Goal: Task Accomplishment & Management: Manage account settings

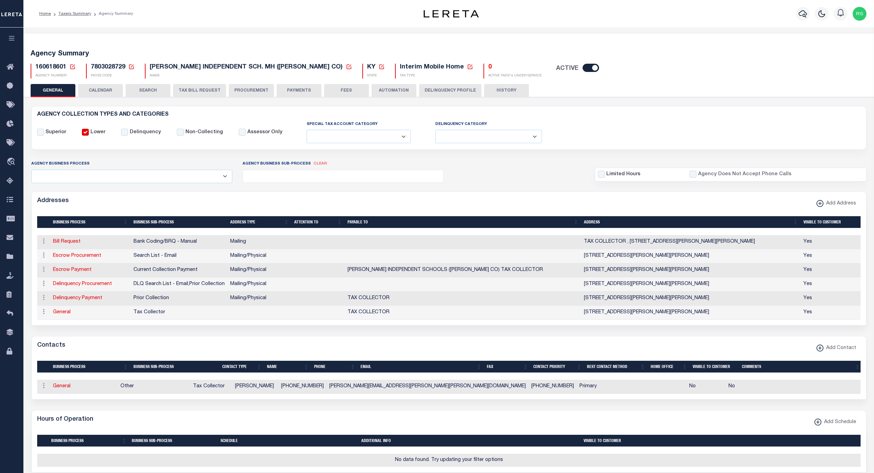
select select
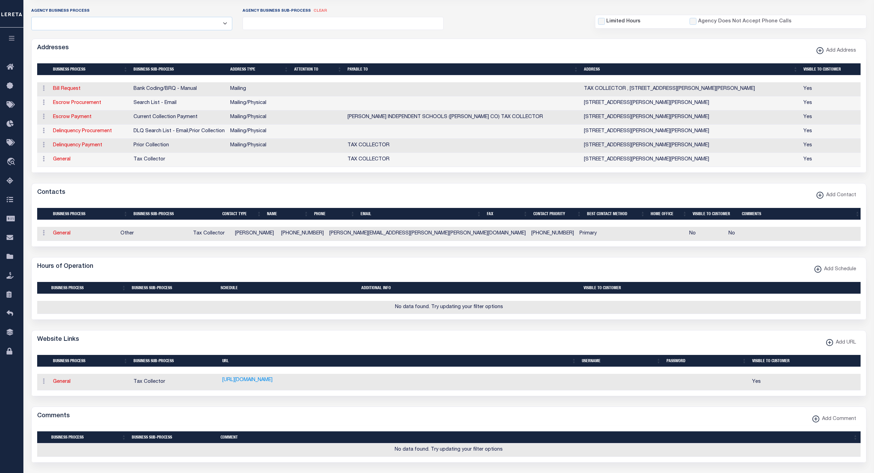
scroll to position [76, 0]
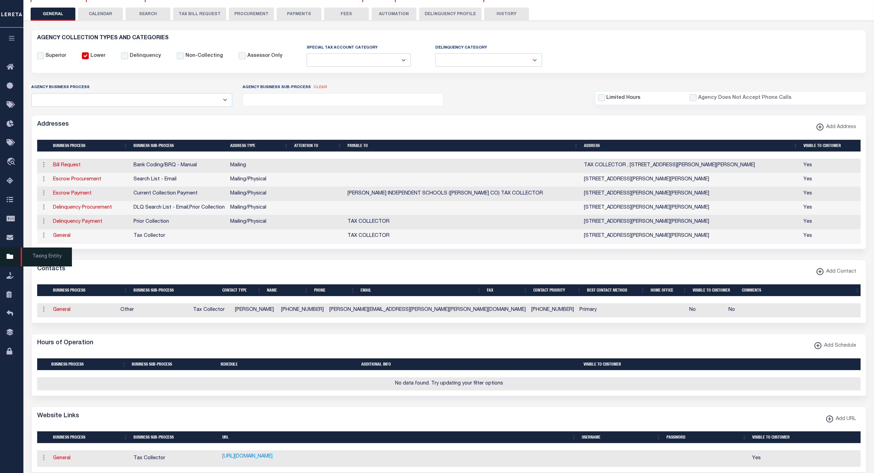
click at [41, 260] on span "Taxing Entity" at bounding box center [46, 256] width 51 height 19
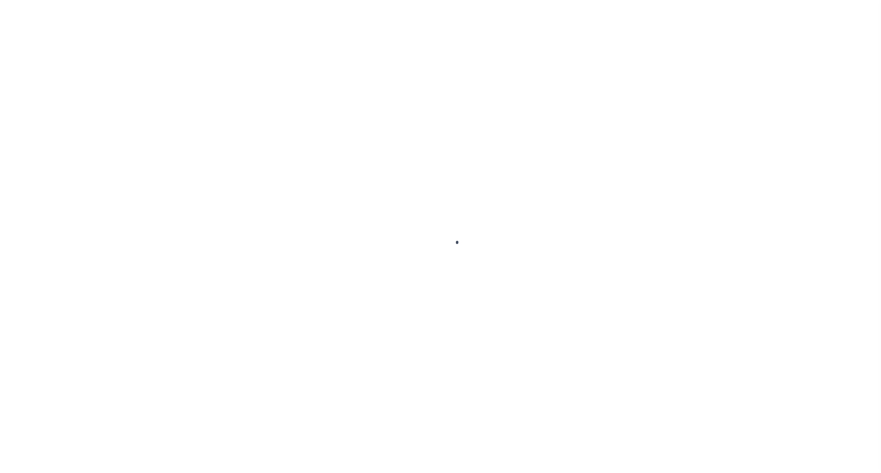
select select
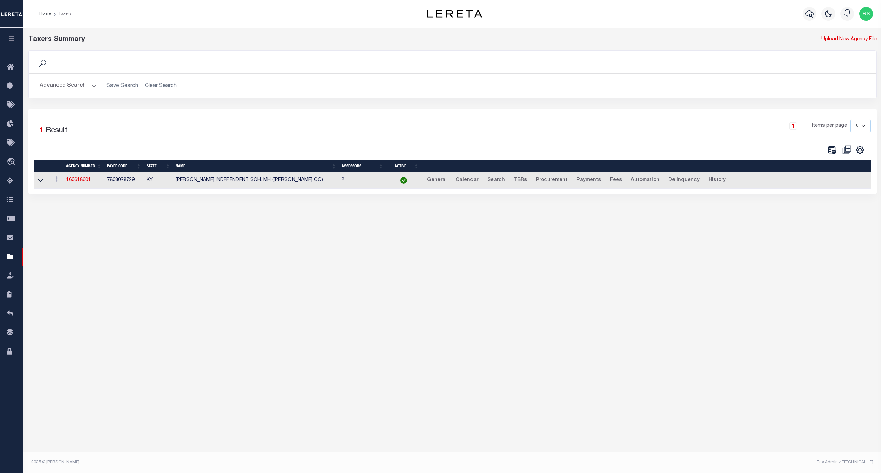
click at [63, 85] on button "Advanced Search" at bounding box center [68, 85] width 57 height 13
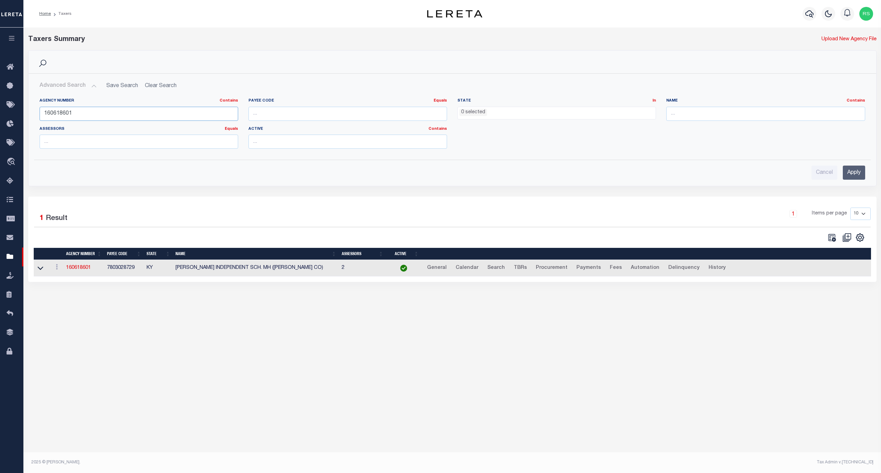
click at [72, 116] on input "160618601" at bounding box center [139, 114] width 199 height 14
paste input "4804204"
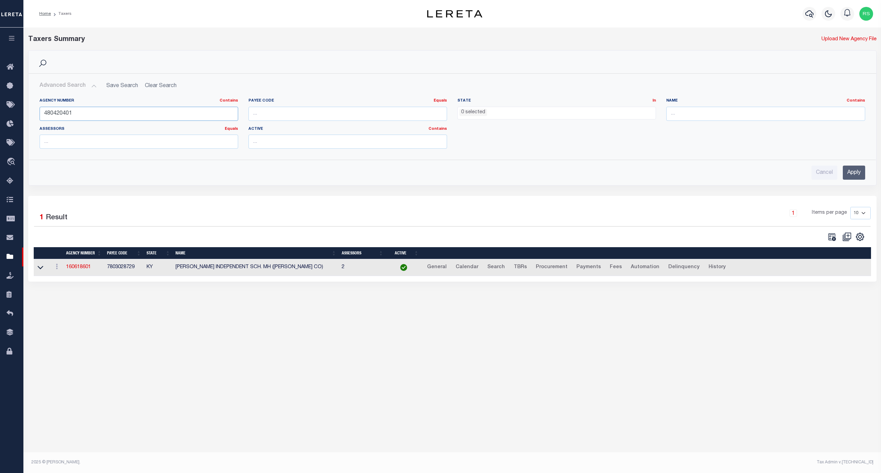
type input "480420401"
click at [860, 174] on input "Apply" at bounding box center [854, 173] width 22 height 14
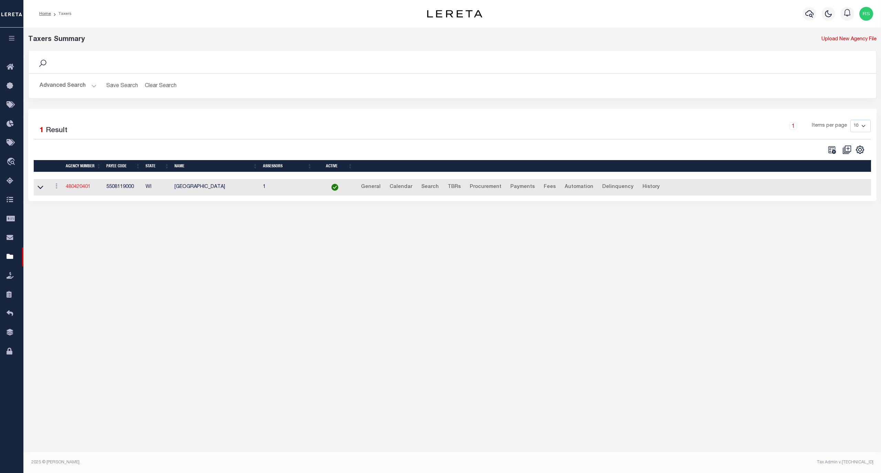
click at [78, 189] on link "480420401" at bounding box center [78, 187] width 25 height 5
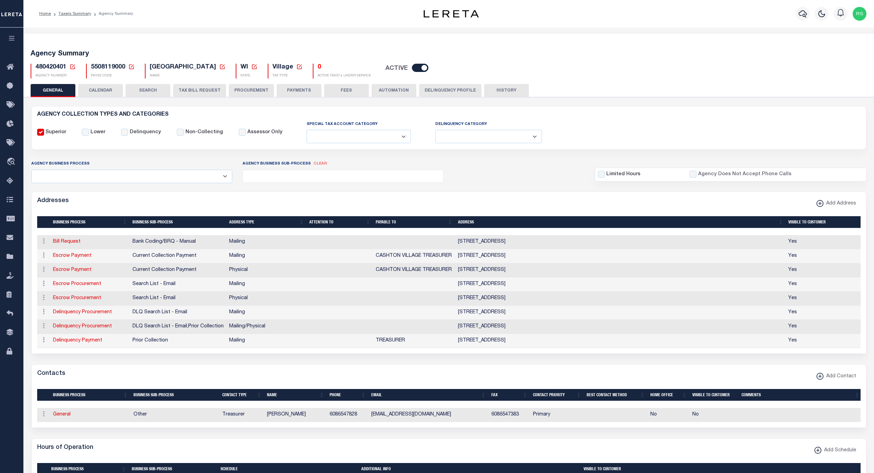
select select
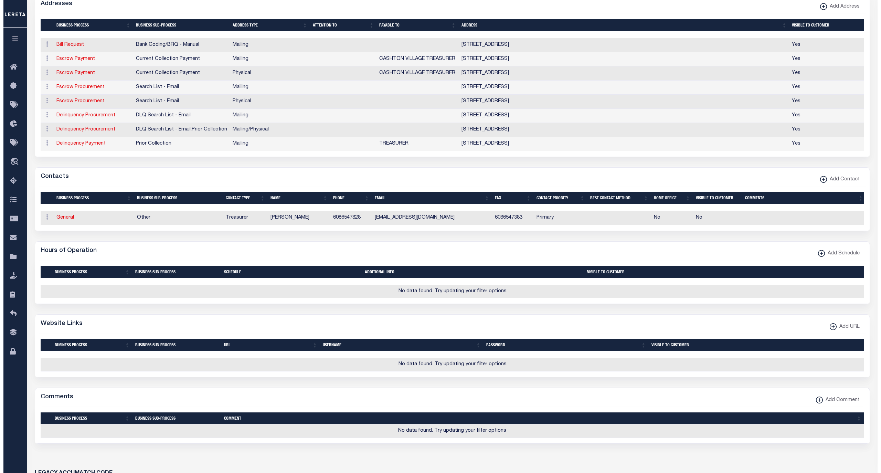
scroll to position [229, 0]
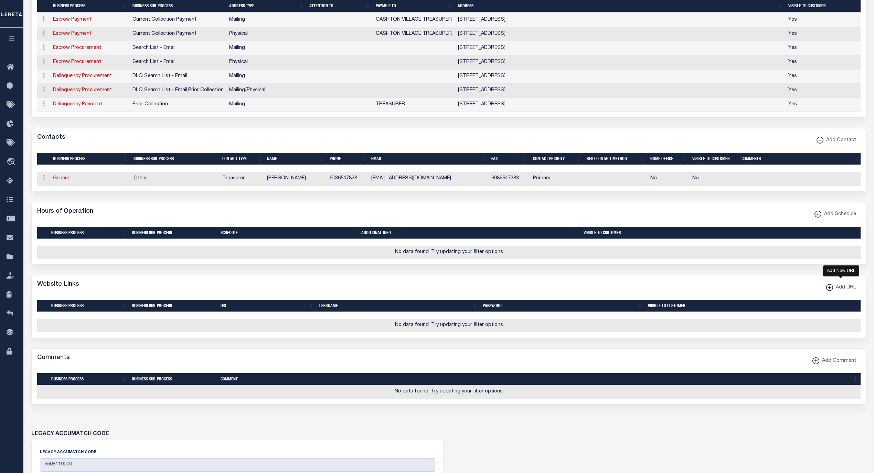
click at [833, 292] on span "Add URL" at bounding box center [844, 288] width 23 height 8
select select
checkbox input "true"
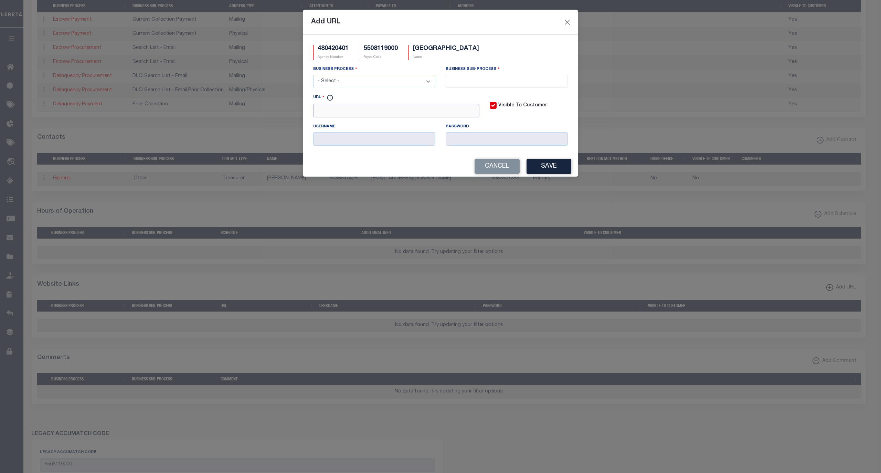
click at [369, 115] on input "URL" at bounding box center [396, 110] width 166 height 13
paste input "http://monroerodweb.co.monroe.wi.us/gcswebportal/search.aspx"
type input "http://monroerodweb.co.monroe.wi.us/gcswebportal/search.aspx"
click at [370, 84] on select "- Select - All Automation Bill Request Delinquency Payment Delinquency Procurem…" at bounding box center [374, 81] width 122 height 13
select select "6"
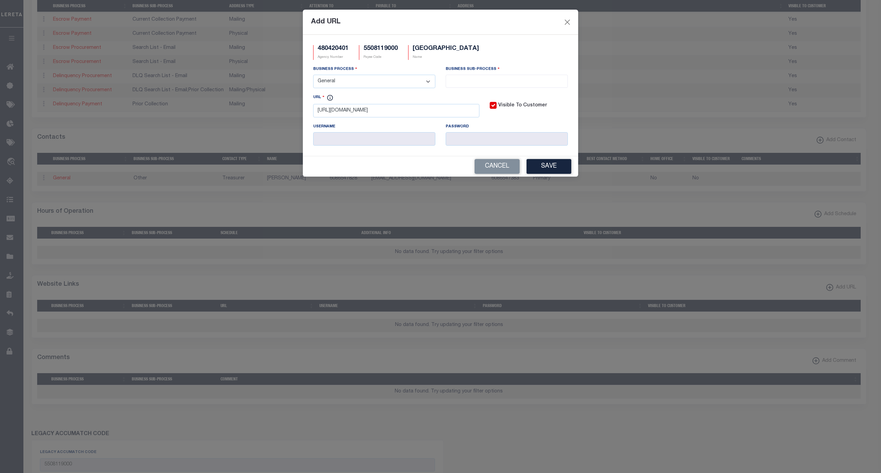
click at [313, 76] on select "- Select - All Automation Bill Request Delinquency Payment Delinquency Procurem…" at bounding box center [374, 81] width 122 height 13
click at [461, 83] on input "search" at bounding box center [507, 81] width 118 height 8
select select "39"
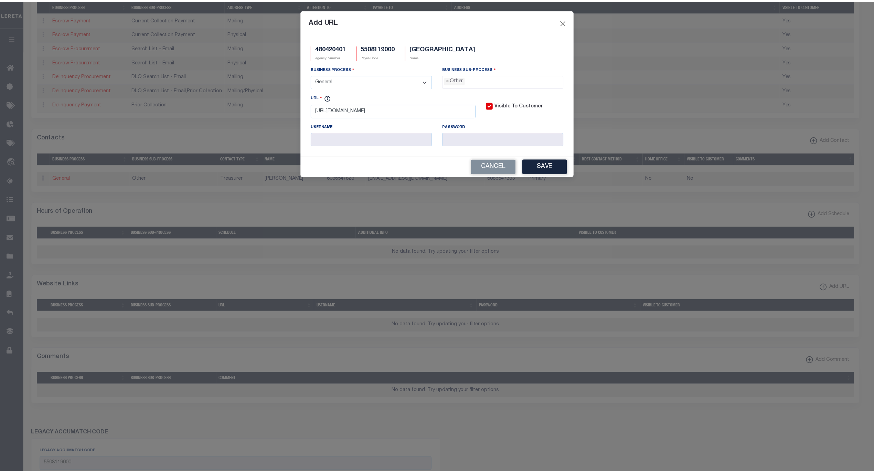
scroll to position [12, 0]
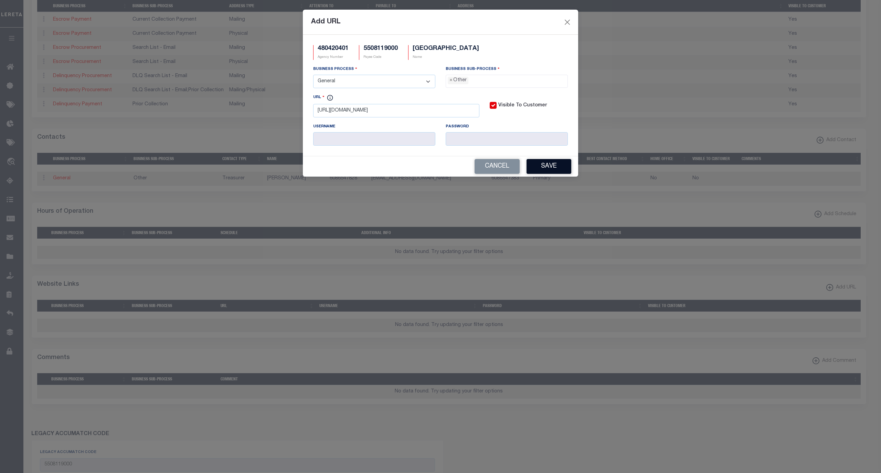
click at [541, 171] on button "Save" at bounding box center [549, 166] width 45 height 15
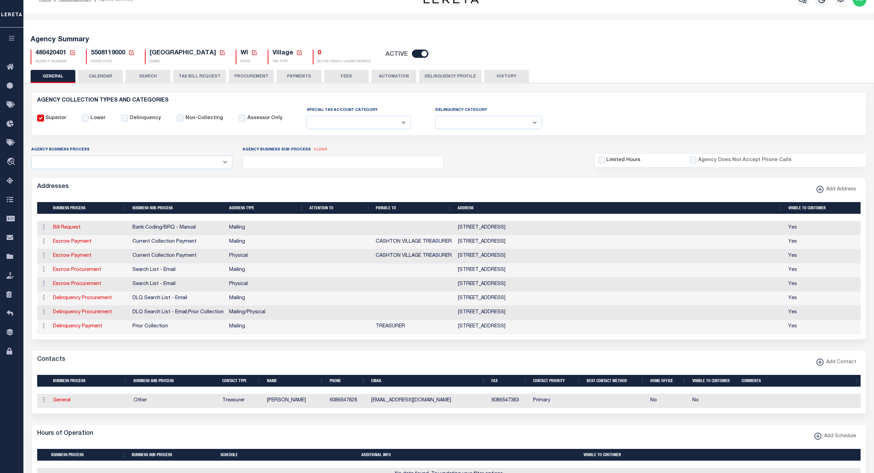
scroll to position [0, 0]
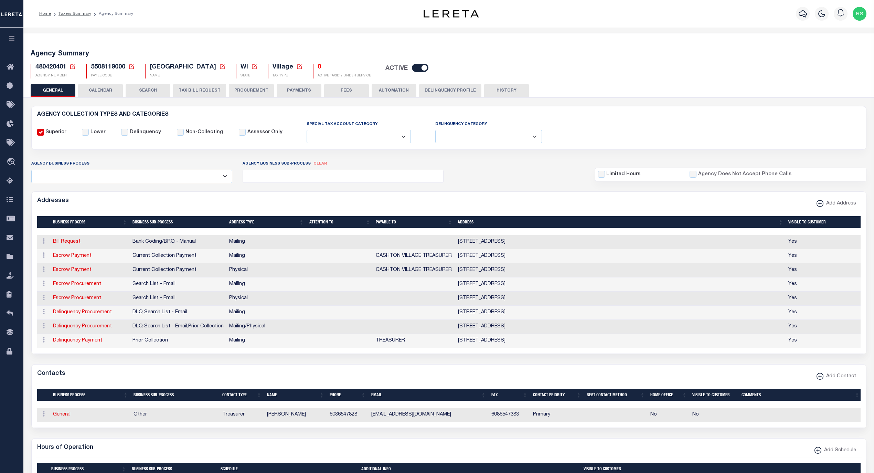
click at [277, 91] on button "PAYMENTS" at bounding box center [299, 90] width 45 height 13
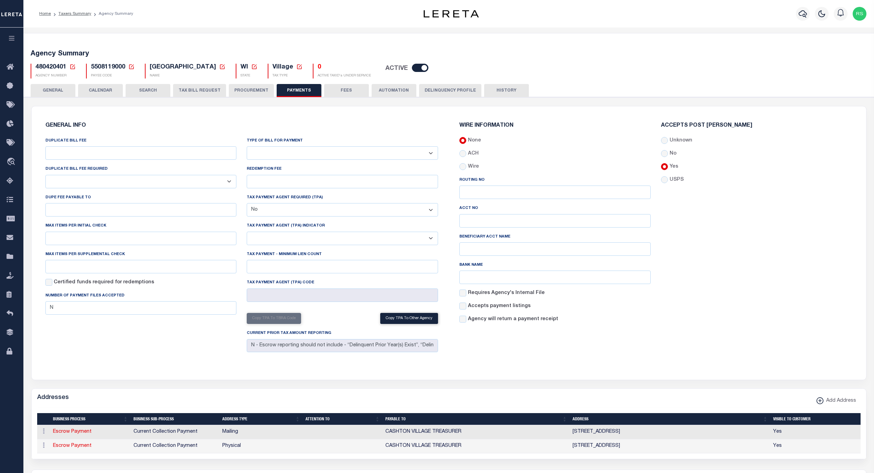
click at [253, 92] on button "PROCUREMENT" at bounding box center [251, 90] width 45 height 13
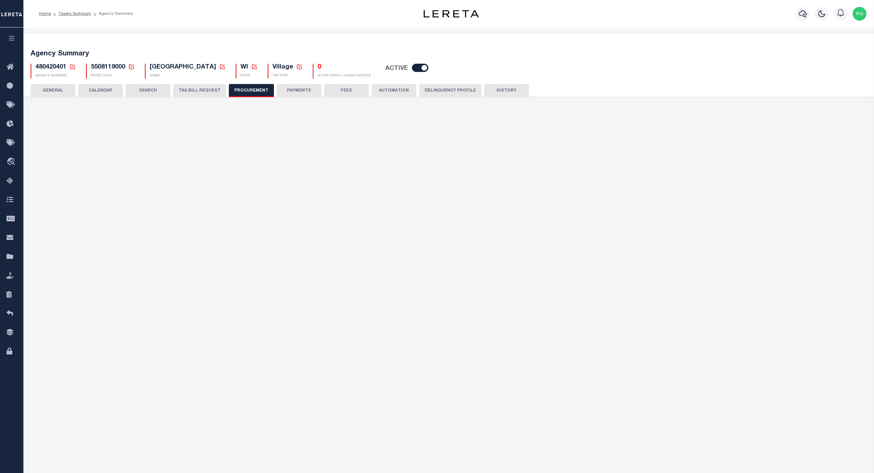
click at [291, 91] on button "PAYMENTS" at bounding box center [299, 90] width 45 height 13
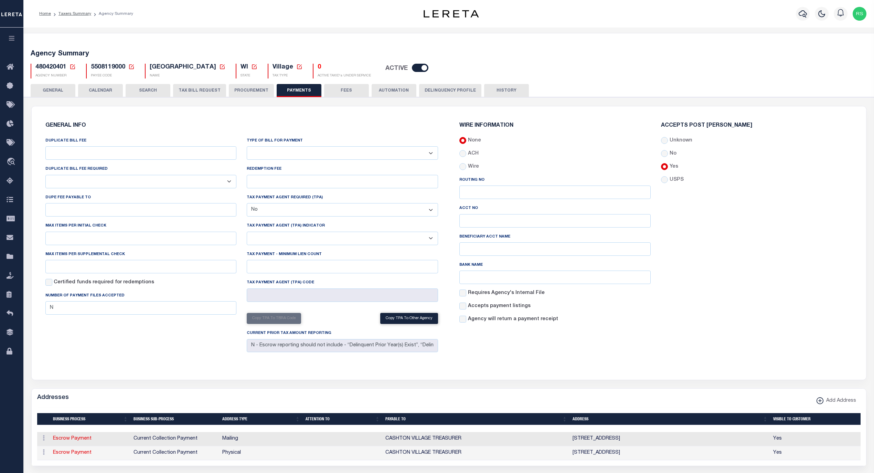
click at [297, 155] on select "Bar-Coded Tax Statement Print Tax Bills from Web. No DBF Required. Memo Bill Or…" at bounding box center [342, 152] width 191 height 13
select select "35"
click at [247, 147] on select "Bar-Coded Tax Statement Print Tax Bills from Web. No DBF Required. Memo Bill Or…" at bounding box center [342, 152] width 191 height 13
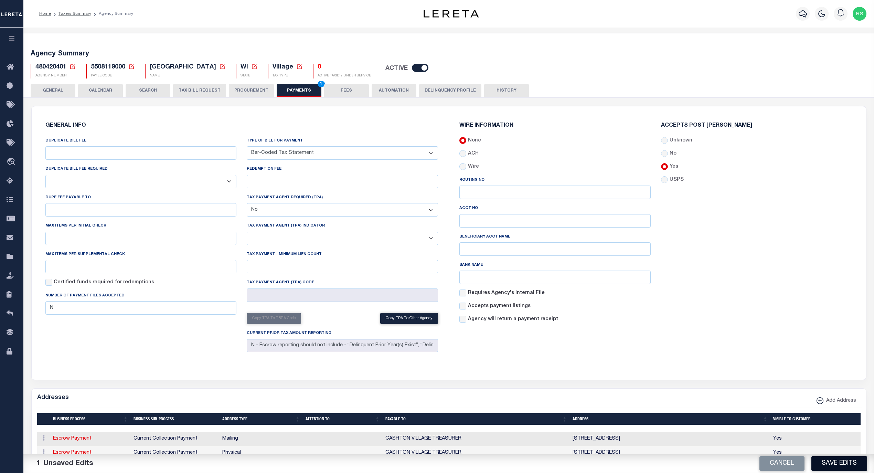
click at [831, 462] on button "Save Edits" at bounding box center [840, 463] width 56 height 15
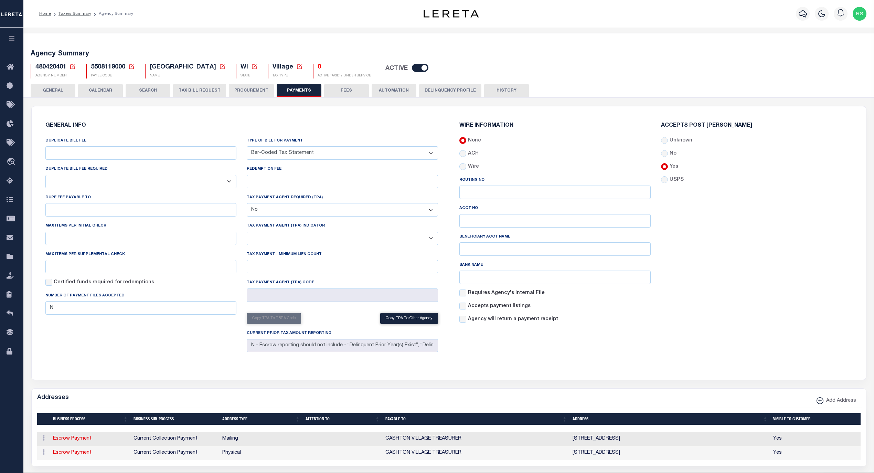
click at [55, 90] on button "GENERAL" at bounding box center [53, 90] width 45 height 13
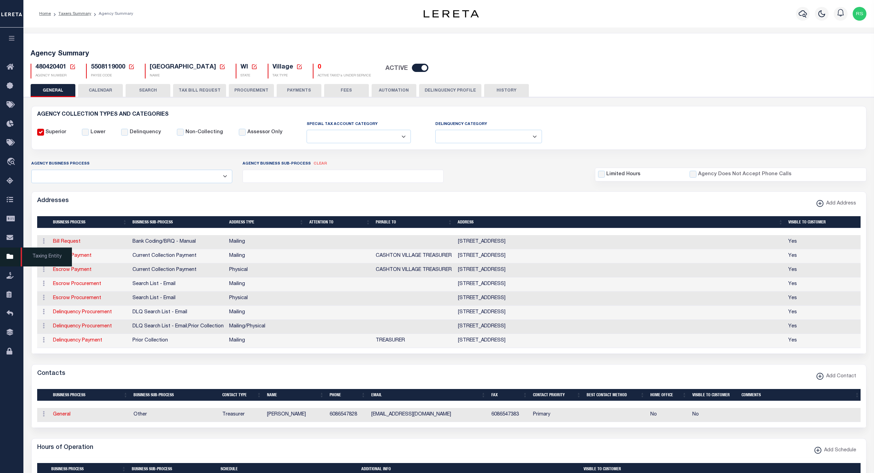
click at [42, 259] on span "Taxing Entity" at bounding box center [46, 256] width 51 height 19
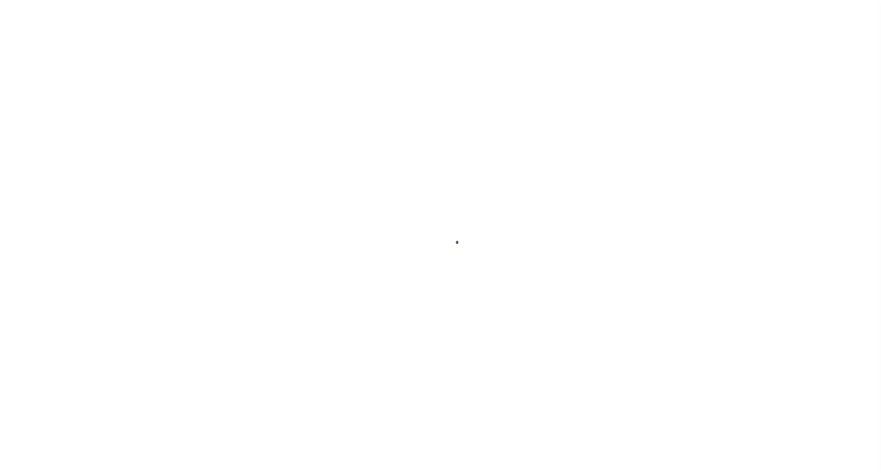
select select
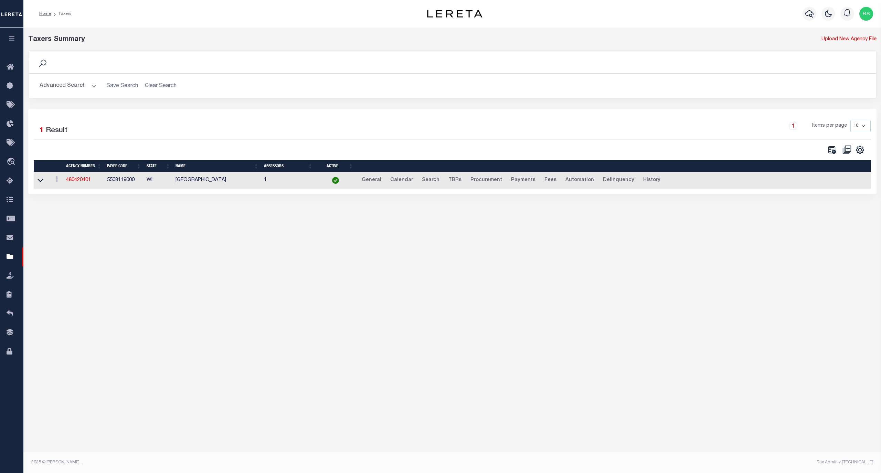
drag, startPoint x: 58, startPoint y: 75, endPoint x: 62, endPoint y: 86, distance: 11.4
click at [58, 76] on div "Advanced Search Save Search Clear Search tblPayees_dynamictable_____DefaultSave…" at bounding box center [453, 86] width 848 height 24
click at [64, 87] on button "Advanced Search" at bounding box center [68, 85] width 57 height 13
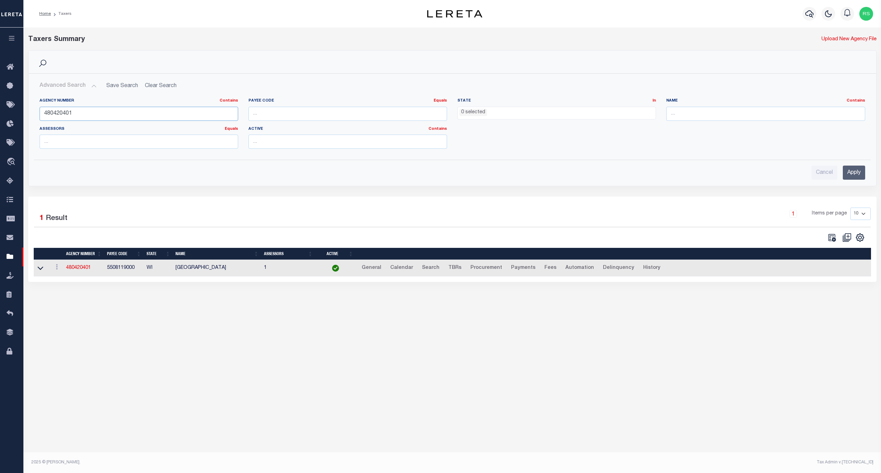
click at [75, 116] on input "480420401" at bounding box center [139, 114] width 199 height 14
paste input "690204"
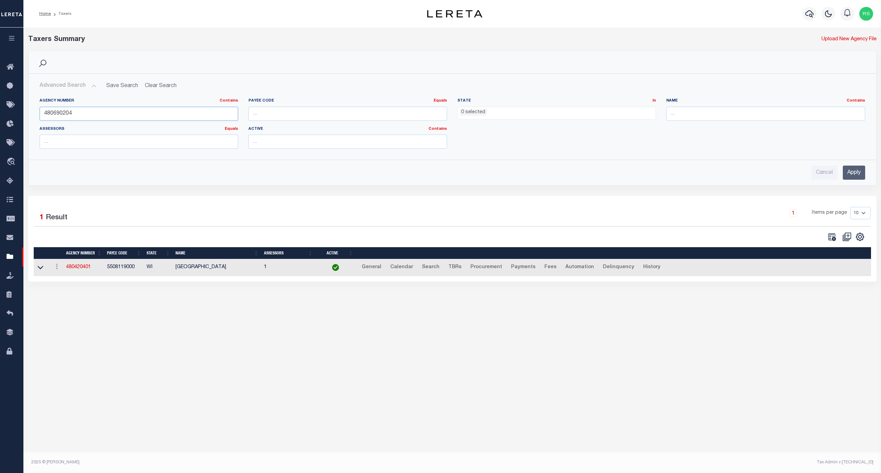
type input "480690204"
click at [852, 175] on input "Apply" at bounding box center [854, 173] width 22 height 14
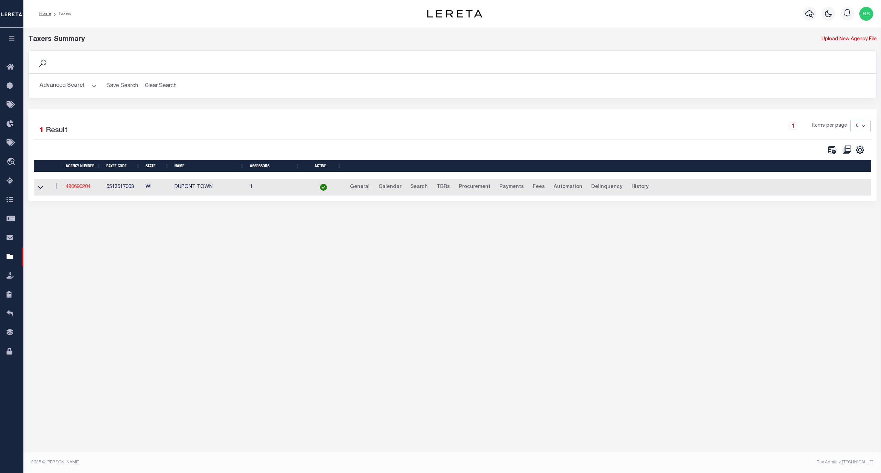
click at [78, 186] on link "480690204" at bounding box center [78, 187] width 25 height 5
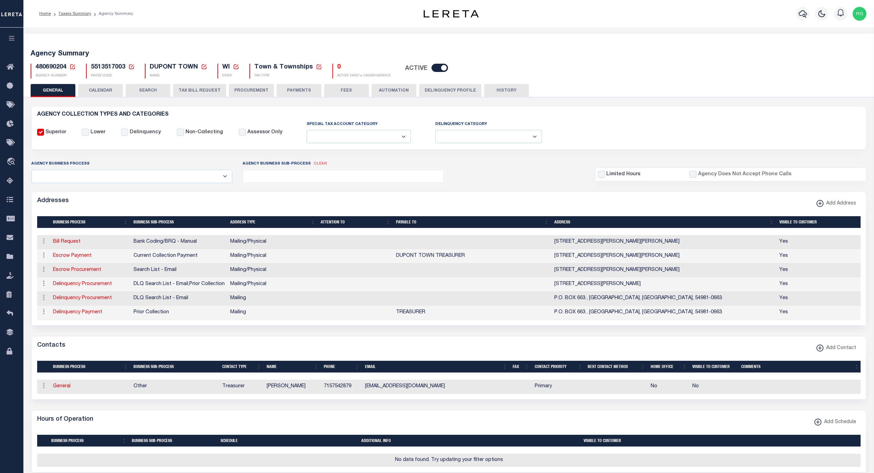
select select
click at [83, 258] on link "Escrow Payment" at bounding box center [72, 255] width 39 height 5
select select "1"
checkbox input "false"
select select
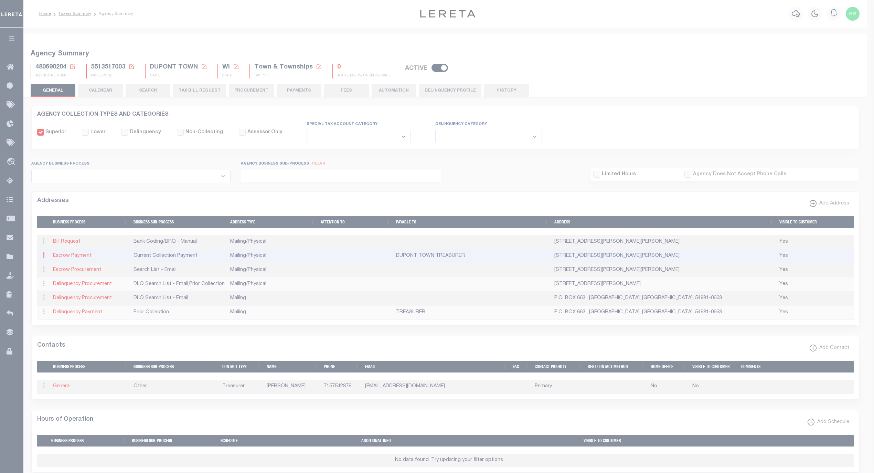
type input "N10199 WEPNER ROAD"
type input "MARION"
select select "WI"
type input "54950"
select select "5"
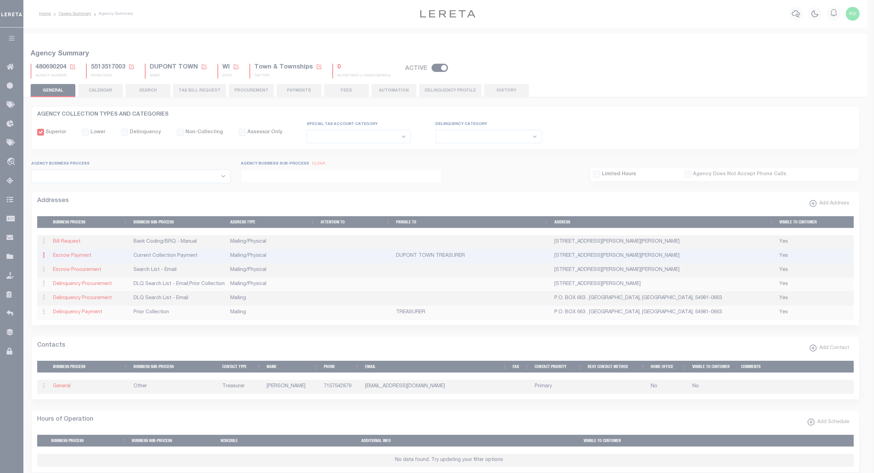
checkbox input "true"
type input "DUPONT TOWN TREASURER"
select select "3"
select select "11"
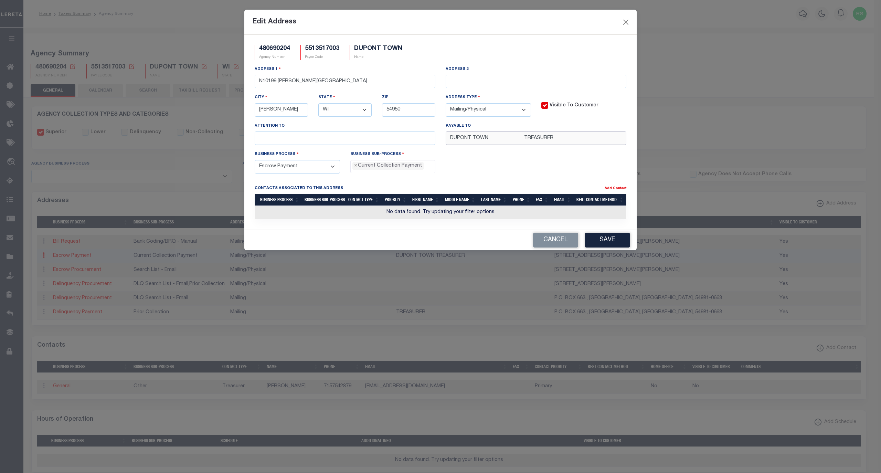
click at [566, 137] on input "DUPONT TOWN TREASURER" at bounding box center [536, 137] width 181 height 13
drag, startPoint x: 609, startPoint y: 146, endPoint x: 358, endPoint y: 134, distance: 250.5
click at [358, 134] on div "Address 1 N10199 WEPNER ROAD Address 2 City MARION State - Select - AK AL AR AZ…" at bounding box center [441, 107] width 382 height 85
paste input "TOWN OF DUPONT TREASURER"
type input "TOWN OF DUPONT TREASURER"
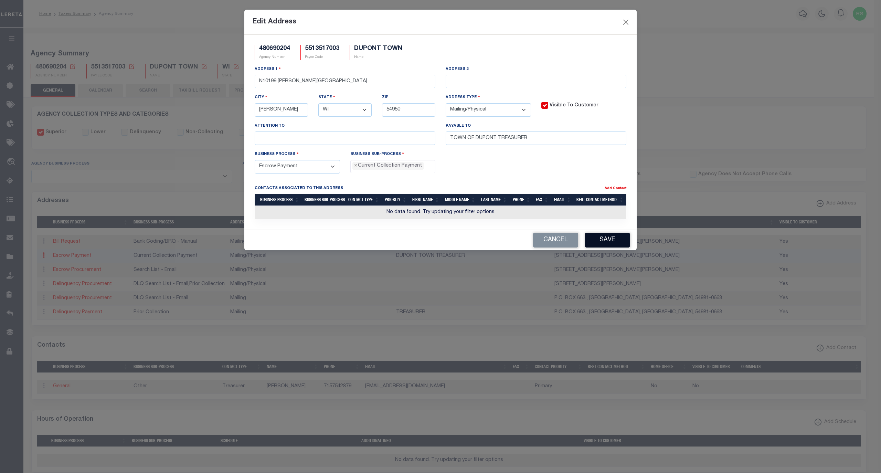
click at [595, 244] on button "Save" at bounding box center [607, 240] width 45 height 15
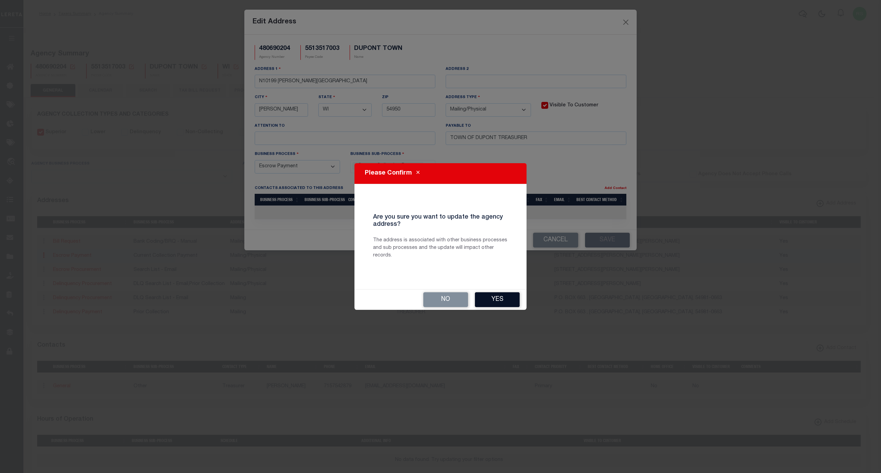
click at [492, 302] on button "Yes" at bounding box center [497, 299] width 45 height 15
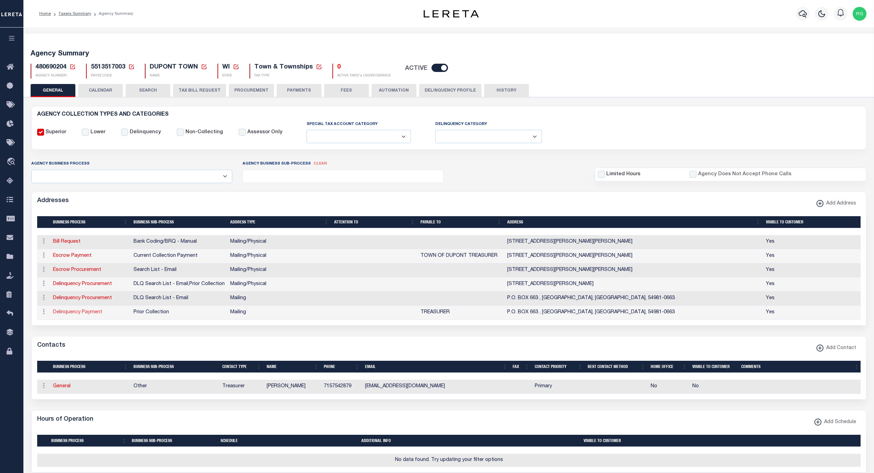
click at [91, 315] on link "Delinquency Payment" at bounding box center [77, 312] width 49 height 5
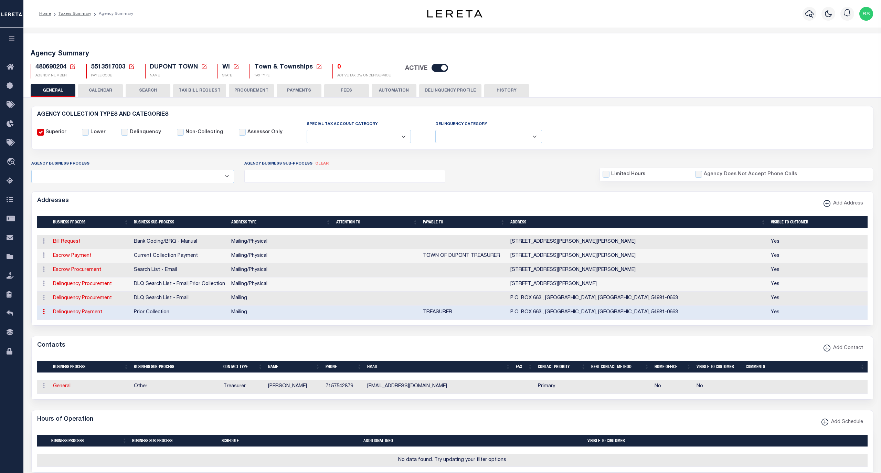
select select "27"
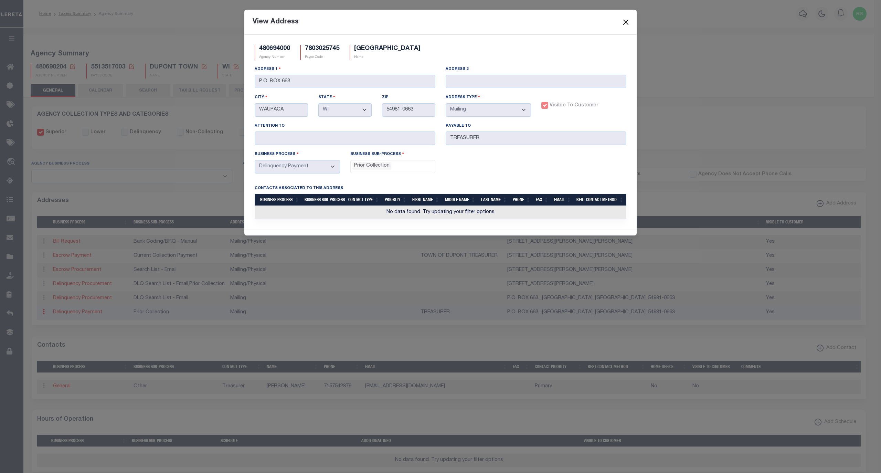
click at [627, 20] on button "Close" at bounding box center [626, 22] width 9 height 9
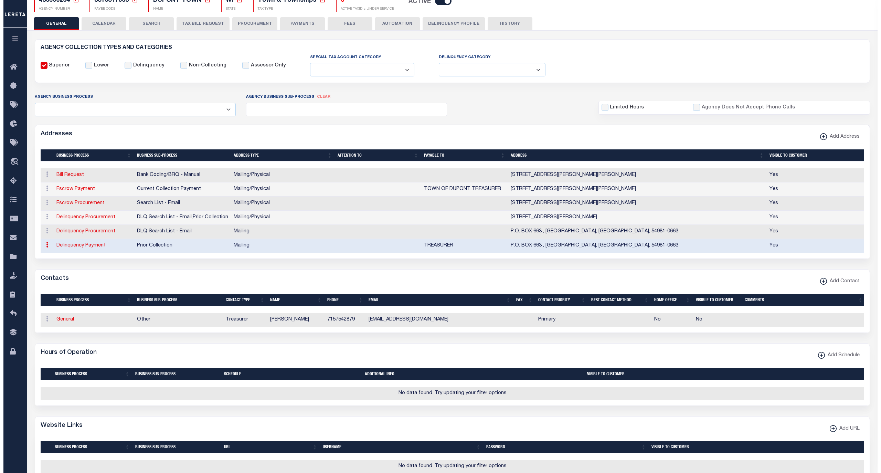
scroll to position [76, 0]
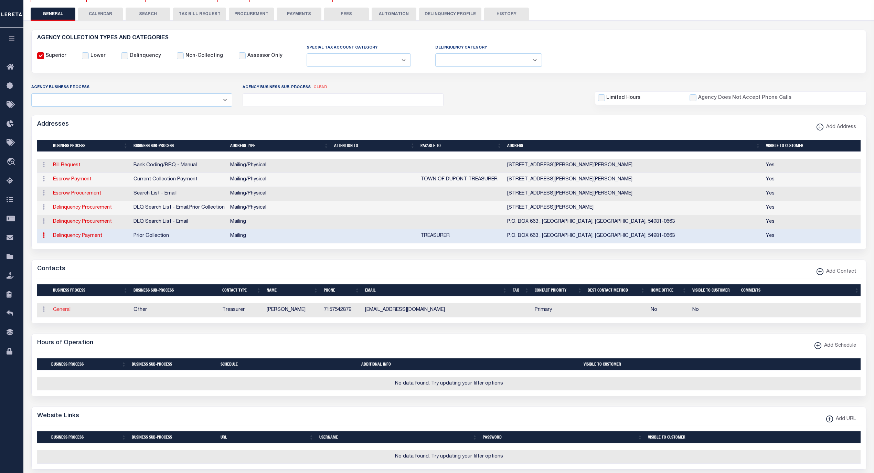
click at [65, 312] on link "General" at bounding box center [62, 309] width 18 height 5
checkbox input "false"
select select
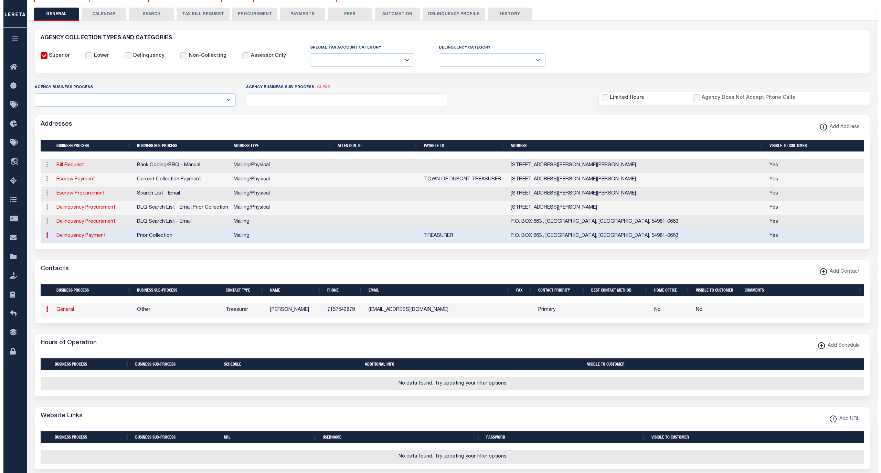
select select "3"
select select "1"
type input "CAROL"
type input "LENOBLE"
type input "7157542879"
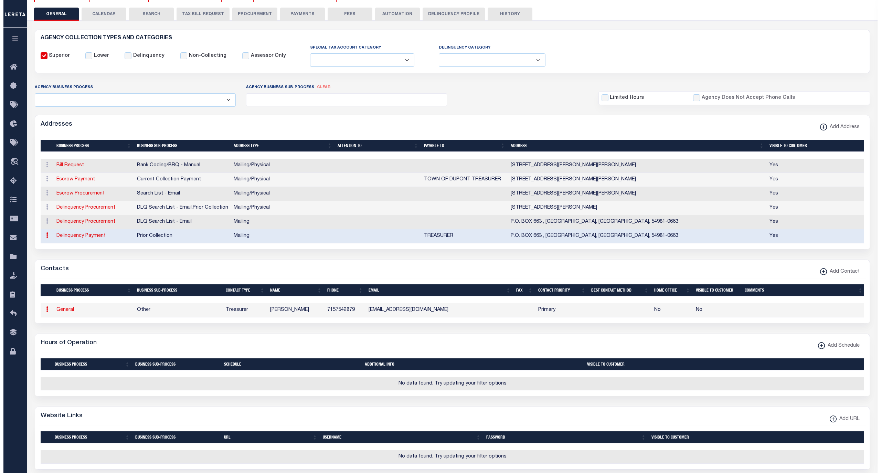
type input "TOWNOFDUPONT.TREASURER@OUTLOOK.COM"
select select "6"
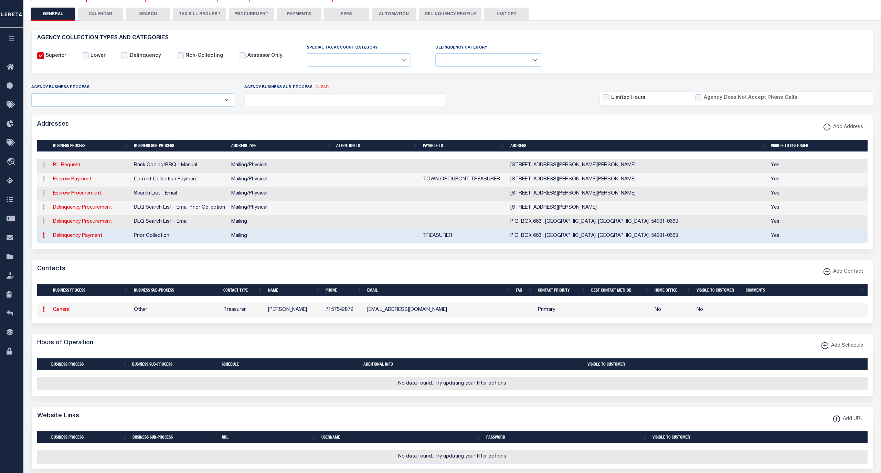
select select "39"
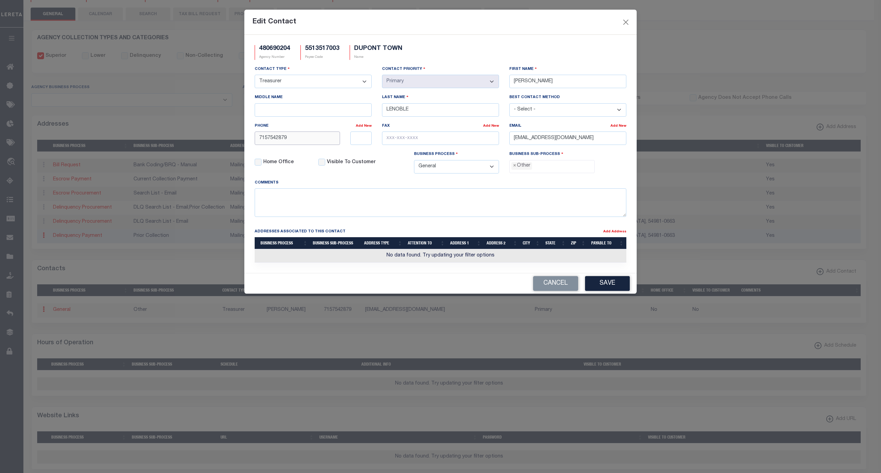
drag, startPoint x: 308, startPoint y: 142, endPoint x: 210, endPoint y: 145, distance: 97.8
click at [210, 145] on div "Edit Contact 480690204 Agency Number 5513517003 Payee Code DUPONT TOWN Name Con…" at bounding box center [440, 236] width 881 height 473
paste input "-754-2093"
type input "715-754-2093"
click at [522, 81] on input "CAROL" at bounding box center [567, 81] width 117 height 13
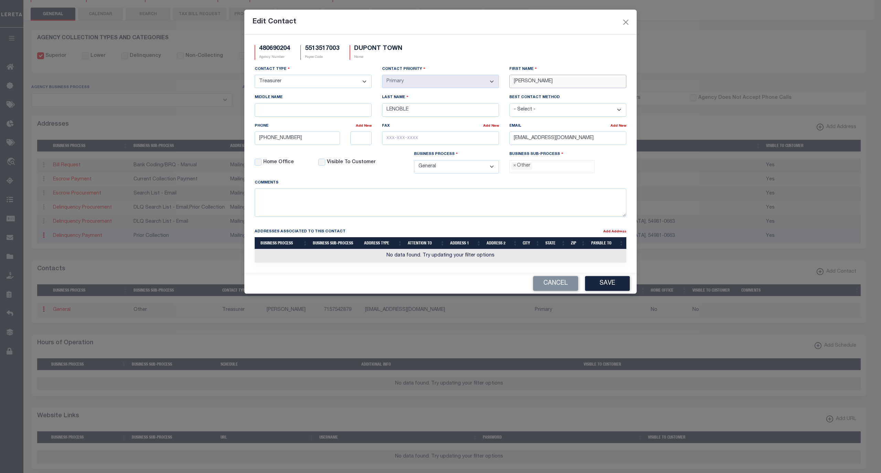
click at [522, 81] on input "CAROL" at bounding box center [567, 81] width 117 height 13
paste input "JODILYN"
click at [494, 84] on div "Contact Type - Select - Assessor Clerk Internal Contacts 1 Internal Contacts 2 …" at bounding box center [441, 122] width 382 height 114
paste input "JODILYN"
type input "JODILYN"
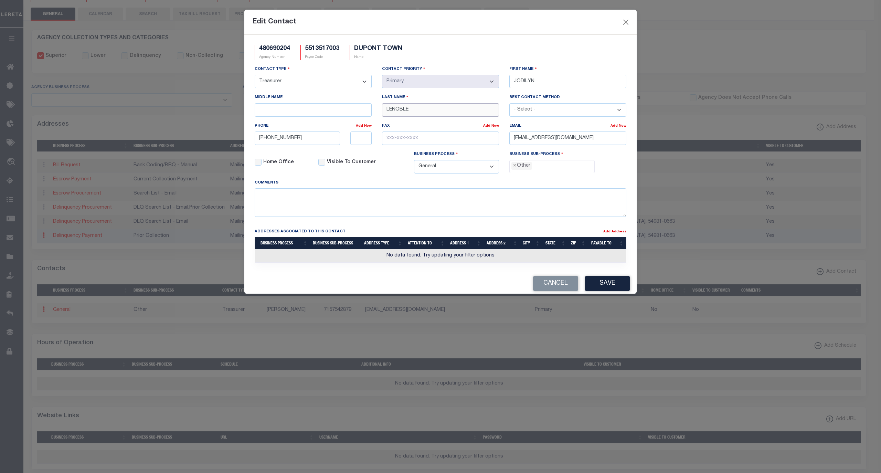
click at [411, 108] on input "LENOBLE" at bounding box center [440, 109] width 117 height 13
paste input "ZILLMER"
type input "ZILLMER"
click at [515, 170] on span "×" at bounding box center [514, 166] width 3 height 8
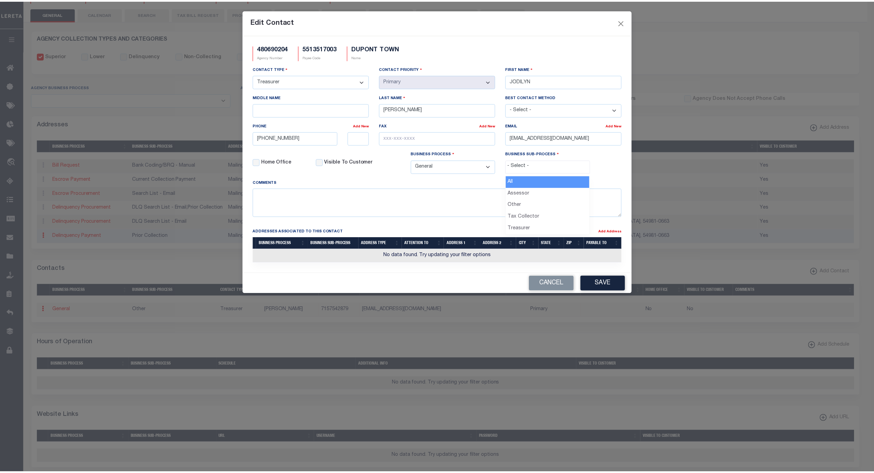
scroll to position [12, 0]
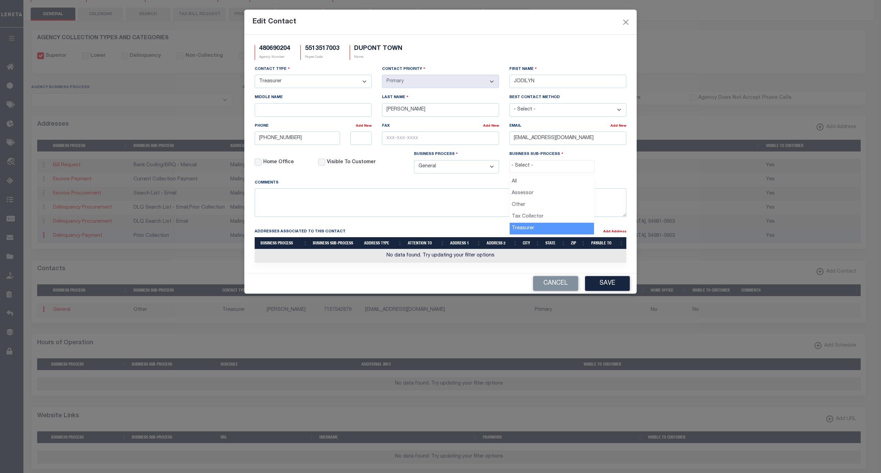
select select "32"
click at [602, 286] on button "Save" at bounding box center [607, 283] width 45 height 15
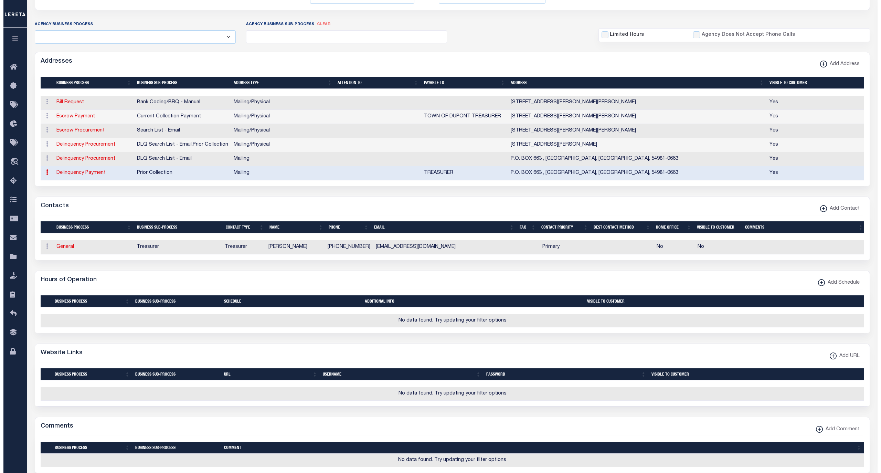
scroll to position [168, 0]
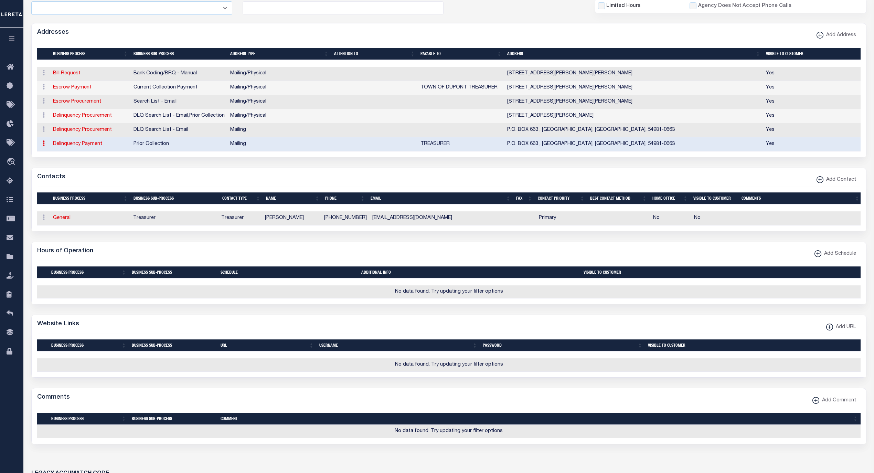
click at [841, 334] on button "Add URL" at bounding box center [841, 326] width 39 height 13
select select
checkbox input "true"
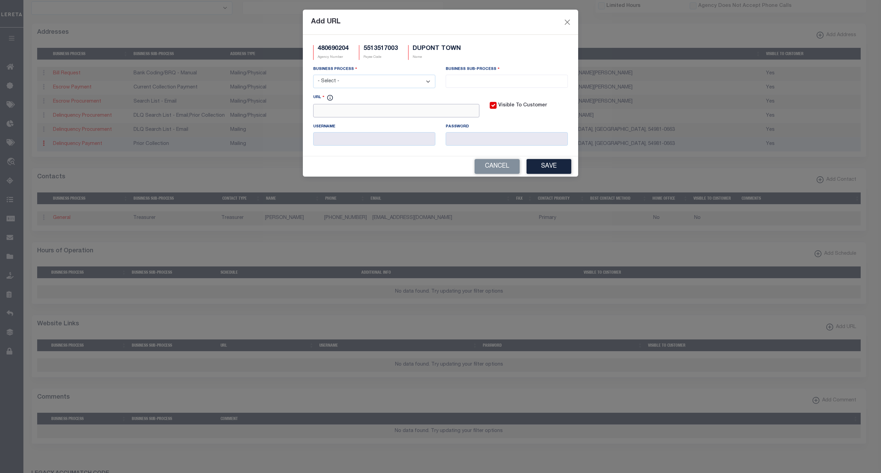
click at [424, 113] on input "URL" at bounding box center [396, 110] width 166 height 13
paste input "https://waupaca.transcendenttech.com/LandRecords/PropertyListing/RealEstate"
click at [463, 114] on input "https://waupaca.transcendenttech.com/LandRecords/PropertyListing/RealEstate" at bounding box center [396, 110] width 166 height 13
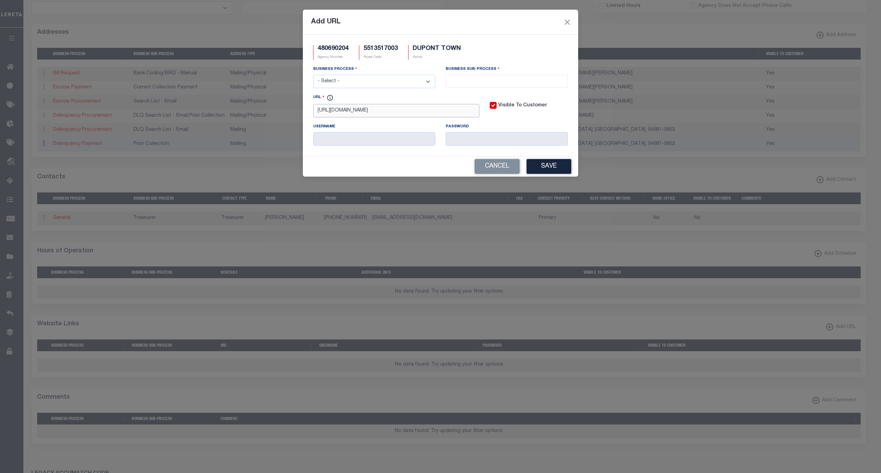
paste input "TaxParcel"
type input "https://waupaca.transcendenttech.com/LandRecords/PropertyListing/RealEstateTaxP…"
click at [393, 83] on select "- Select - All Automation Bill Request Delinquency Payment Delinquency Procurem…" at bounding box center [374, 81] width 122 height 13
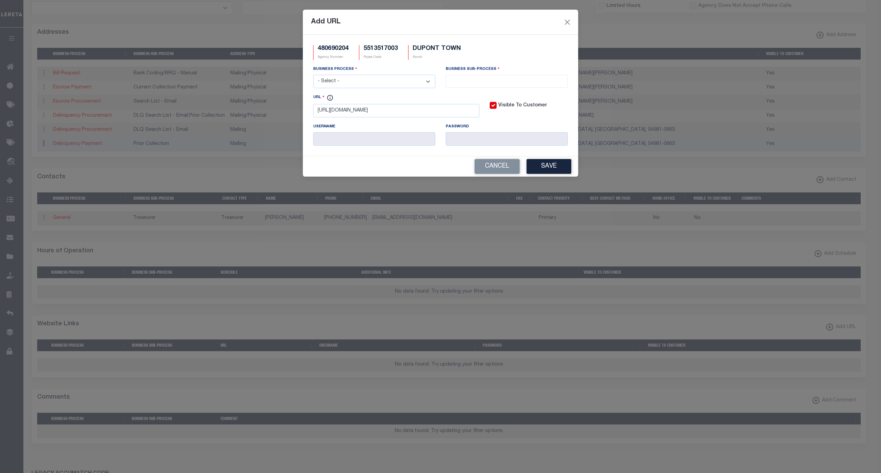
select select "6"
click at [313, 76] on select "- Select - All Automation Bill Request Delinquency Payment Delinquency Procurem…" at bounding box center [374, 81] width 122 height 13
click at [476, 83] on input "search" at bounding box center [507, 81] width 118 height 8
select select "39"
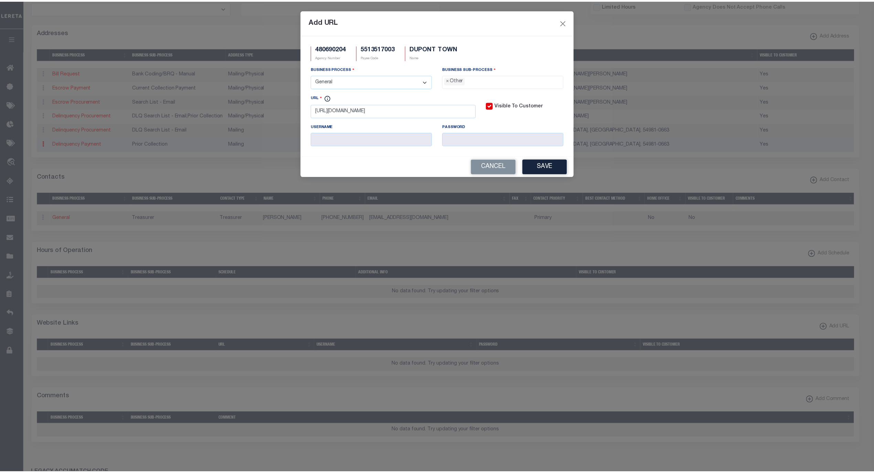
scroll to position [12, 0]
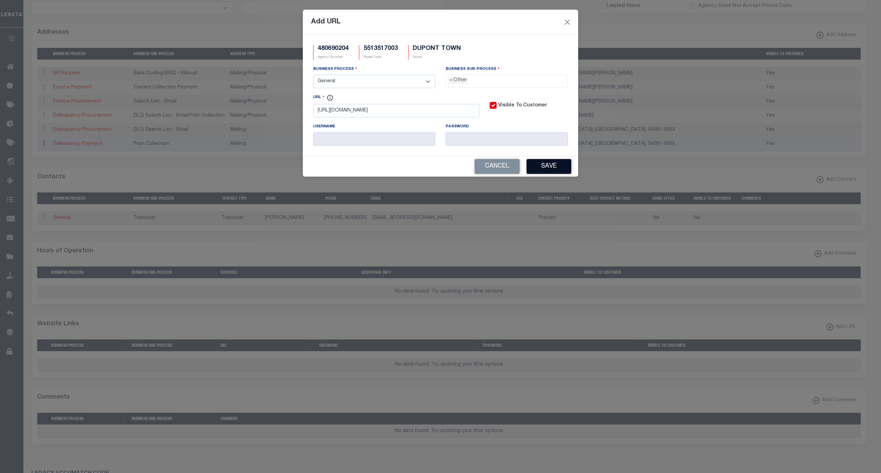
click at [554, 169] on button "Save" at bounding box center [549, 166] width 45 height 15
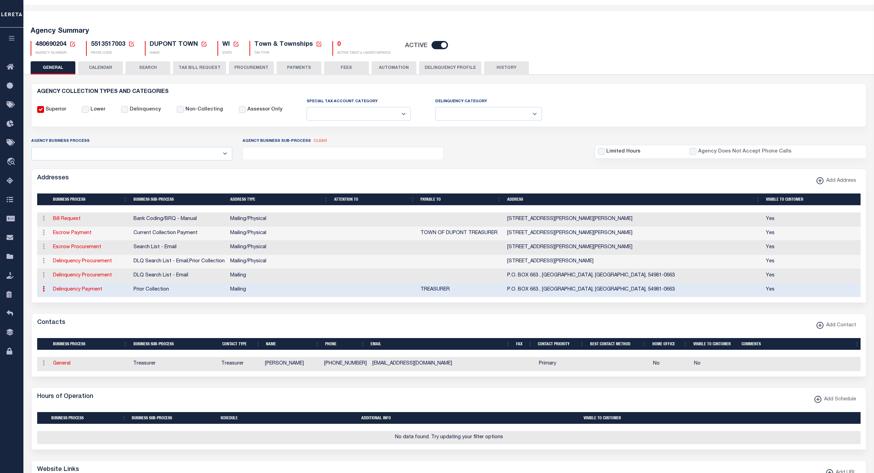
scroll to position [0, 0]
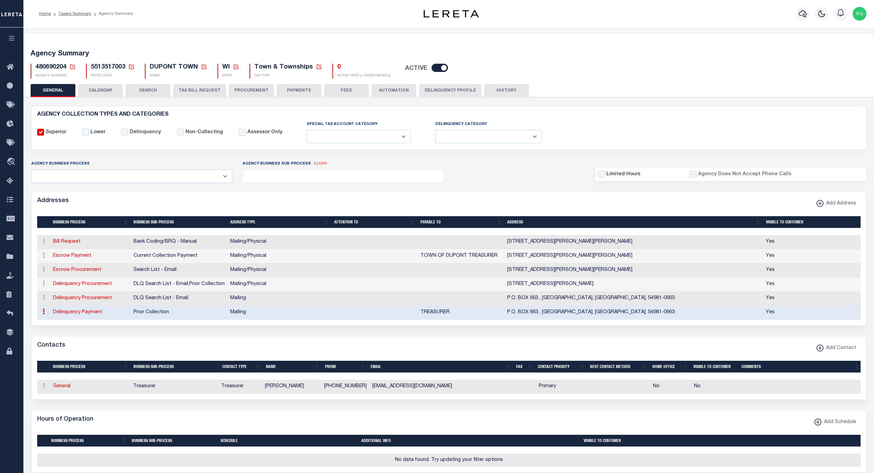
click at [291, 94] on button "PAYMENTS" at bounding box center [299, 90] width 45 height 13
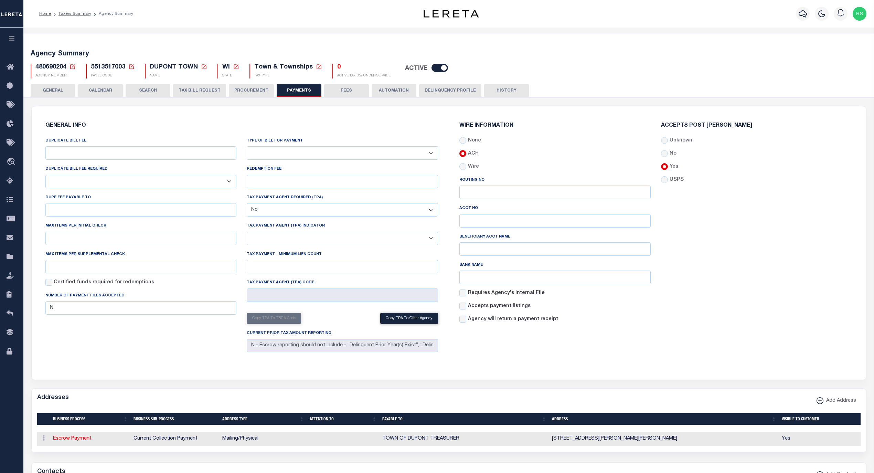
click at [231, 91] on button "PROCUREMENT" at bounding box center [251, 90] width 45 height 13
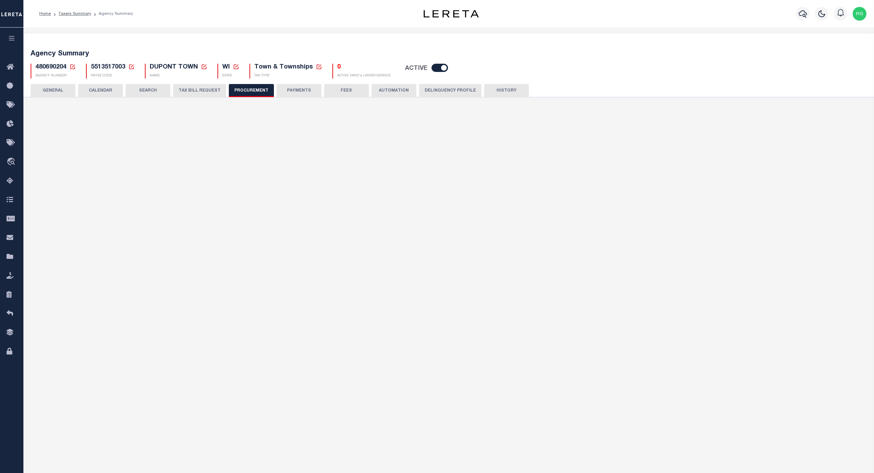
click at [213, 90] on button "TAX BILL REQUEST" at bounding box center [199, 90] width 53 height 13
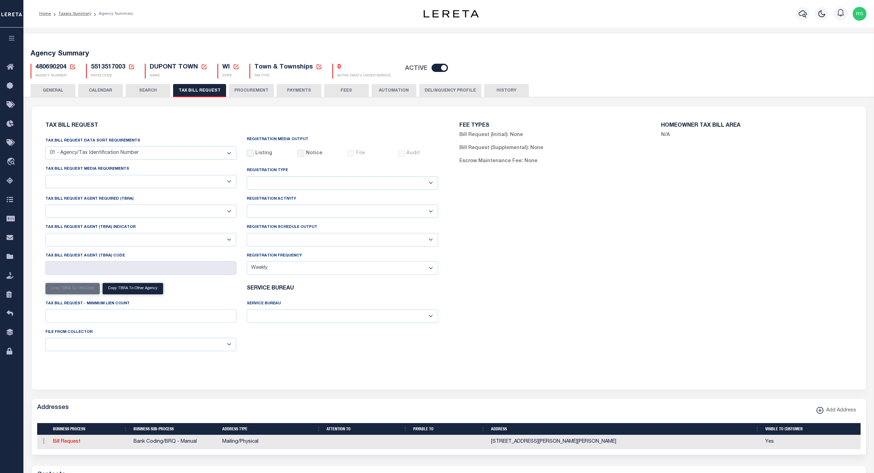
select select "27"
checkbox input "false"
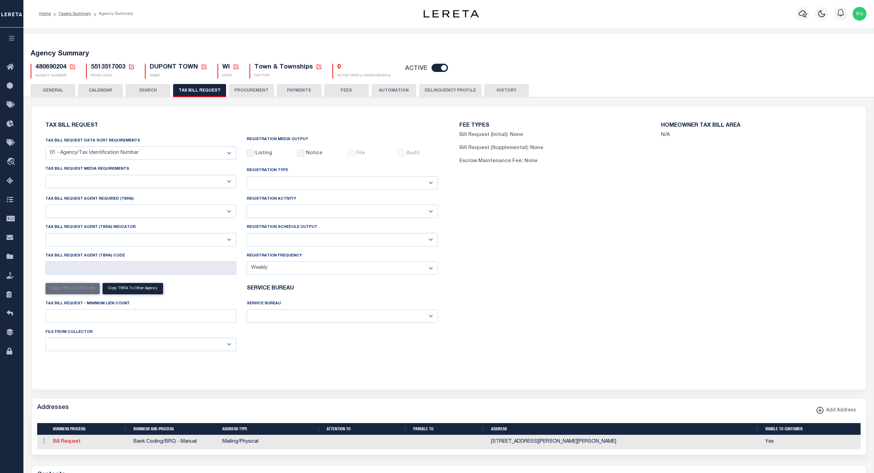
select select "24"
select select "false"
select select
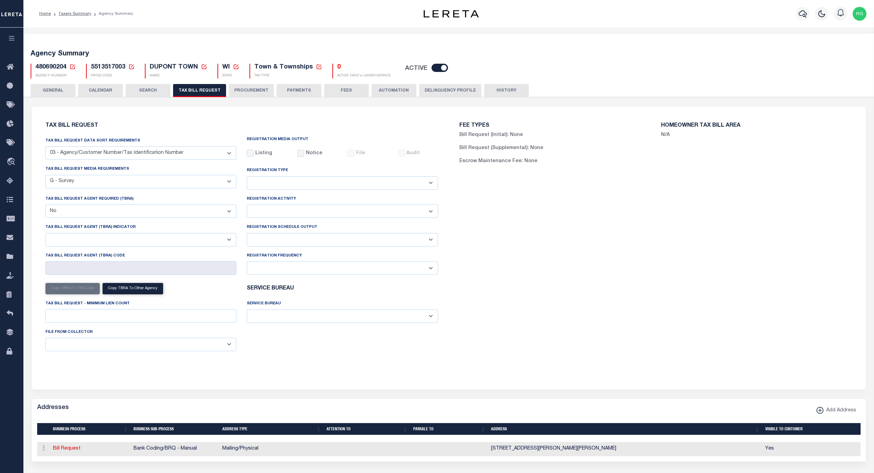
click at [70, 89] on button "GENERAL" at bounding box center [53, 90] width 45 height 13
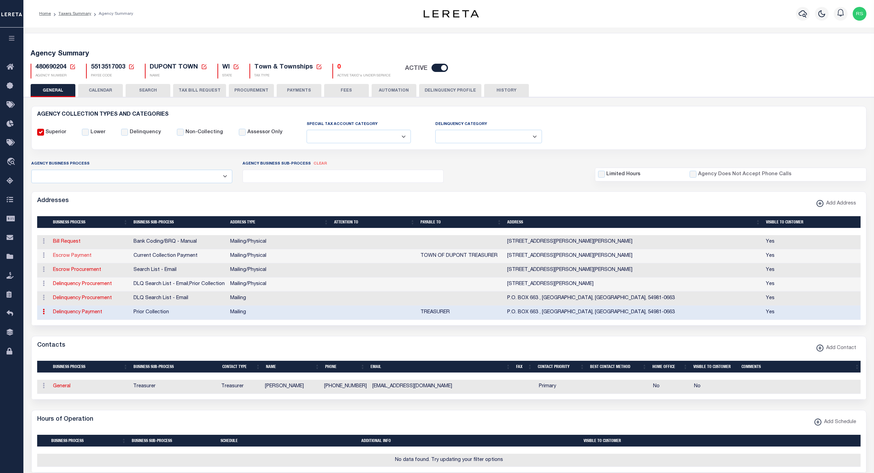
click at [83, 258] on link "Escrow Payment" at bounding box center [72, 255] width 39 height 5
select select
select select "1"
checkbox input "false"
select select
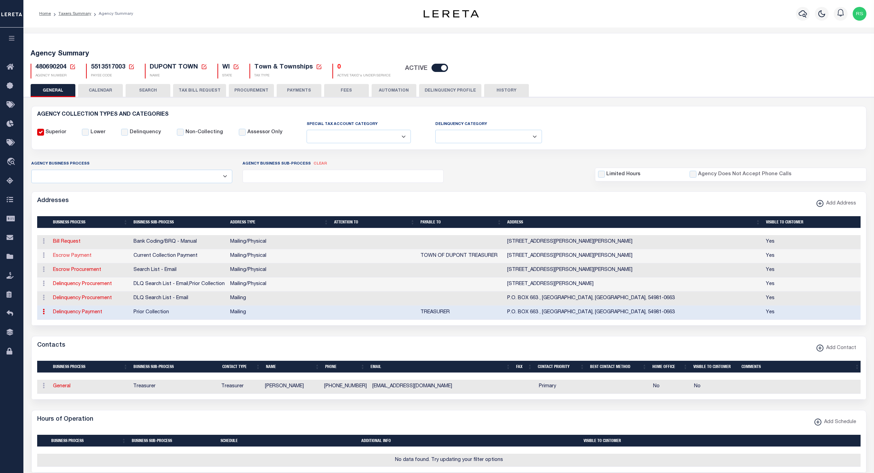
select select
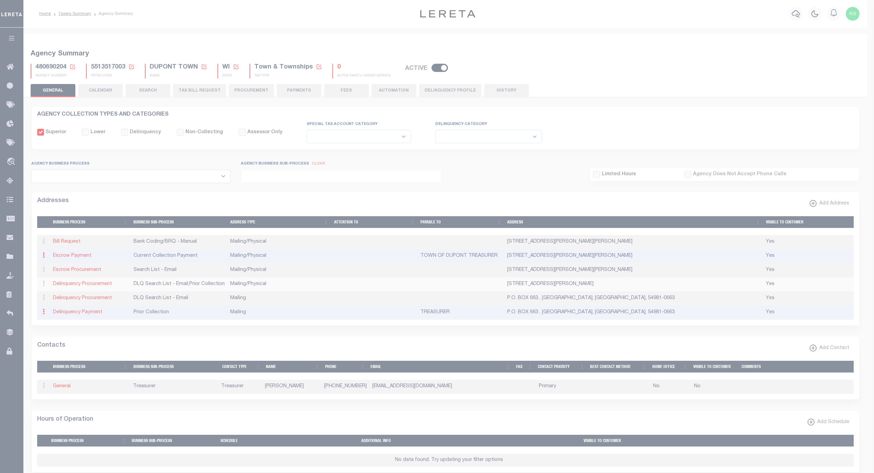
type input "N10199 WEPNER ROAD"
type input "MARION"
select select "WI"
type input "54950"
select select "5"
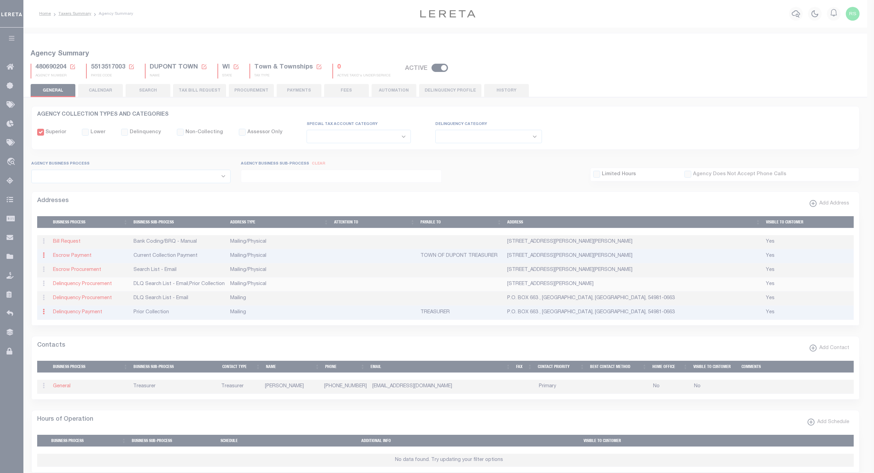
checkbox input "true"
type input "TOWN OF DUPONT TREASURER"
select select "3"
select select "11"
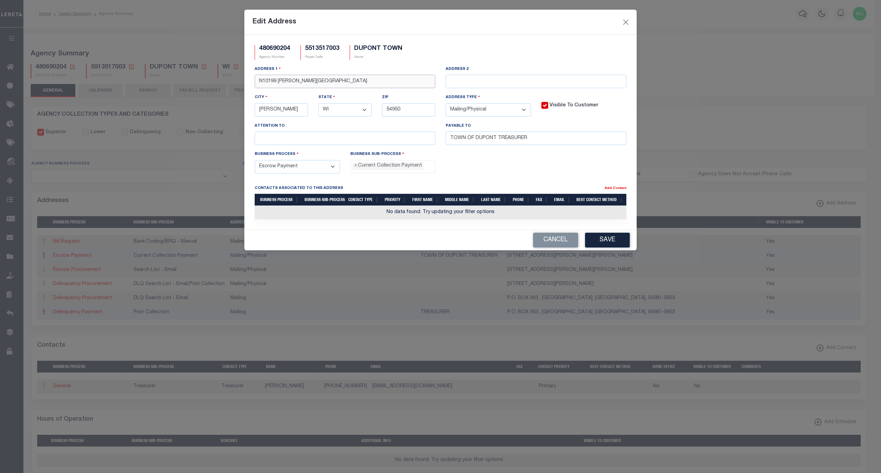
click at [328, 81] on input "N10199 WEPNER ROAD" at bounding box center [345, 81] width 181 height 13
drag, startPoint x: 332, startPoint y: 85, endPoint x: 221, endPoint y: 83, distance: 111.5
click at [221, 83] on div "Edit Address 480690204 Agency Number 5513517003 Payee Code DUPONT TOWN Name Add…" at bounding box center [440, 236] width 881 height 473
click at [379, 81] on input "text" at bounding box center [345, 81] width 181 height 13
drag, startPoint x: 413, startPoint y: 80, endPoint x: 120, endPoint y: 66, distance: 293.6
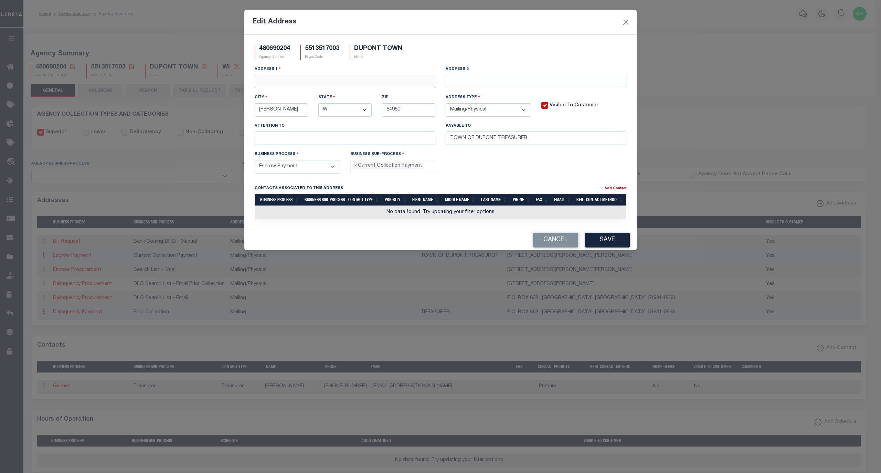
click at [120, 66] on div "Edit Address 480690204 Agency Number 5513517003 Payee Code DUPONT TOWN Name Add…" at bounding box center [440, 236] width 881 height 473
paste input "PO BOX 535"
type input "PO BOX 535"
click at [501, 112] on select "- Select - FedEx/Overnight Lock Box Mailing Mailing/Physical Physical" at bounding box center [488, 109] width 85 height 13
select select "1"
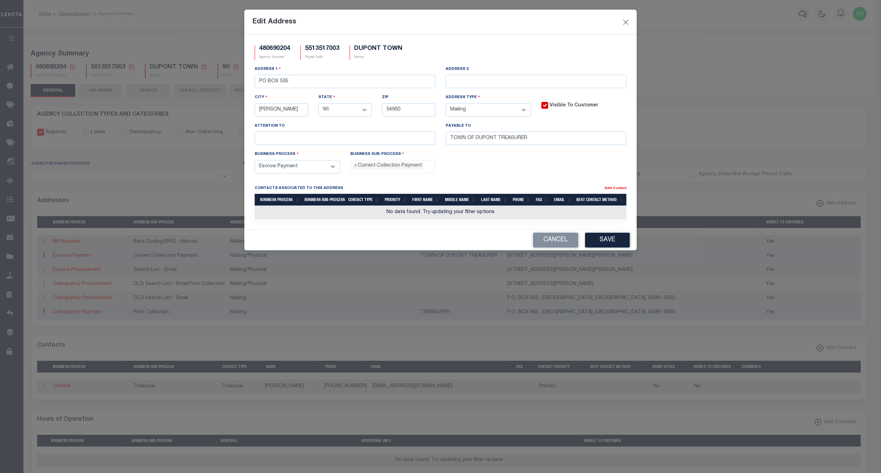
click at [446, 105] on select "- Select - FedEx/Overnight Lock Box Mailing Mailing/Physical Physical" at bounding box center [488, 109] width 85 height 13
drag, startPoint x: 603, startPoint y: 240, endPoint x: 606, endPoint y: 244, distance: 4.8
click at [603, 241] on button "Save" at bounding box center [607, 240] width 45 height 15
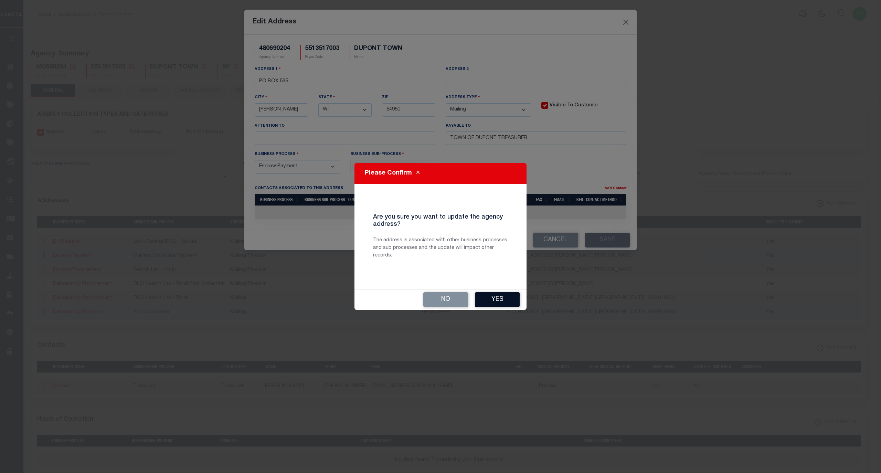
click at [506, 303] on button "Yes" at bounding box center [497, 299] width 45 height 15
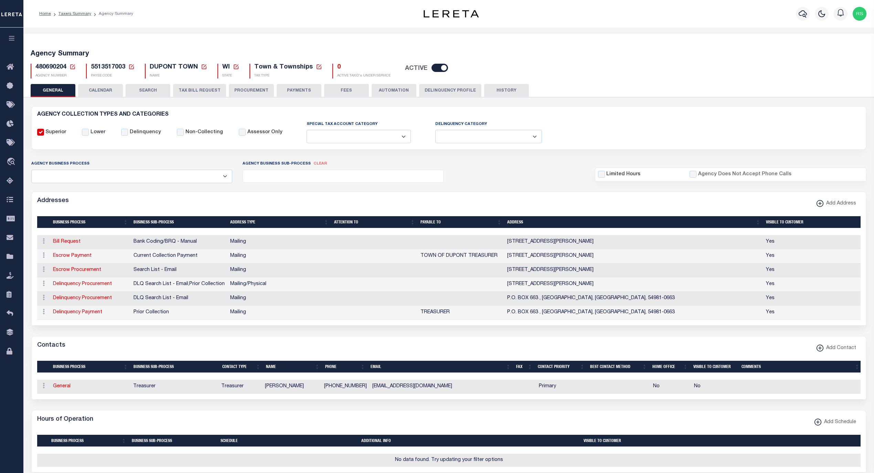
click at [498, 90] on button "HISTORY" at bounding box center [506, 90] width 45 height 13
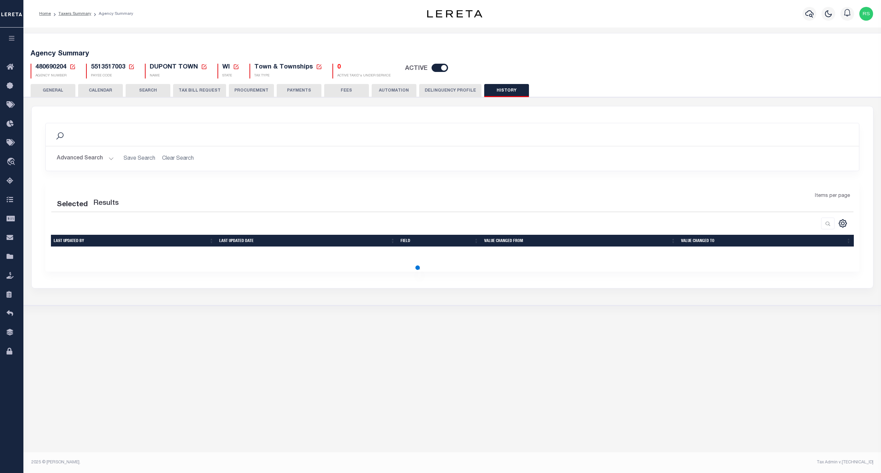
click at [61, 90] on button "GENERAL" at bounding box center [53, 90] width 45 height 13
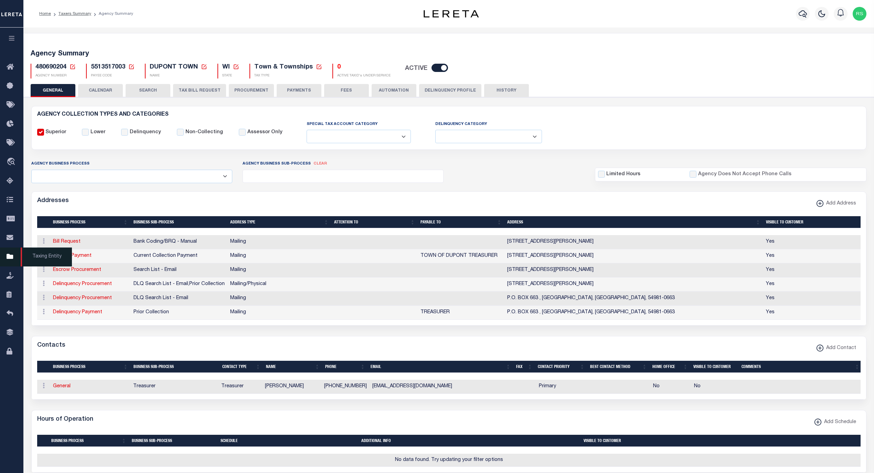
click at [52, 256] on span "Taxing Entity" at bounding box center [46, 256] width 51 height 19
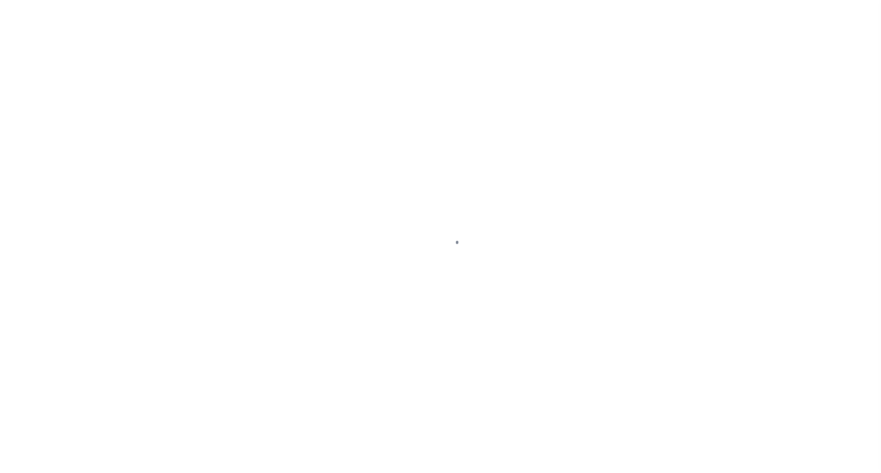
select select
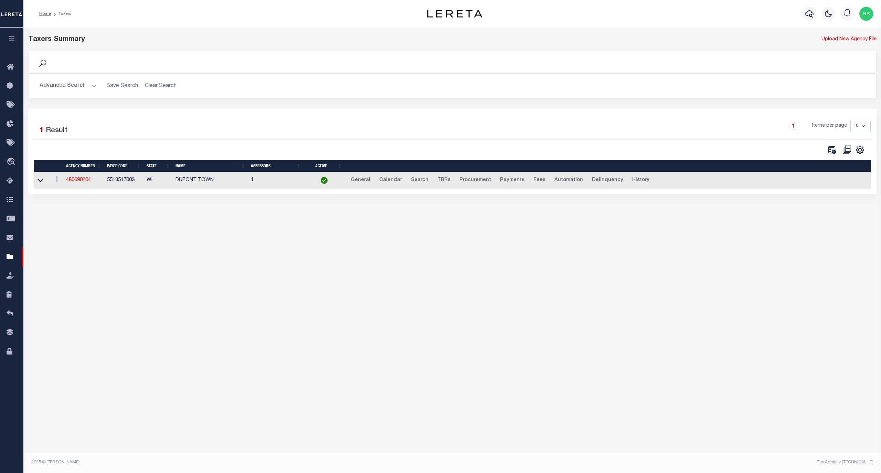
click at [63, 80] on button "Advanced Search" at bounding box center [68, 85] width 57 height 13
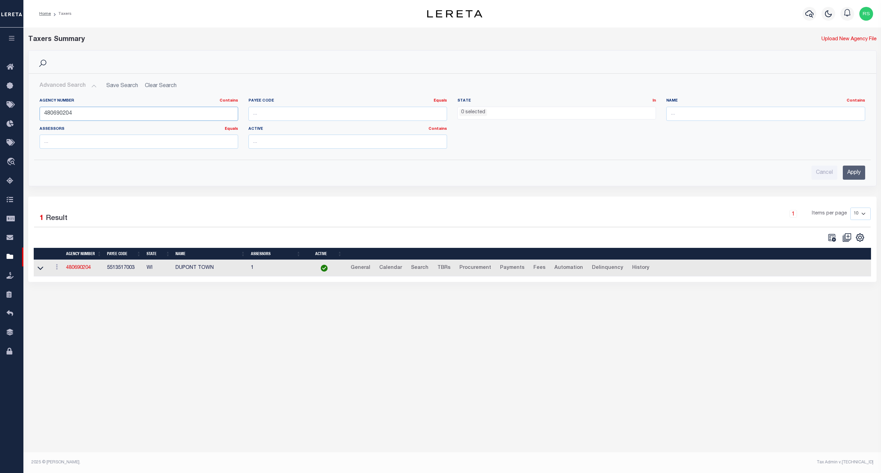
click at [87, 108] on input "480690204" at bounding box center [139, 114] width 199 height 14
paste input "08"
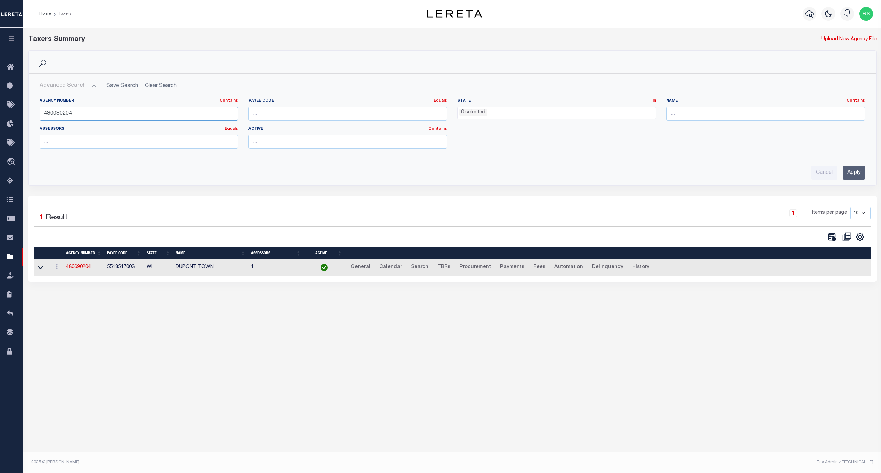
type input "480080204"
click at [858, 176] on input "Apply" at bounding box center [854, 173] width 22 height 14
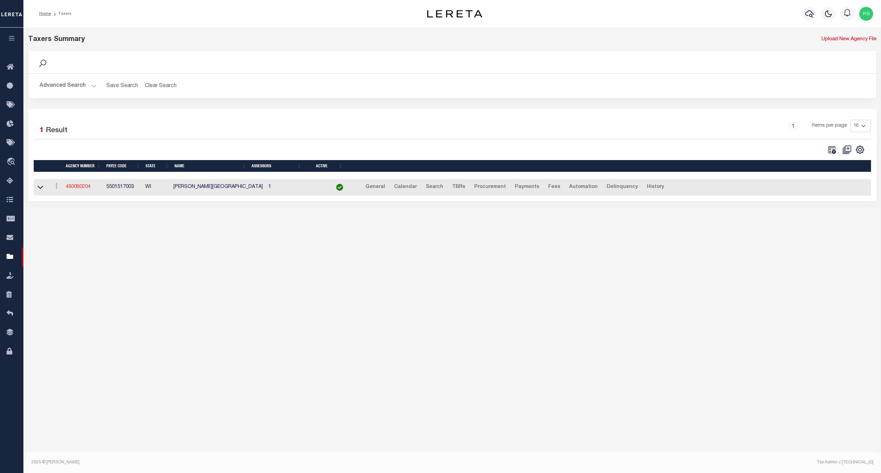
click at [76, 187] on link "480080204" at bounding box center [78, 187] width 25 height 5
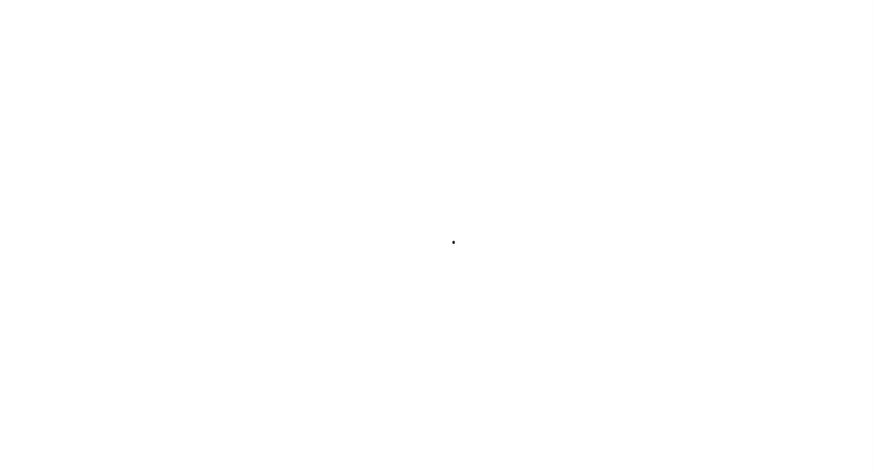
select select
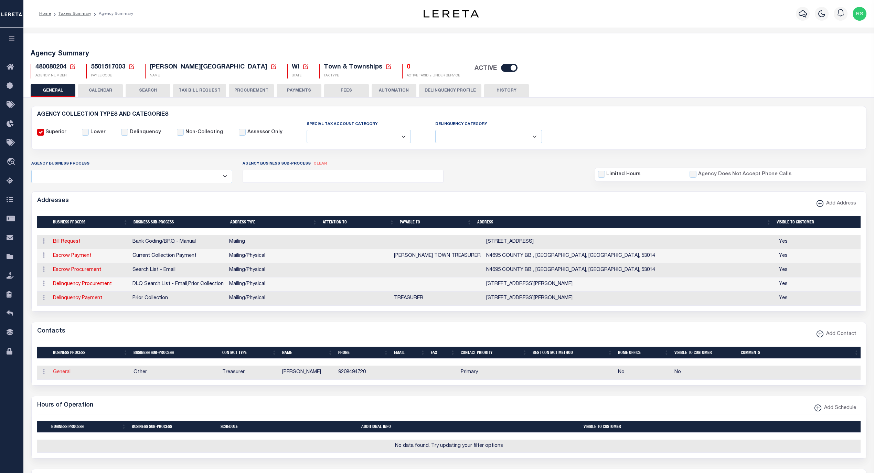
click at [60, 375] on link "General" at bounding box center [62, 372] width 18 height 5
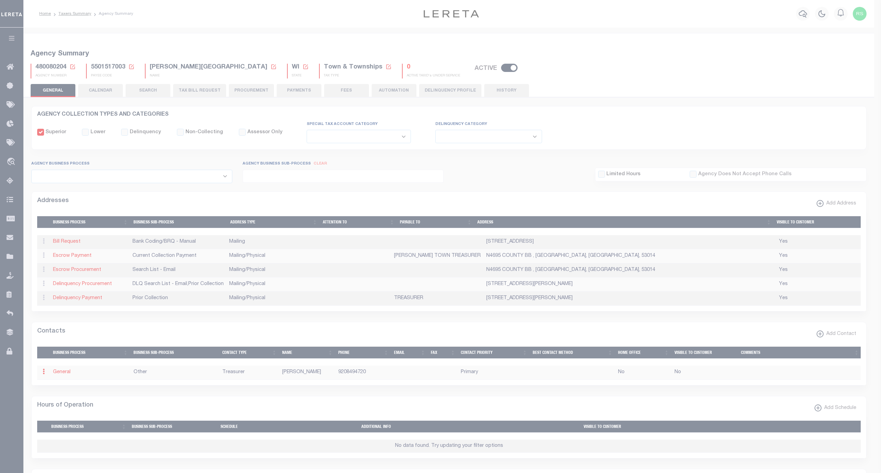
select select "3"
select select "1"
type input "ERIC"
type input "PLATE"
type input "9208494720"
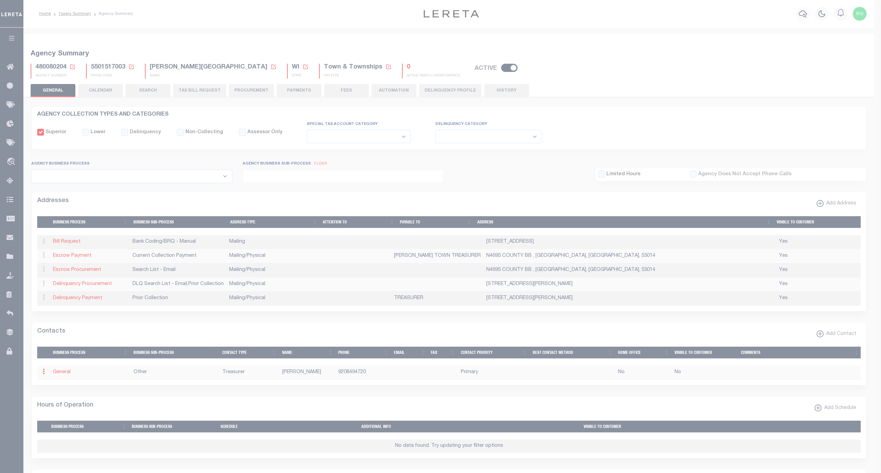
select select "6"
select select "39"
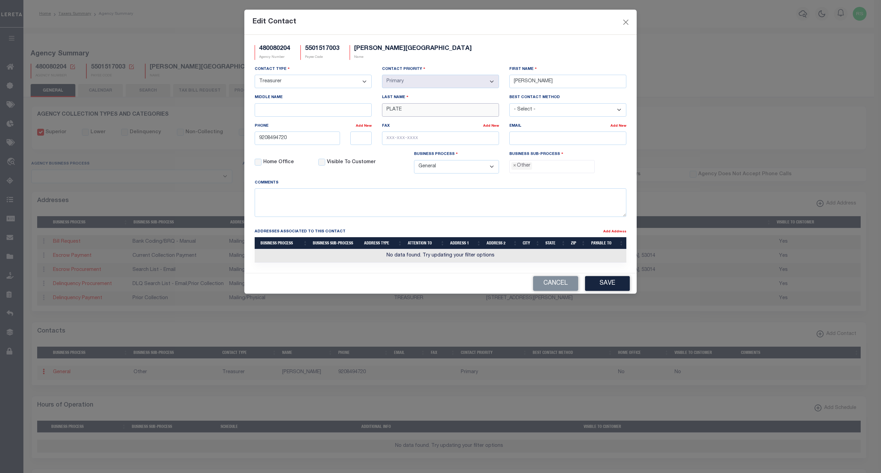
click at [408, 110] on input "PLATE" at bounding box center [440, 109] width 117 height 13
paste input "JUCKEM"
type input "JUCKEM"
click at [525, 86] on input "ERIC" at bounding box center [567, 81] width 117 height 13
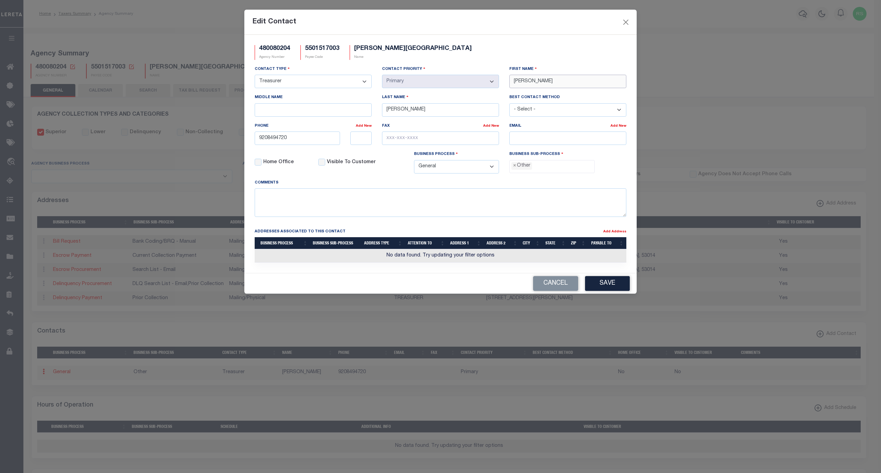
click at [525, 86] on input "ERIC" at bounding box center [567, 81] width 117 height 13
paste input "DAVID"
type input "DAVID"
drag, startPoint x: 302, startPoint y: 138, endPoint x: 241, endPoint y: 138, distance: 60.6
click at [241, 139] on div "Edit Contact 480080204 Agency Number 5501517003 Payee Code CHILTON TOWN Name Co…" at bounding box center [440, 236] width 881 height 473
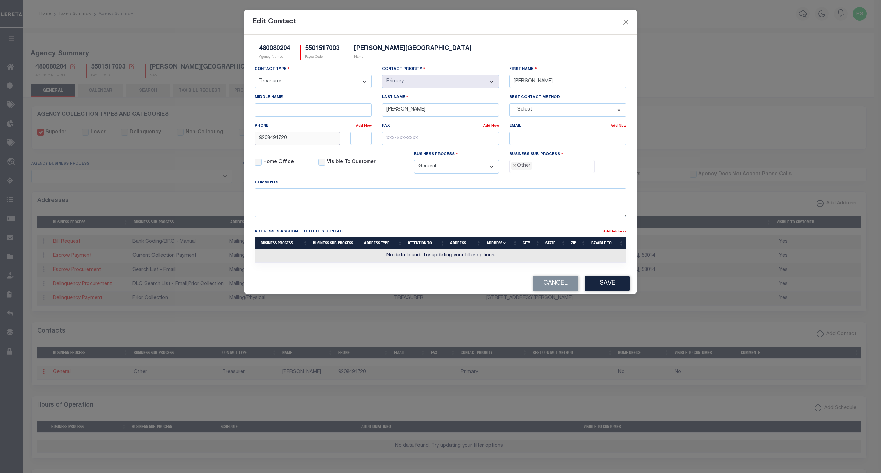
paste input "-849-"
type input "920-849-4720"
click at [502, 146] on div "Fax Add New" at bounding box center [440, 136] width 127 height 28
click at [515, 169] on span "×" at bounding box center [514, 166] width 3 height 8
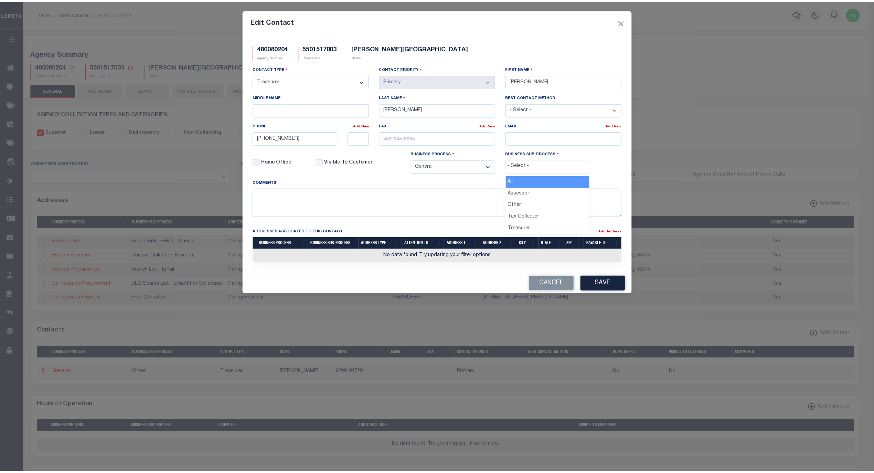
scroll to position [12, 0]
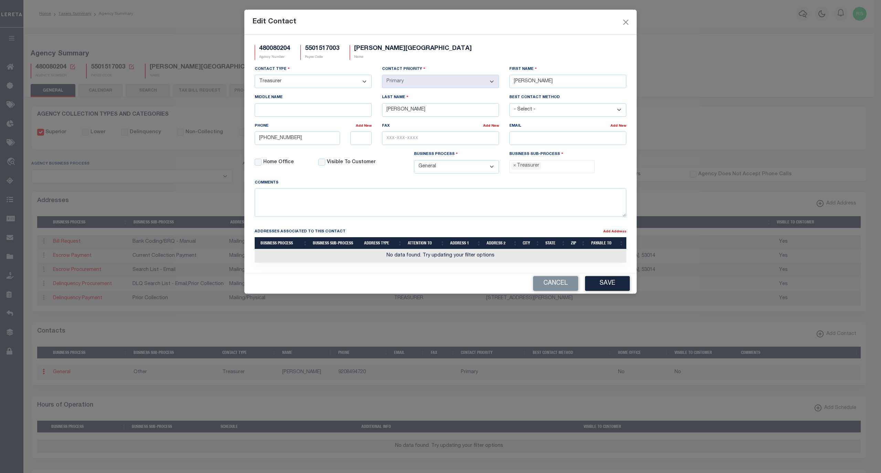
select select "32"
click at [602, 176] on div "Contact Type - Select - Assessor Clerk Internal Contacts 1 Internal Contacts 2 …" at bounding box center [441, 122] width 382 height 114
click at [609, 286] on button "Save" at bounding box center [607, 283] width 45 height 15
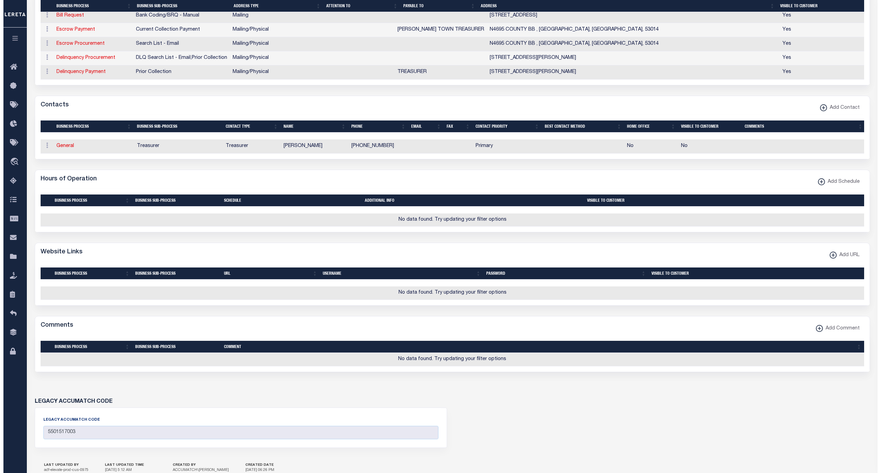
scroll to position [260, 0]
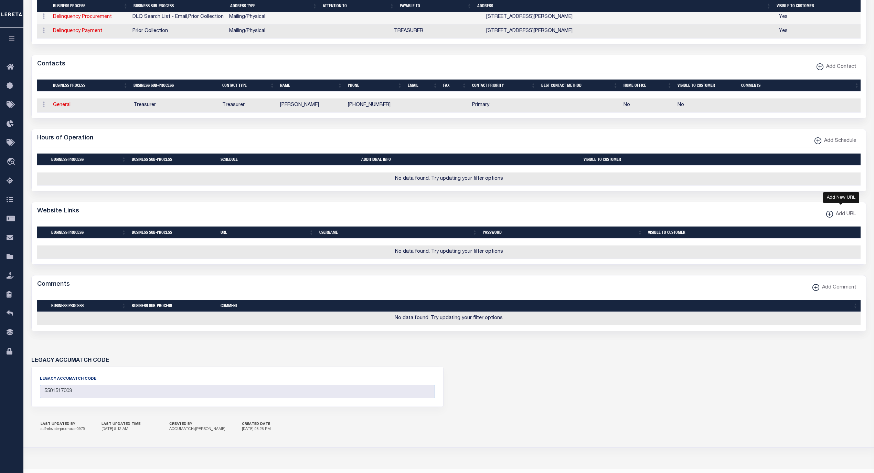
click at [838, 218] on span "Add URL" at bounding box center [844, 215] width 23 height 8
select select
checkbox input "true"
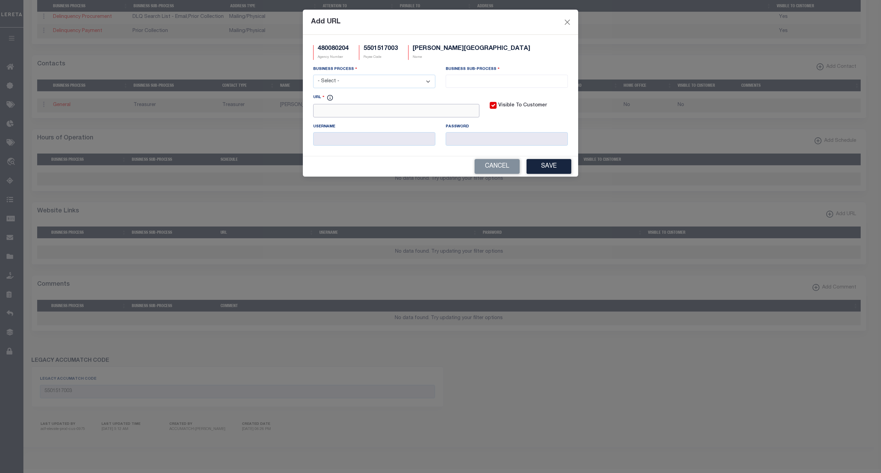
click at [390, 113] on input "URL" at bounding box center [396, 110] width 166 height 13
paste input "http://calum400.co.calumet.wi.us/nscCALo/NSCLNDREC"
type input "http://calum400.co.calumet.wi.us/nscCALo/NSCLNDREC"
click at [383, 87] on select "- Select - All Automation Bill Request Delinquency Payment Delinquency Procurem…" at bounding box center [374, 81] width 122 height 13
select select "6"
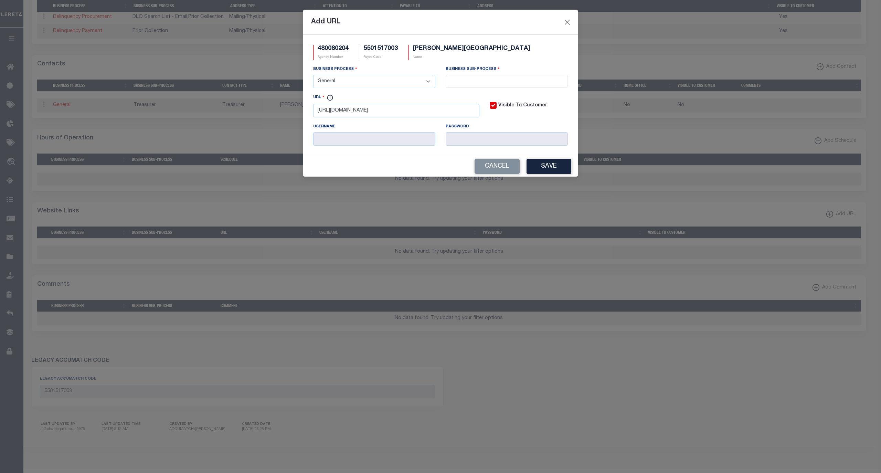
click at [313, 76] on select "- Select - All Automation Bill Request Delinquency Payment Delinquency Procurem…" at bounding box center [374, 81] width 122 height 13
click at [481, 83] on input "search" at bounding box center [507, 81] width 118 height 8
select select "39"
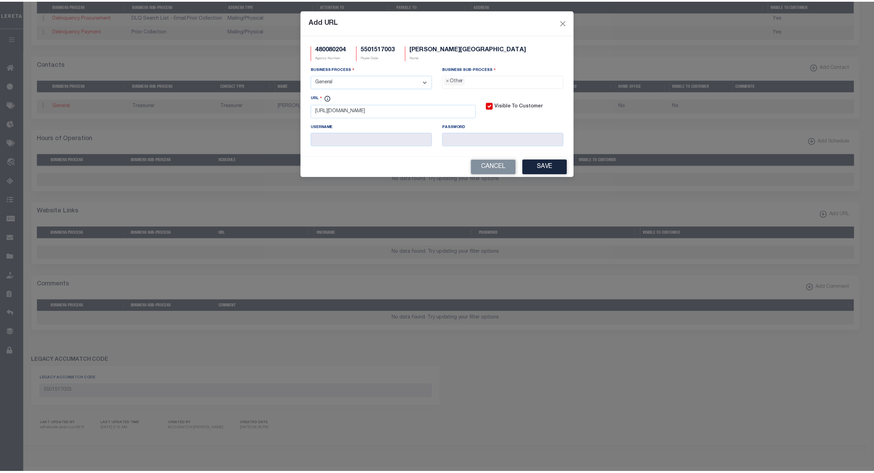
scroll to position [12, 0]
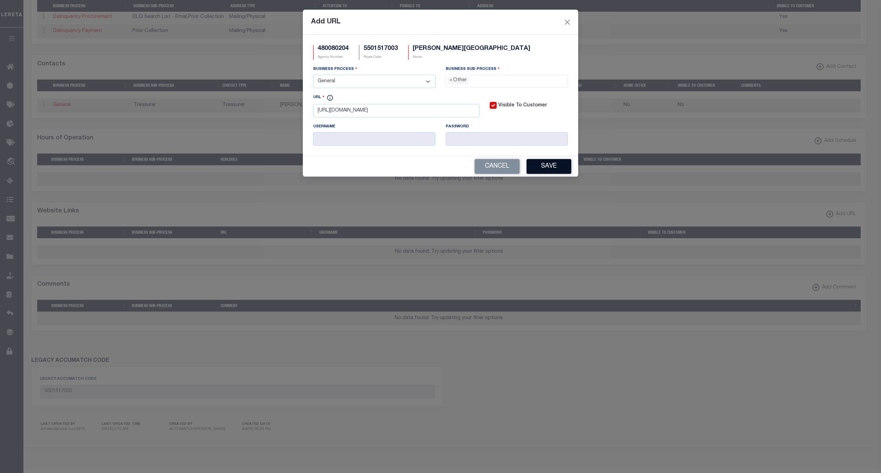
click at [546, 174] on button "Save" at bounding box center [549, 166] width 45 height 15
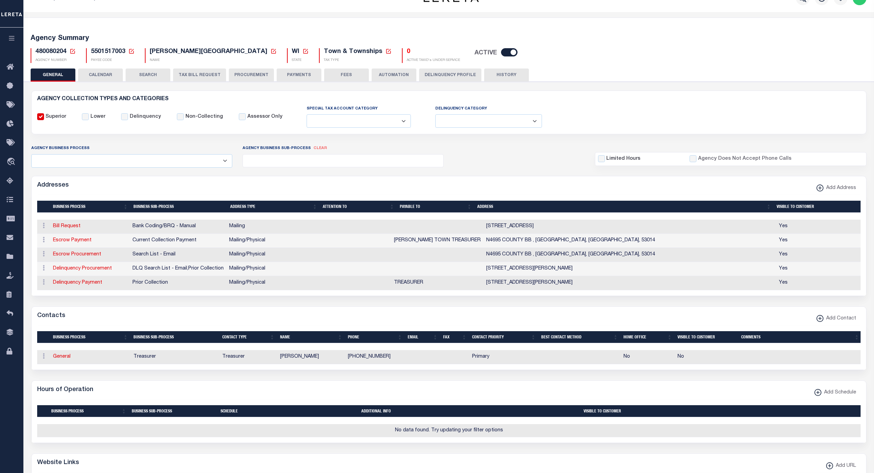
scroll to position [0, 0]
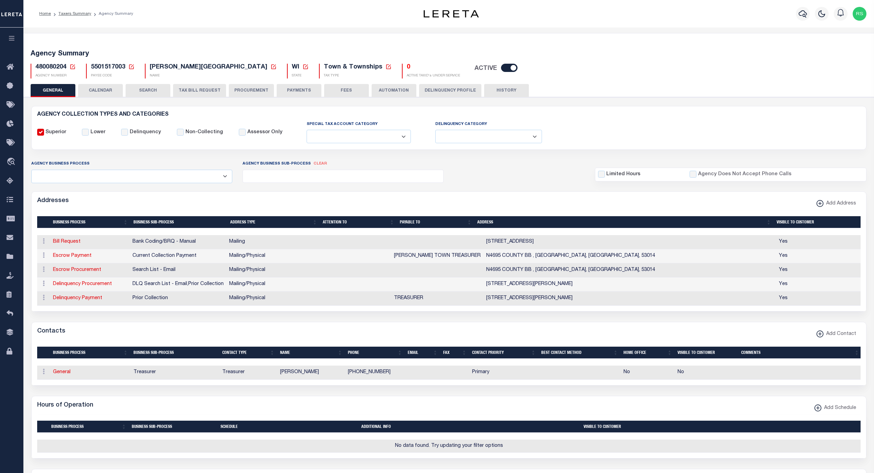
click at [305, 89] on button "PAYMENTS" at bounding box center [299, 90] width 45 height 13
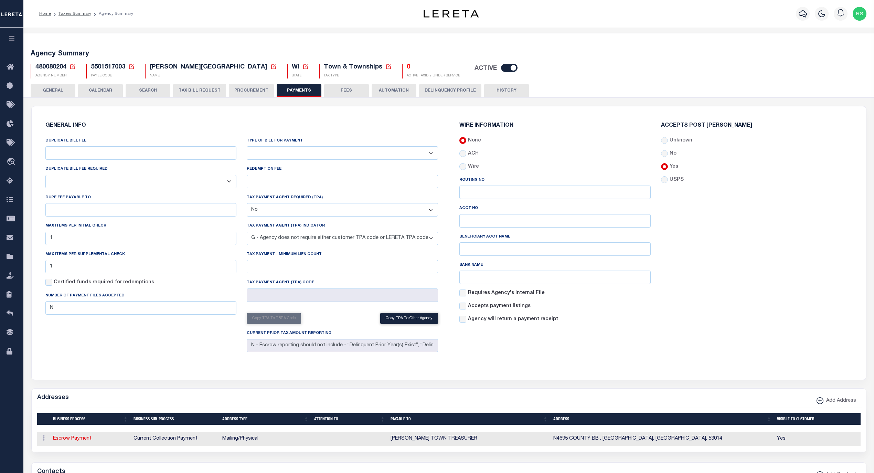
click at [194, 353] on div "DUPLICATE BILL FEE DUPLICATE BILL FEE REQUIRED Yes No DUPE FEE PAYABLE TO Max i…" at bounding box center [141, 246] width 202 height 218
click at [52, 88] on button "GENERAL" at bounding box center [53, 90] width 45 height 13
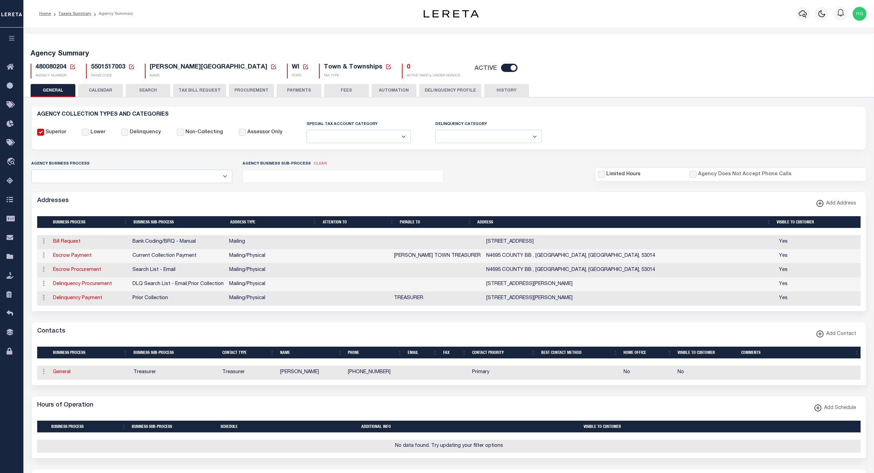
click at [597, 125] on div "Superior Lower Delinquency Non-Collecting Assessor Only" at bounding box center [449, 131] width 834 height 23
click at [65, 375] on link "General" at bounding box center [62, 372] width 18 height 5
select select
checkbox input "false"
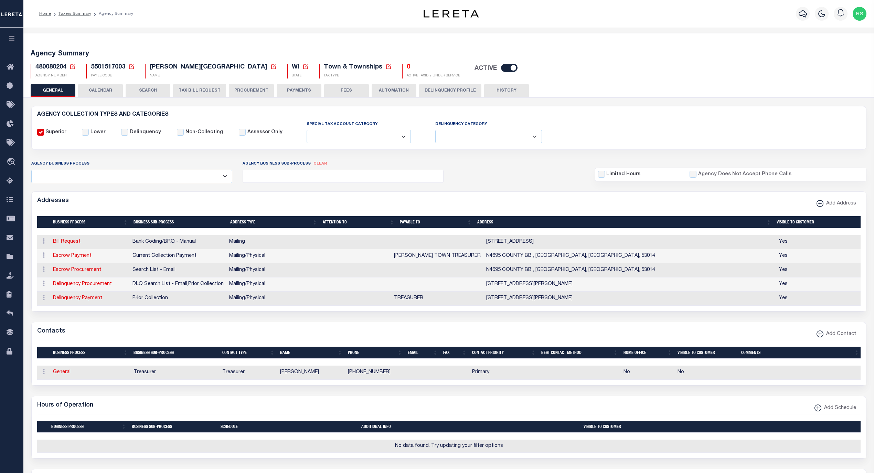
checkbox input "false"
select select
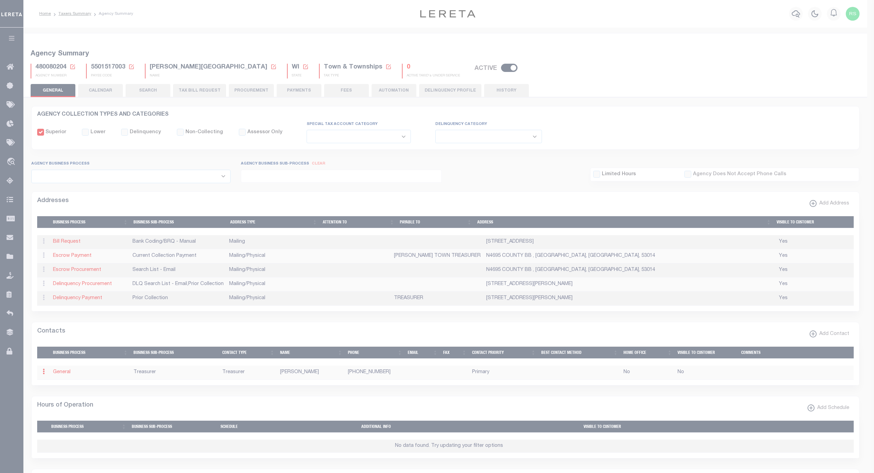
select select "3"
select select "1"
type input "DAVID"
type input "JUCKEM"
type input "920-849-4720"
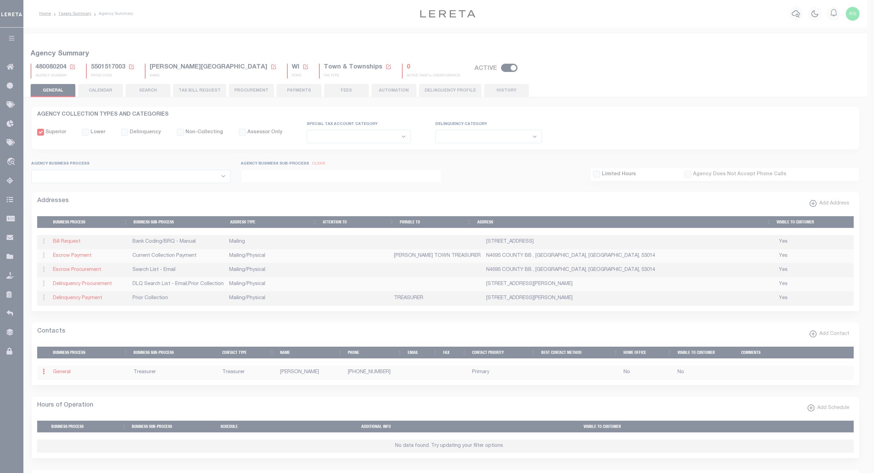
select select "6"
select select "32"
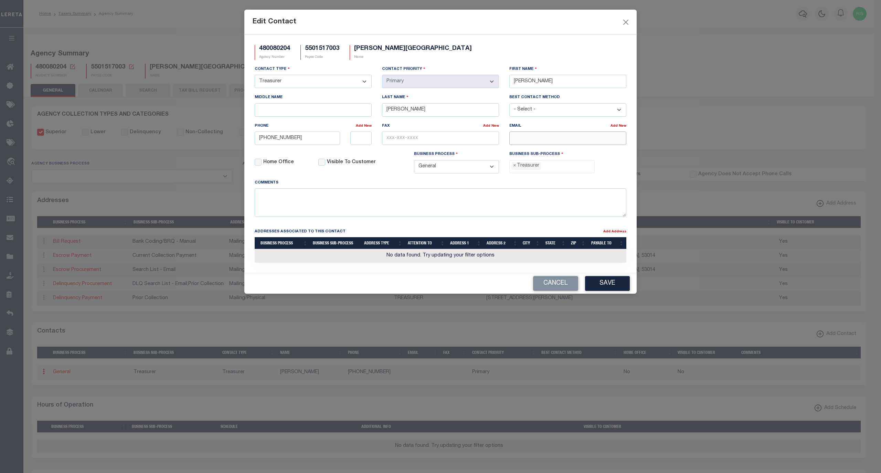
click at [530, 144] on input "email" at bounding box center [567, 137] width 117 height 13
paste input "TREASURER@TOWNOFCHILTONWI.GOV"
type input "TREASURER@TOWNOFCHILTONWI.GOV"
click at [614, 290] on button "Save" at bounding box center [607, 283] width 45 height 15
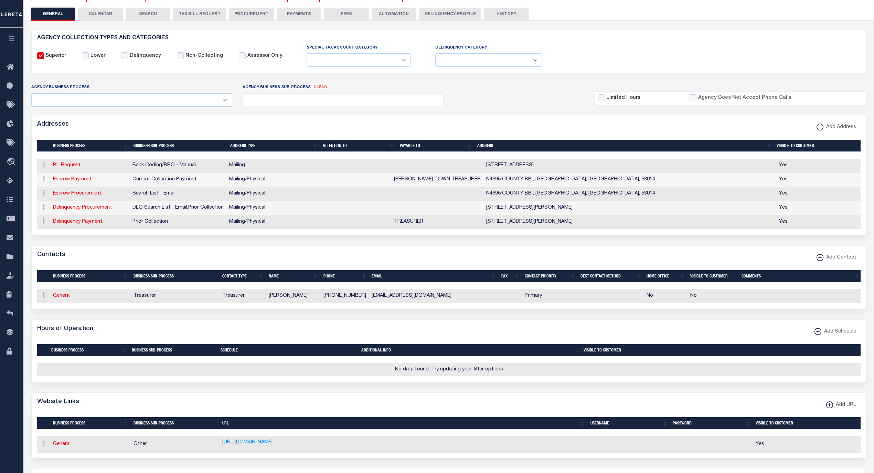
scroll to position [31, 0]
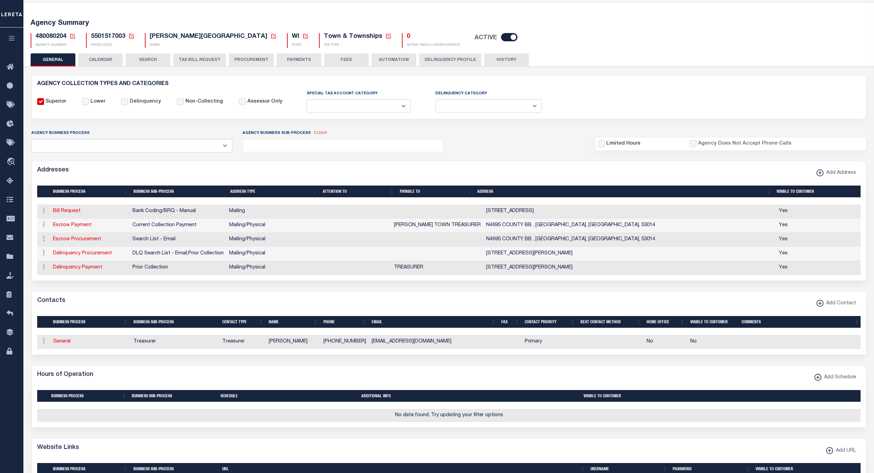
click at [298, 56] on button "PAYMENTS" at bounding box center [299, 59] width 45 height 13
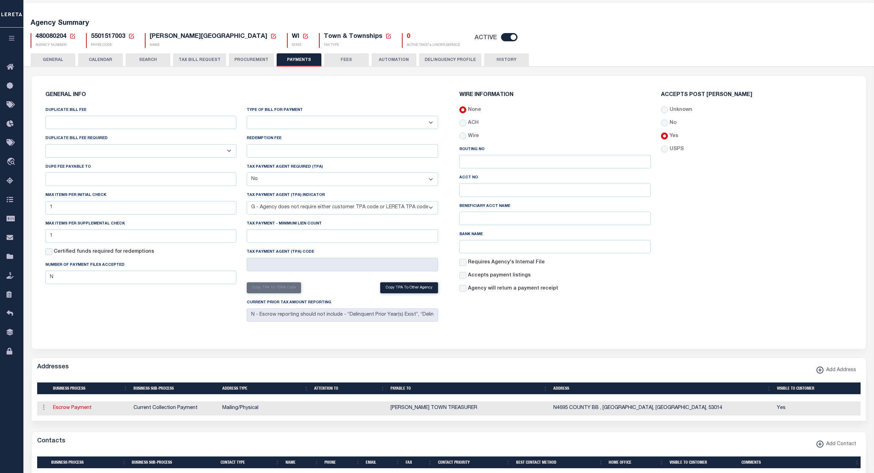
click at [502, 61] on button "HISTORY" at bounding box center [506, 59] width 45 height 13
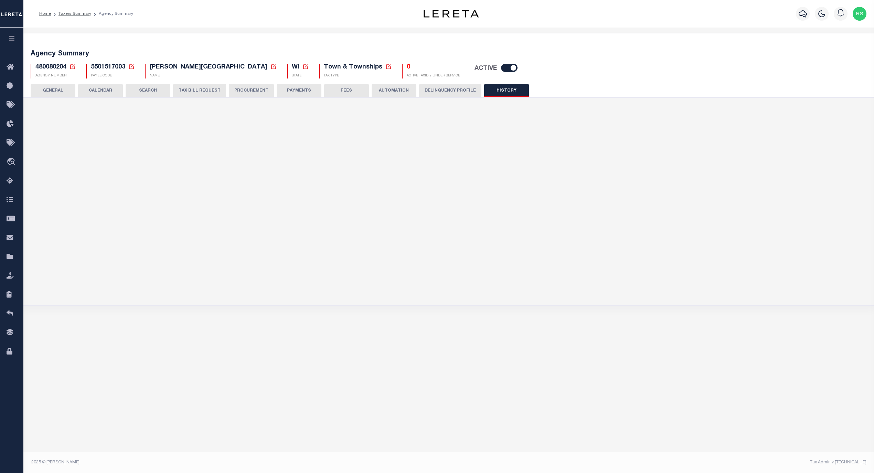
scroll to position [0, 0]
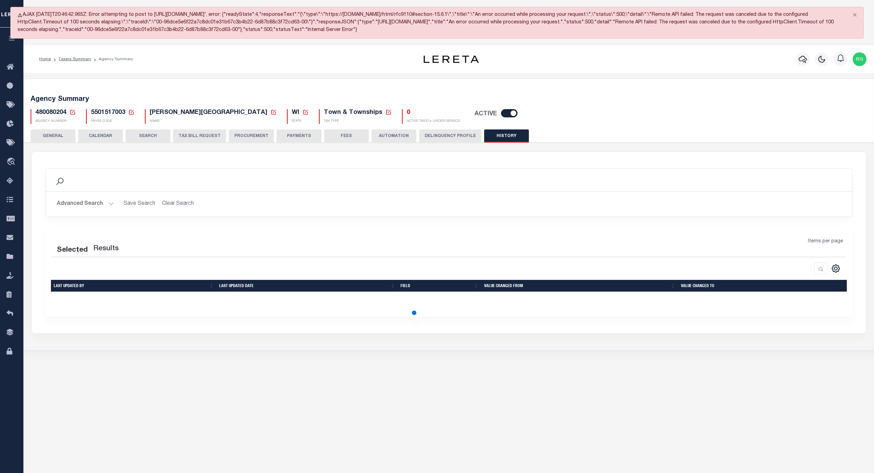
click at [533, 64] on div "Profile Sign out" at bounding box center [695, 59] width 348 height 24
click at [49, 133] on button "GENERAL" at bounding box center [53, 135] width 45 height 13
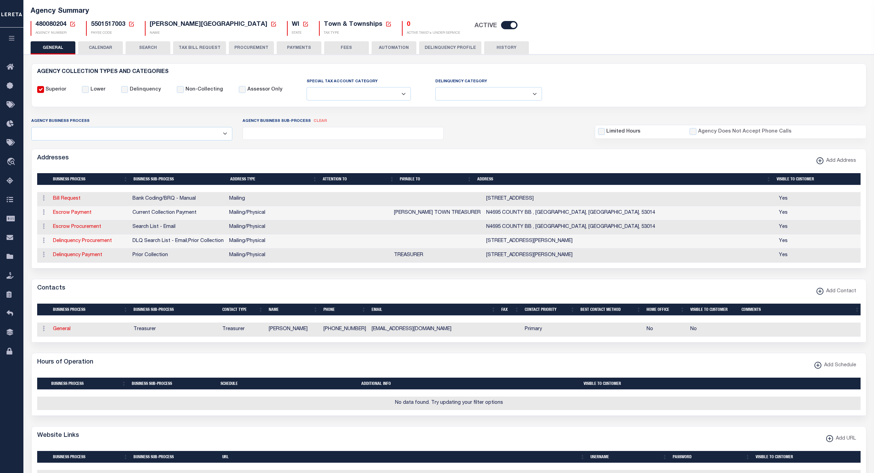
scroll to position [92, 0]
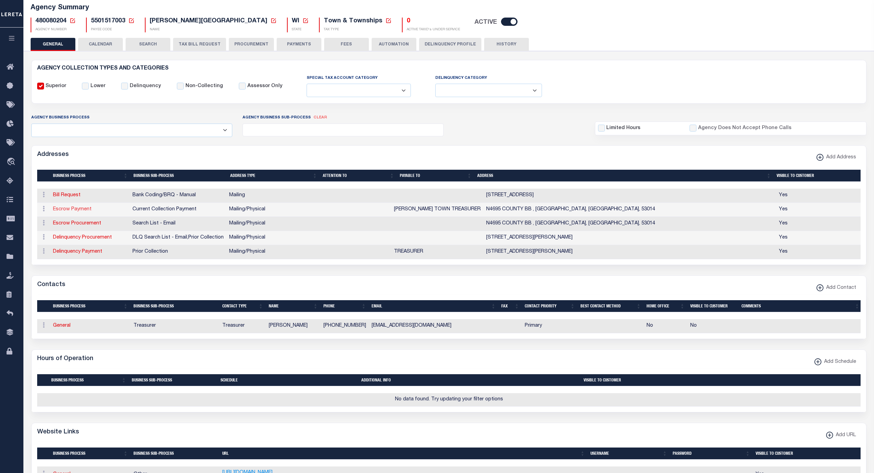
click at [73, 211] on link "Escrow Payment" at bounding box center [72, 209] width 39 height 5
select select "1"
checkbox input "false"
select select
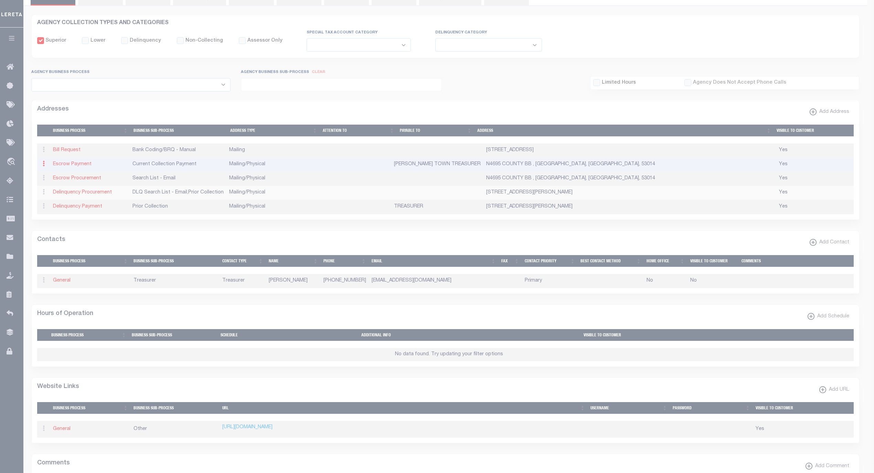
type input "N4695 COUNTY BB"
type input "CHILTON"
select select "WI"
type input "53014"
select select "5"
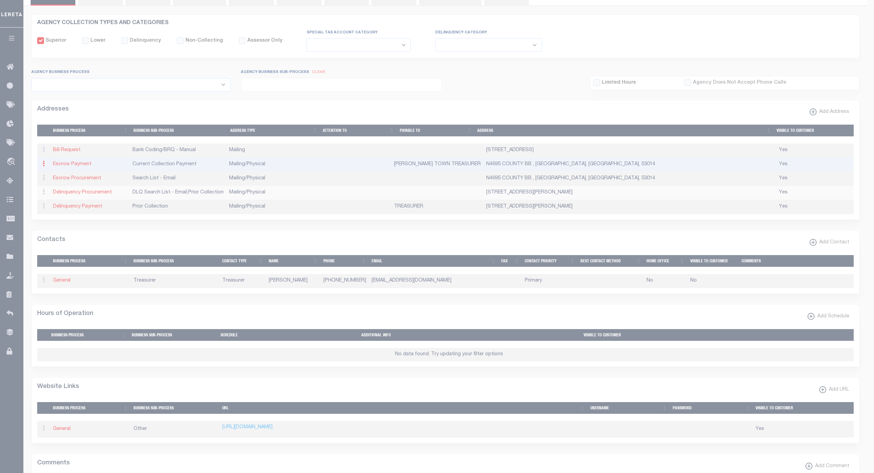
checkbox input "true"
type input "CHILTON TOWN TREASURER"
select select "3"
select select "11"
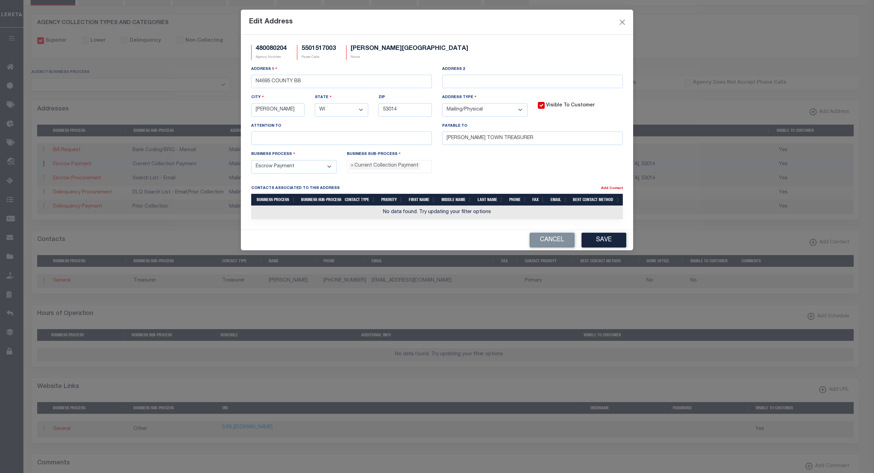
scroll to position [85, 0]
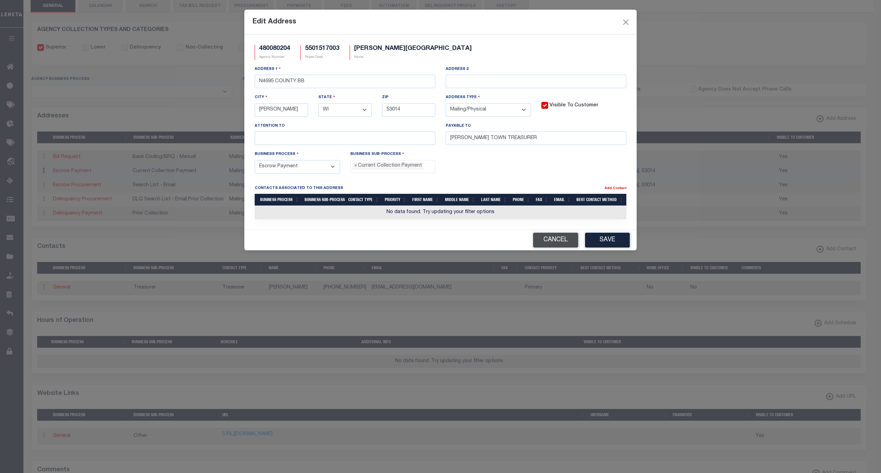
click at [554, 246] on button "Cancel" at bounding box center [555, 240] width 45 height 15
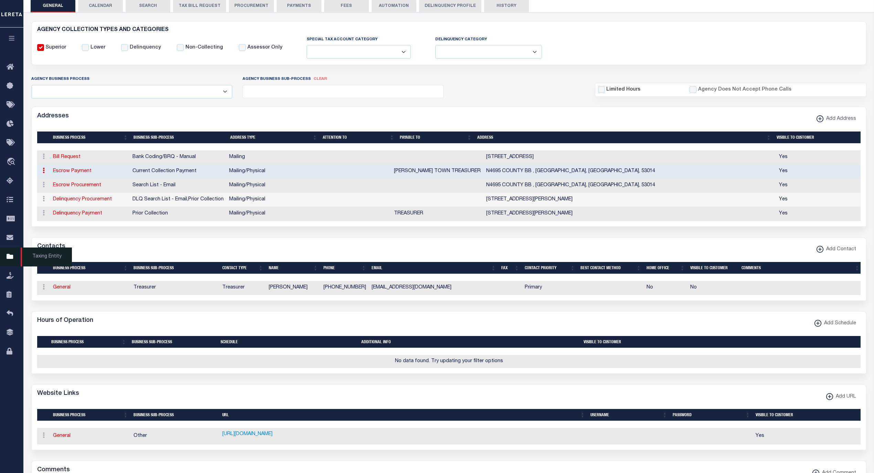
click at [33, 257] on span "Taxing Entity" at bounding box center [46, 256] width 51 height 19
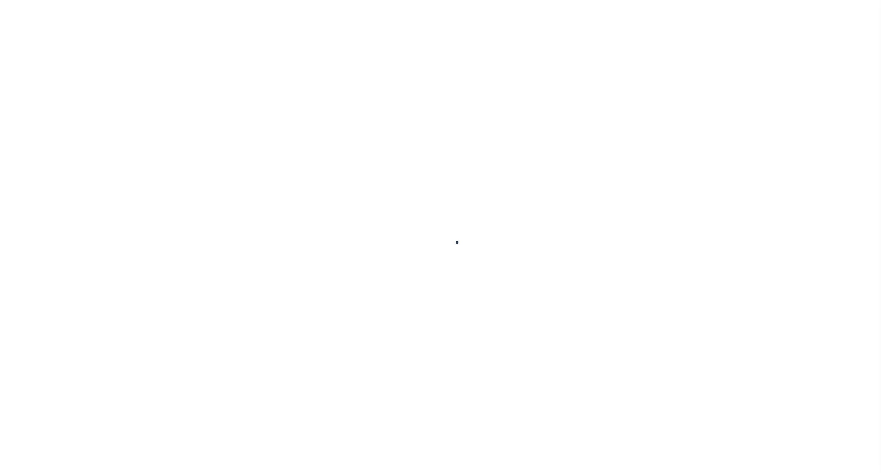
select select
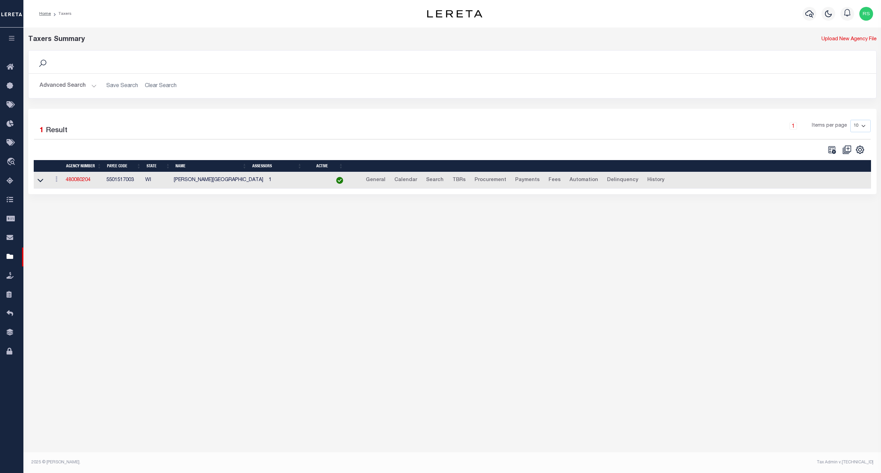
click at [53, 83] on button "Advanced Search" at bounding box center [68, 85] width 57 height 13
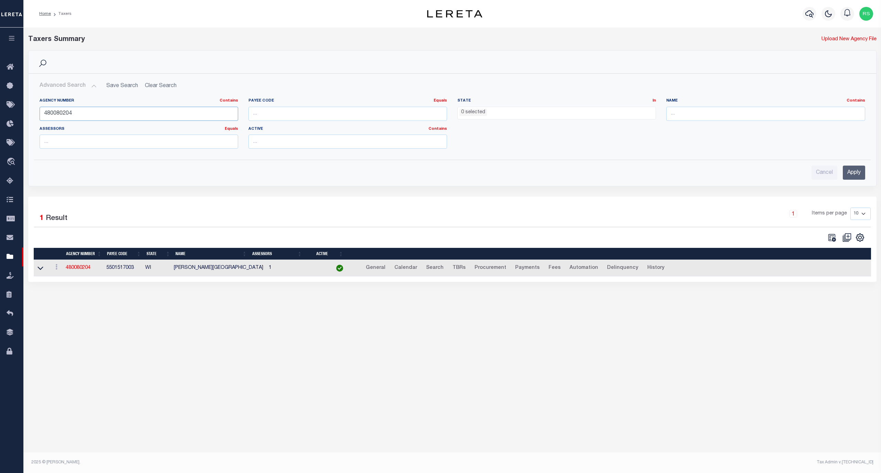
click at [78, 113] on input "480080204" at bounding box center [139, 114] width 199 height 14
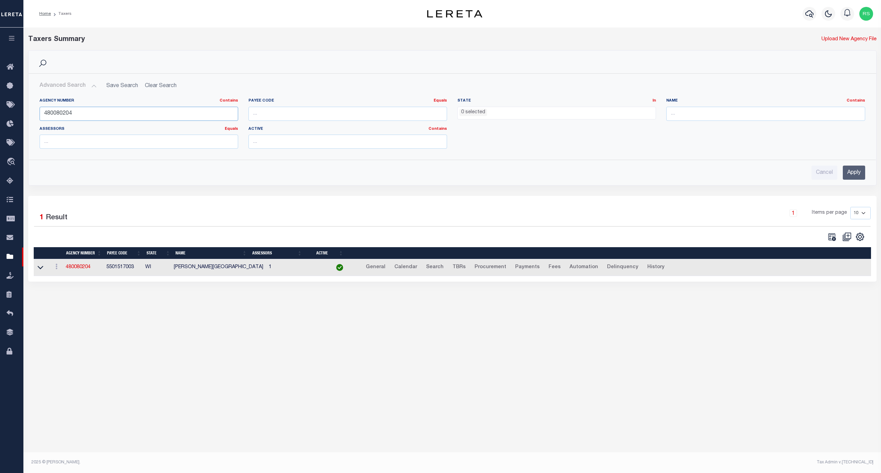
paste input "580210"
type input "480580210"
click at [850, 170] on input "Apply" at bounding box center [854, 173] width 22 height 14
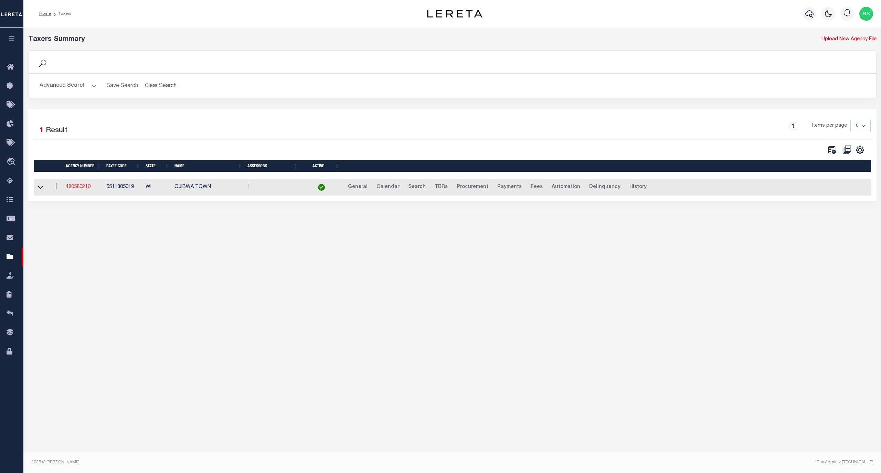
click at [81, 187] on link "480580210" at bounding box center [78, 187] width 25 height 5
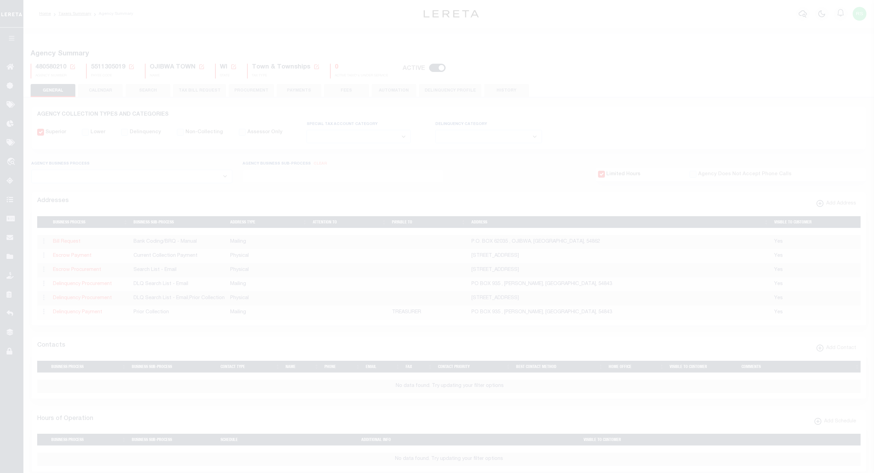
select select
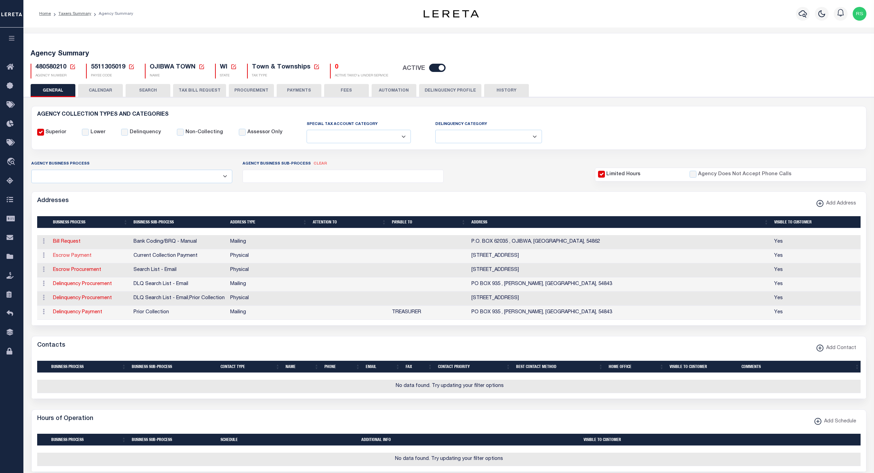
click at [83, 257] on link "Escrow Payment" at bounding box center [72, 255] width 39 height 5
select select "1"
checkbox input "false"
select select
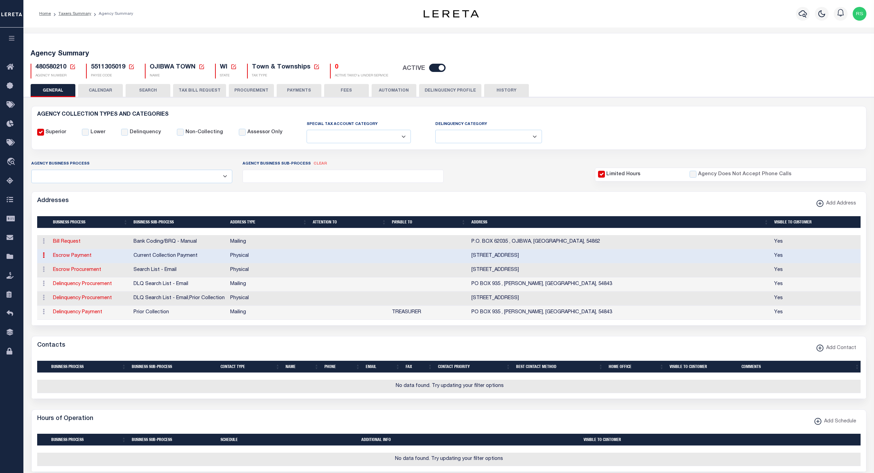
type input "[STREET_ADDRESS]"
type input "ANAMOSA"
select select "IA"
type input "52205"
select select "2"
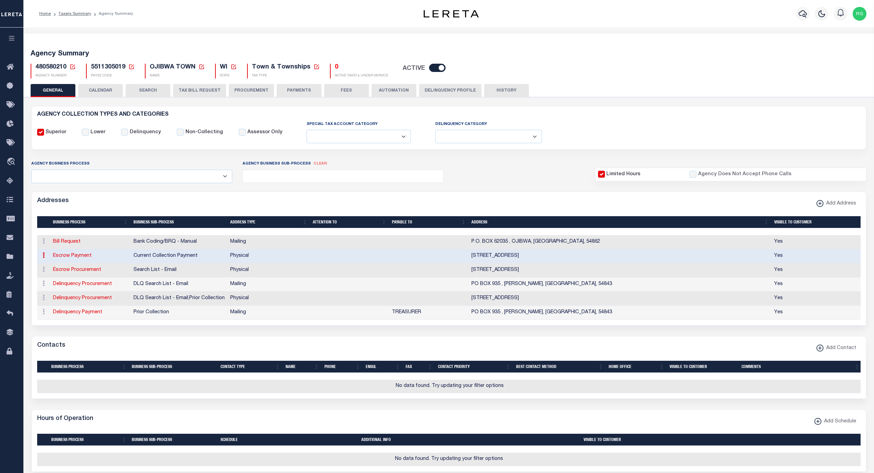
checkbox input "true"
select select "3"
select select "11"
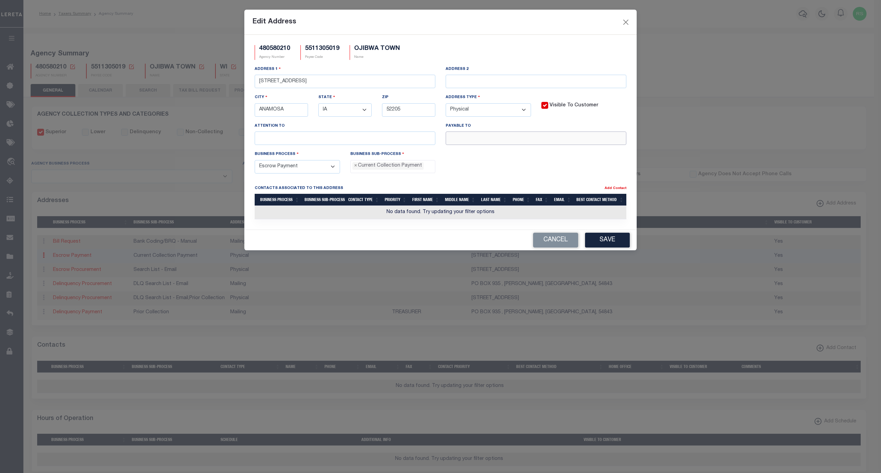
click at [484, 143] on input "text" at bounding box center [536, 137] width 181 height 13
paste input "[STREET_ADDRESS]"
type input "[STREET_ADDRESS]"
drag, startPoint x: 296, startPoint y: 110, endPoint x: 241, endPoint y: 106, distance: 55.6
click at [241, 106] on div "Edit Address 480580210 Agency Number 5511305019 Payee Code [GEOGRAPHIC_DATA] TO…" at bounding box center [440, 236] width 881 height 473
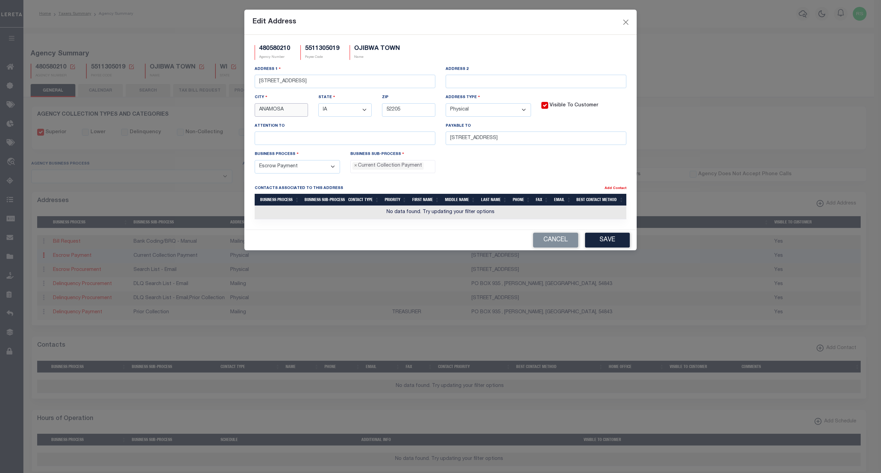
paste input "OJIBW"
type input "OJIBWA"
drag, startPoint x: 512, startPoint y: 142, endPoint x: 420, endPoint y: 138, distance: 92.0
click at [420, 138] on div "Address [STREET_ADDRESS] Address 2 City OJIBWA State - Select - AK AL AR AZ CA …" at bounding box center [441, 107] width 382 height 85
drag, startPoint x: 376, startPoint y: 85, endPoint x: 188, endPoint y: 79, distance: 188.4
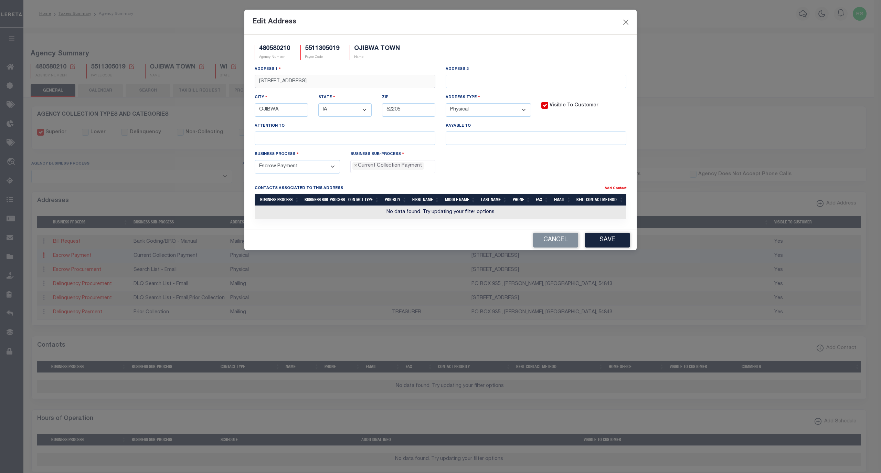
click at [188, 79] on div "Edit Address 480580210 Agency Number 5511305019 Payee Code [GEOGRAPHIC_DATA] TO…" at bounding box center [440, 236] width 881 height 473
paste input "[STREET_ADDRESS]"
type input "[STREET_ADDRESS]"
click at [394, 109] on input "52205" at bounding box center [408, 109] width 53 height 13
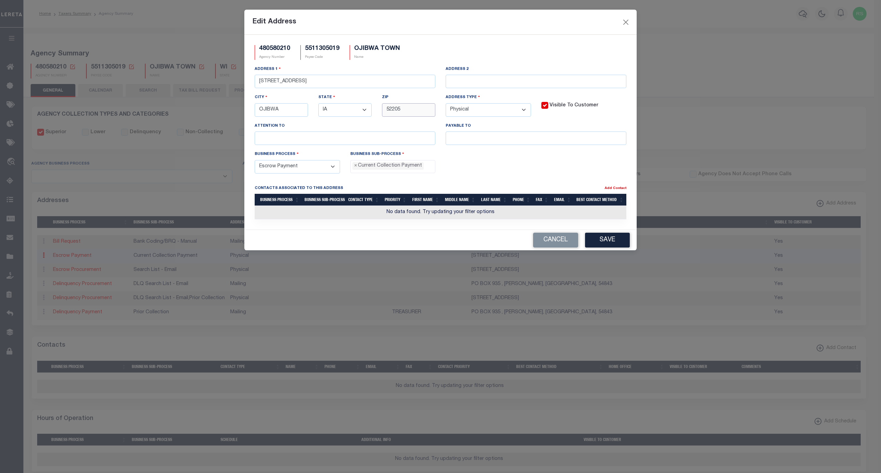
paste input "4862"
type input "54862"
click at [364, 112] on select "- Select - AK AL AR AZ CA CO [GEOGRAPHIC_DATA] [GEOGRAPHIC_DATA] DE [GEOGRAPHIC…" at bounding box center [344, 109] width 53 height 13
click at [365, 115] on select "- Select - AK AL AR AZ CA CO [GEOGRAPHIC_DATA] [GEOGRAPHIC_DATA] DE [GEOGRAPHIC…" at bounding box center [344, 109] width 53 height 13
select select "WI"
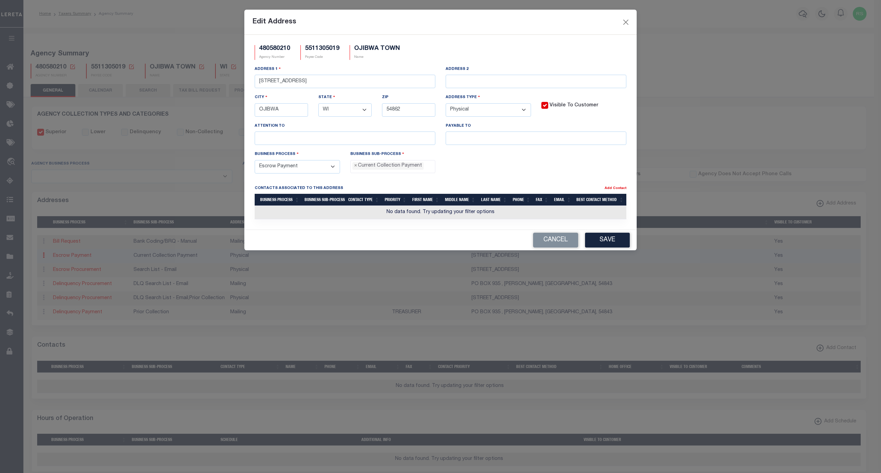
click at [318, 105] on select "- Select - AK AL AR AZ CA CO [GEOGRAPHIC_DATA] [GEOGRAPHIC_DATA] DE [GEOGRAPHIC…" at bounding box center [344, 109] width 53 height 13
click at [492, 142] on input "text" at bounding box center [536, 137] width 181 height 13
paste input "OJIBWA TOWN"
click at [527, 143] on input "OJIBWA TOWN" at bounding box center [536, 137] width 181 height 13
paste input "TREASURER"
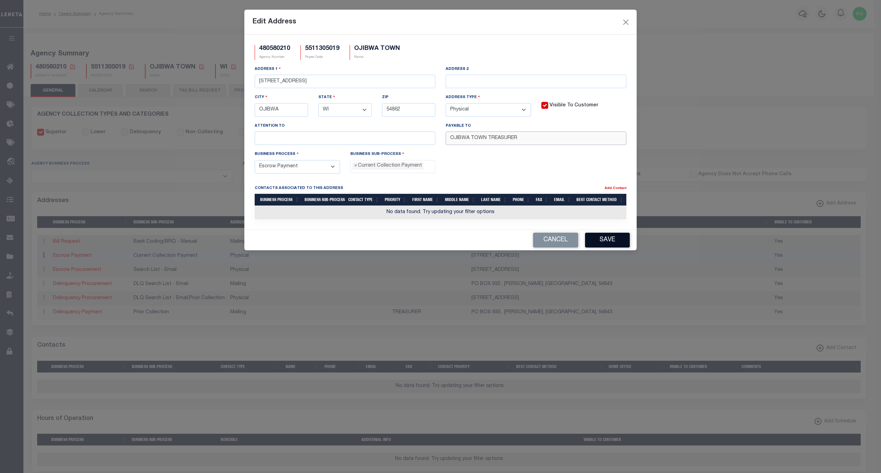
type input "OJIBWA TOWN TREASURER"
click at [605, 244] on button "Save" at bounding box center [607, 240] width 45 height 15
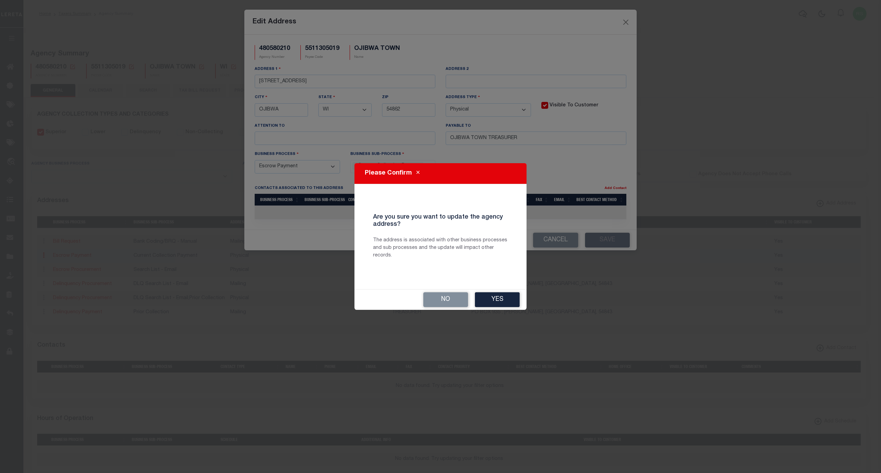
click at [505, 297] on button "Yes" at bounding box center [497, 299] width 45 height 15
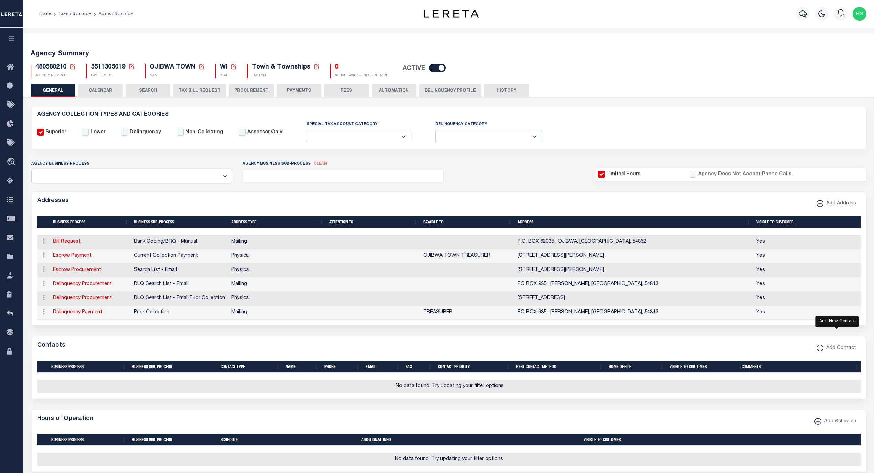
click at [822, 348] on icon "button" at bounding box center [820, 348] width 3 height 1
select select "1"
checkbox input "false"
checkbox input "true"
select select
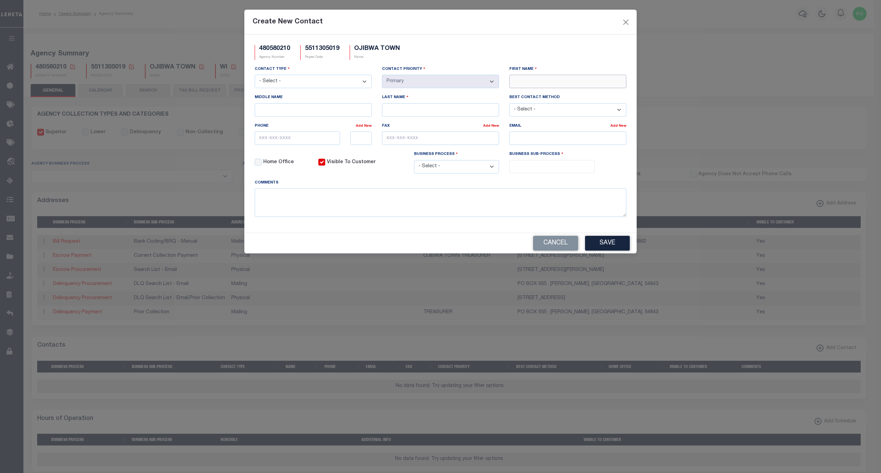
click at [571, 82] on input "First Name" at bounding box center [567, 81] width 117 height 13
paste input "[PERSON_NAME]"
type input "[PERSON_NAME]"
click at [321, 119] on div "Middle Name" at bounding box center [313, 108] width 127 height 28
click at [314, 114] on input "Middle Name" at bounding box center [313, 109] width 117 height 13
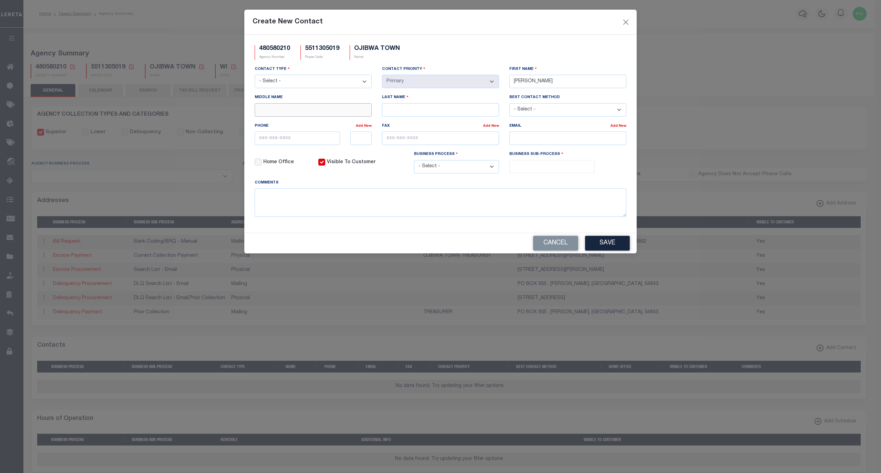
paste input "PETIT"
type input "PETIT"
click at [528, 140] on input "email" at bounding box center [567, 137] width 117 height 13
paste input "[EMAIL_ADDRESS][DOMAIN_NAME]"
type input "[EMAIL_ADDRESS][DOMAIN_NAME]"
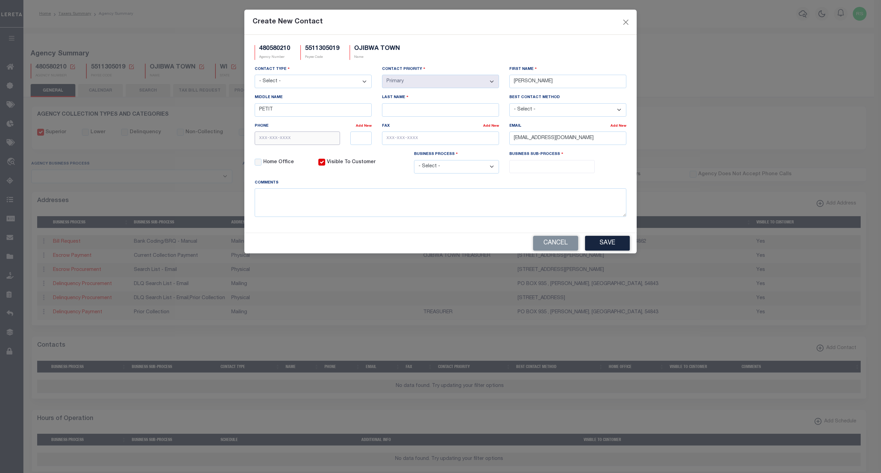
click at [280, 140] on input "text" at bounding box center [297, 137] width 85 height 13
paste input "[PHONE_NUMBER]"
type input "[PHONE_NUMBER]"
click at [478, 173] on select "- Select - All Automation Bill Request Delinquency Payment Delinquency Procurem…" at bounding box center [456, 166] width 85 height 13
select select "6"
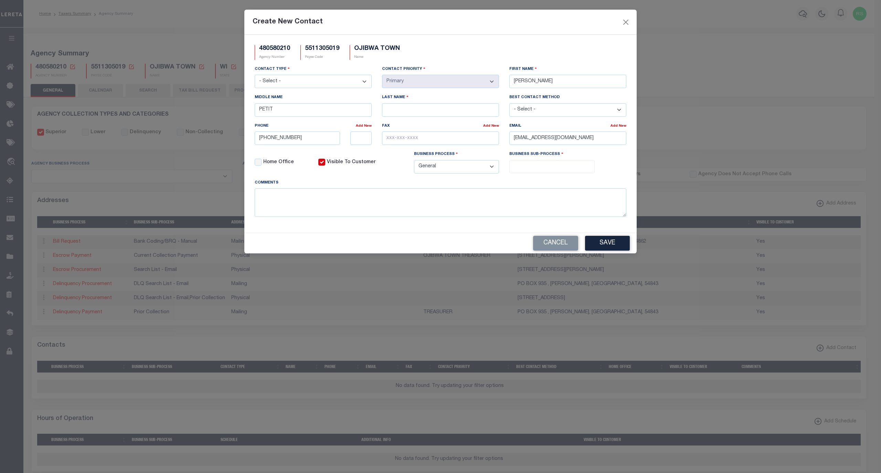
click at [414, 163] on select "- Select - All Automation Bill Request Delinquency Payment Delinquency Procurem…" at bounding box center [456, 166] width 85 height 13
click at [529, 170] on input "search" at bounding box center [552, 166] width 81 height 8
select select "32"
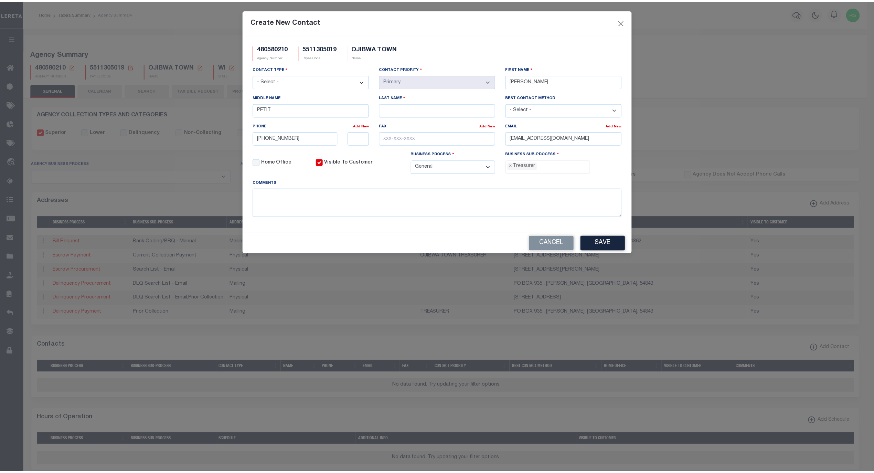
scroll to position [24, 0]
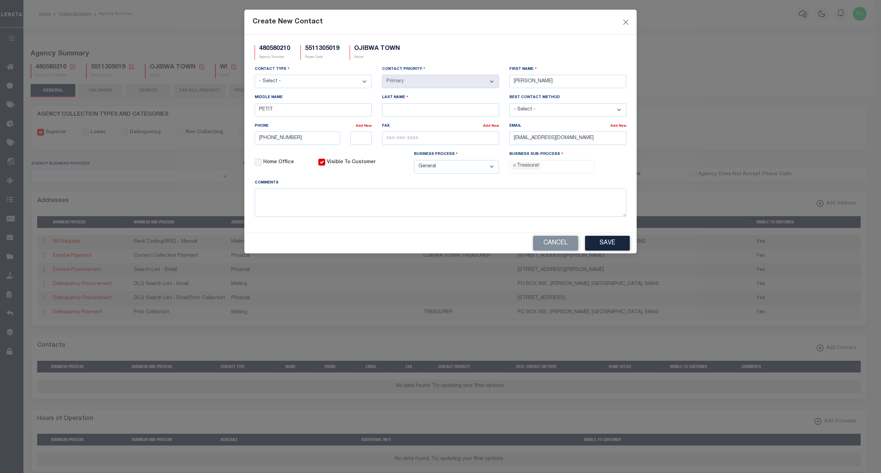
click at [338, 83] on select "- Select - Assessor Clerk Internal Contacts 1 Internal Contacts 2 Internal Cont…" at bounding box center [313, 81] width 117 height 13
select select "3"
click at [255, 76] on select "- Select - Assessor Clerk Internal Contacts 1 Internal Contacts 2 Internal Cont…" at bounding box center [313, 81] width 117 height 13
click at [268, 112] on input "PETIT" at bounding box center [313, 109] width 117 height 13
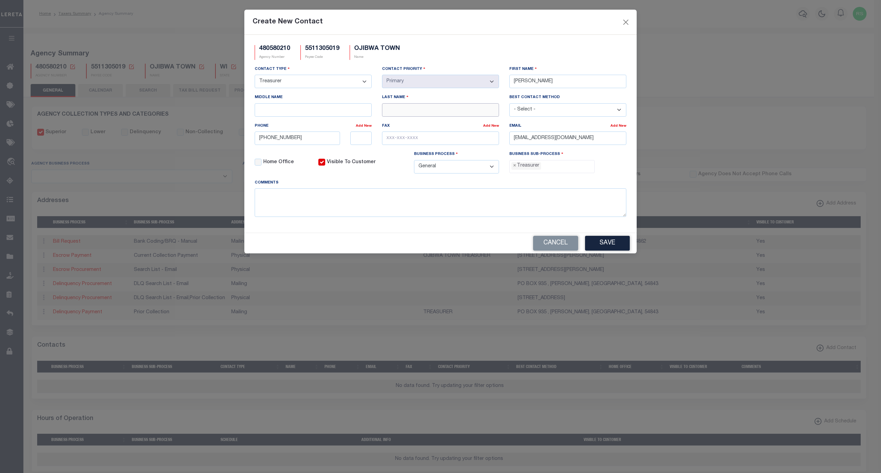
click at [387, 113] on input "Last Name" at bounding box center [440, 109] width 117 height 13
paste input "PETIT"
type input "PETIT"
click at [605, 251] on button "Save" at bounding box center [607, 243] width 45 height 15
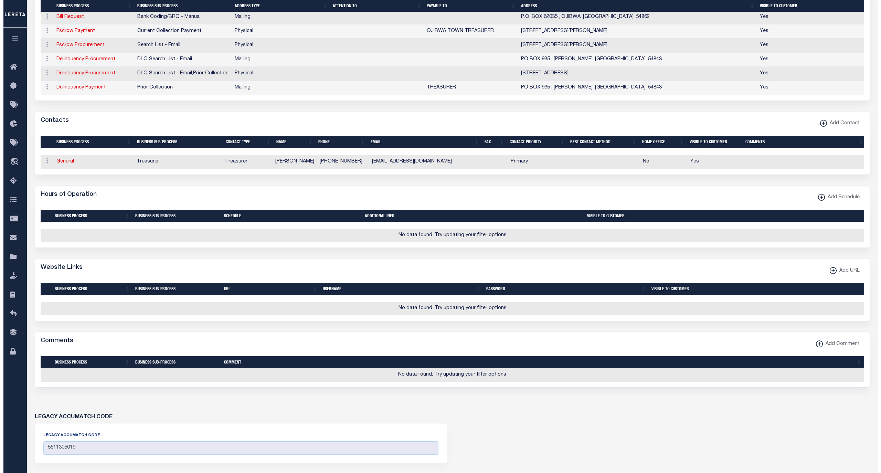
scroll to position [229, 0]
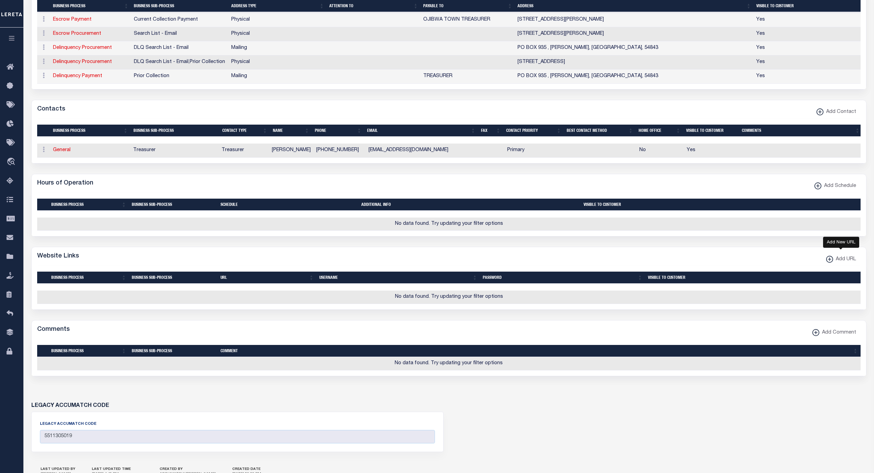
click at [844, 263] on span "Add URL" at bounding box center [844, 260] width 23 height 8
select select
checkbox input "true"
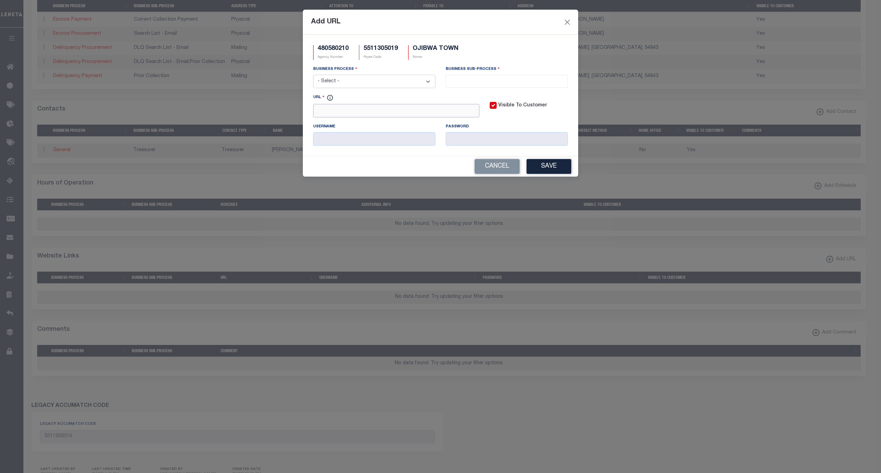
click at [350, 115] on input "URL" at bounding box center [396, 110] width 166 height 13
paste input "[URL][DOMAIN_NAME]"
type input "[URL][DOMAIN_NAME]"
click at [364, 87] on select "- Select - All Automation Bill Request Delinquency Payment Delinquency Procurem…" at bounding box center [374, 81] width 122 height 13
select select "6"
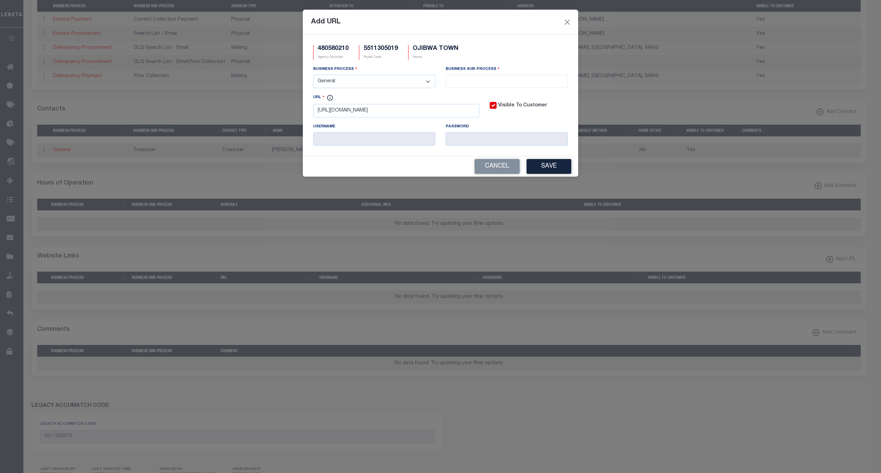
click at [313, 76] on select "- Select - All Automation Bill Request Delinquency Payment Delinquency Procurem…" at bounding box center [374, 81] width 122 height 13
click at [476, 80] on input "search" at bounding box center [507, 81] width 118 height 8
select select "39"
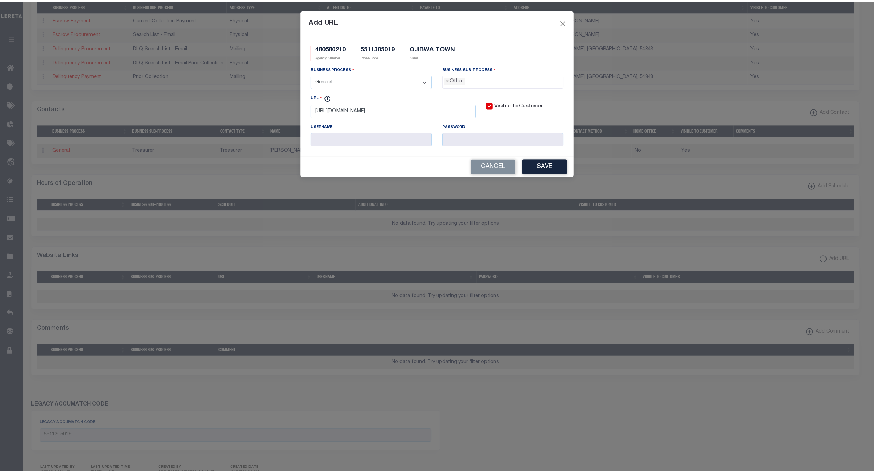
scroll to position [12, 0]
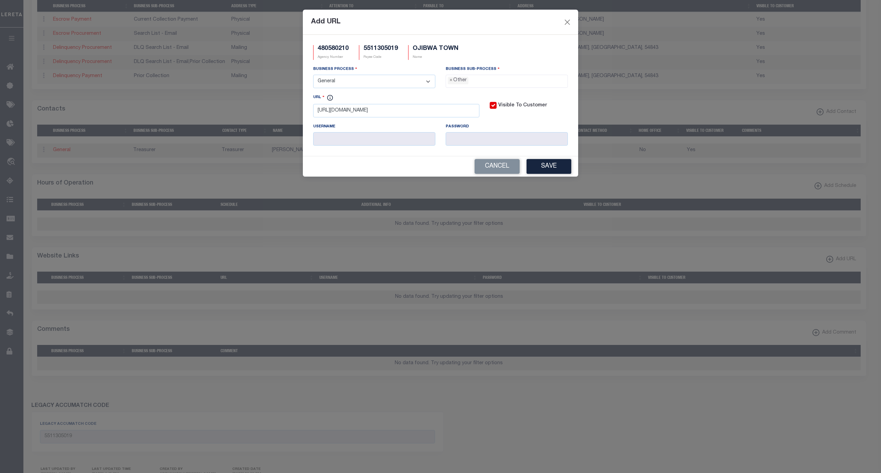
click at [555, 170] on button "Save" at bounding box center [549, 166] width 45 height 15
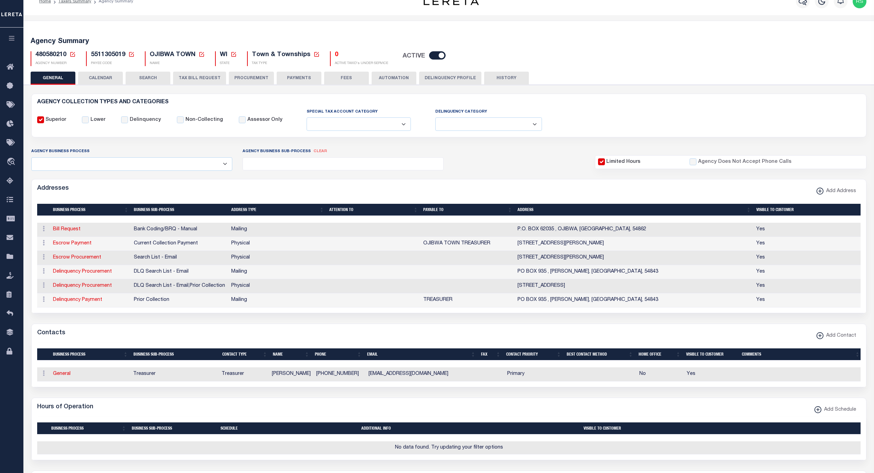
scroll to position [0, 0]
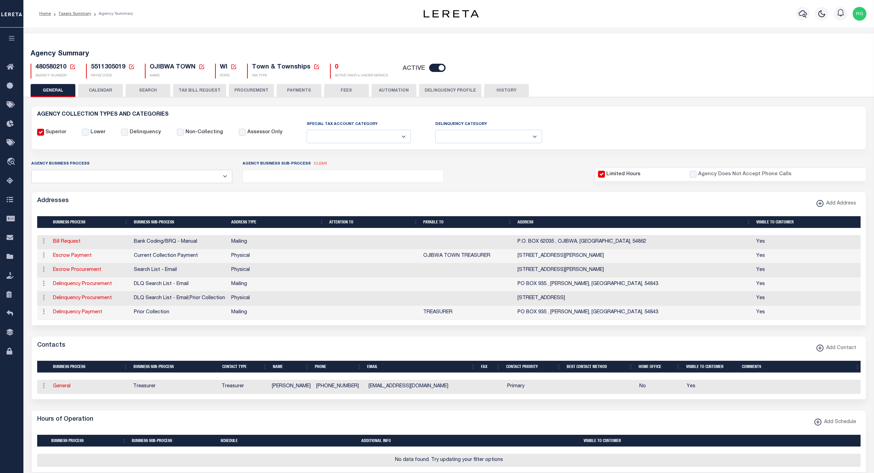
click at [512, 89] on button "HISTORY" at bounding box center [506, 90] width 45 height 13
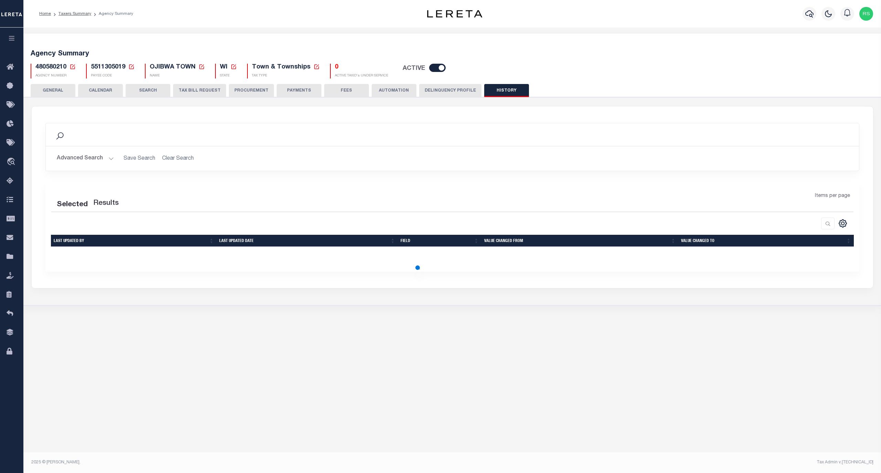
click at [62, 90] on button "GENERAL" at bounding box center [53, 90] width 45 height 13
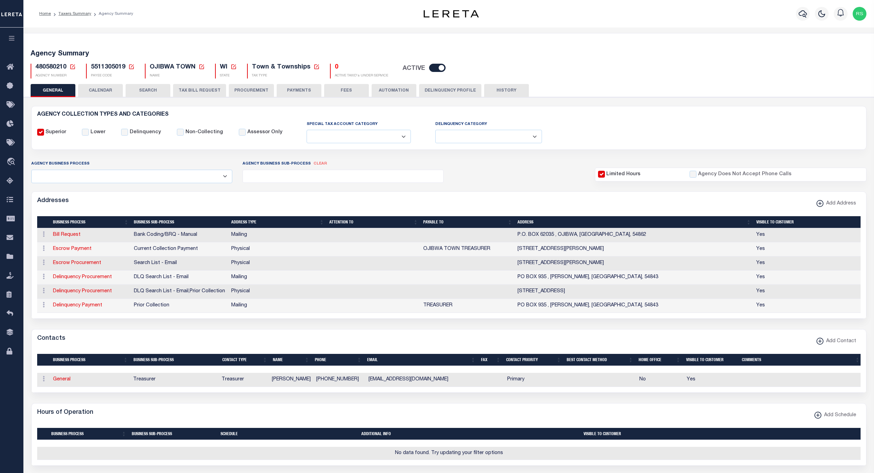
click at [402, 342] on div "Contacts Add Contact" at bounding box center [449, 338] width 835 height 19
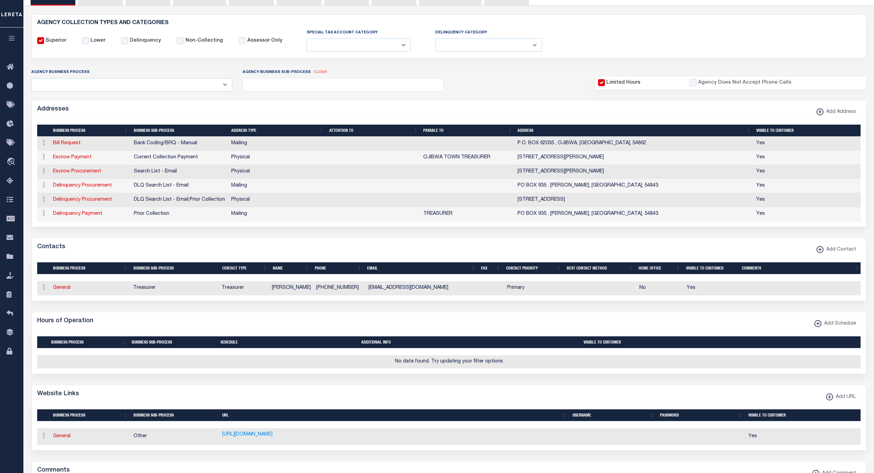
scroll to position [31, 0]
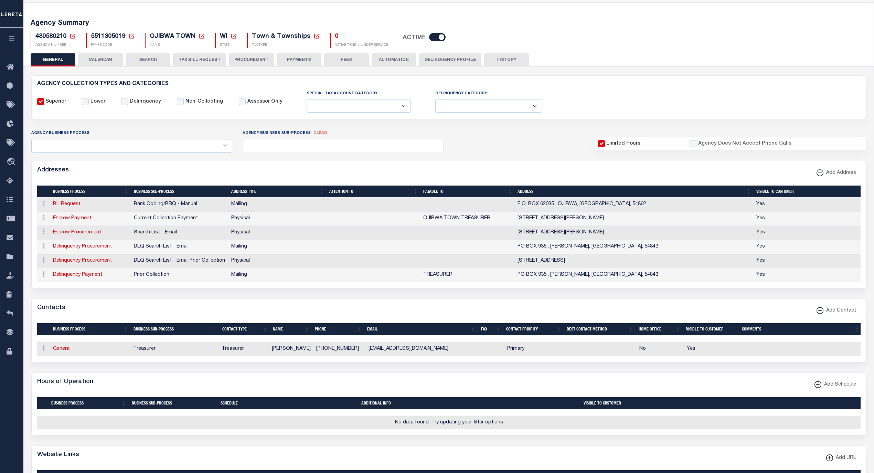
click at [298, 59] on button "PAYMENTS" at bounding box center [299, 59] width 45 height 13
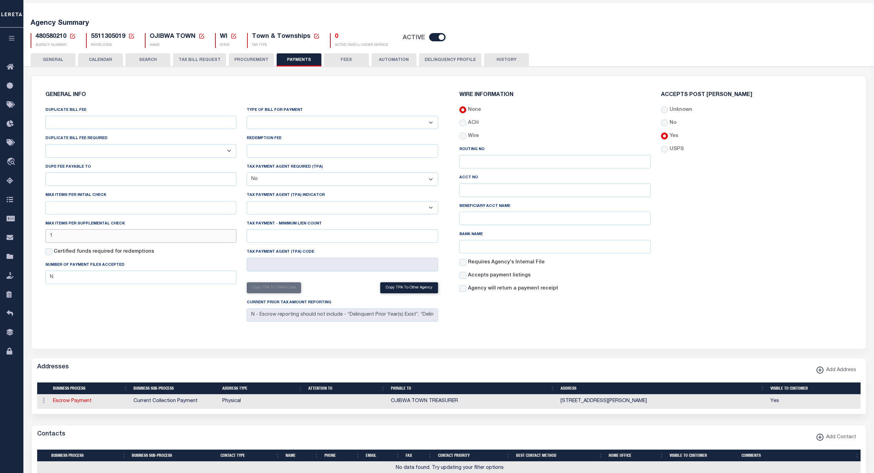
click at [40, 240] on div "DUPLICATE BILL FEE DUPLICATE BILL FEE REQUIRED Yes No DUPE FEE PAYABLE TO Max i…" at bounding box center [141, 215] width 202 height 218
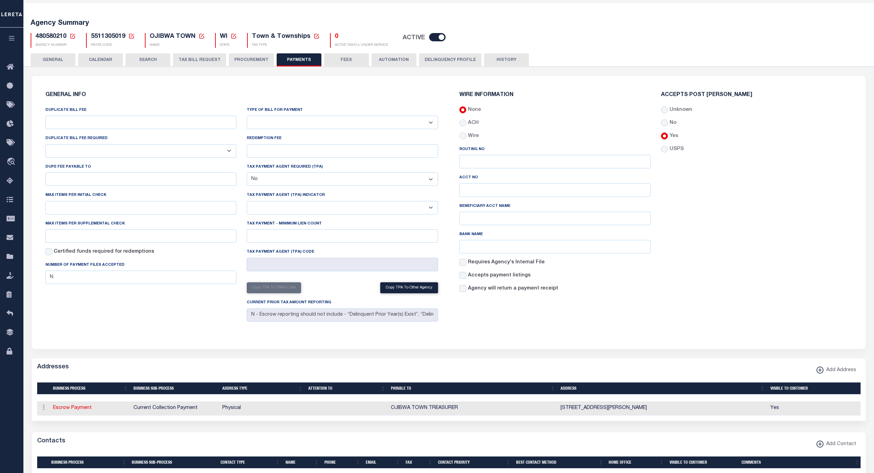
drag, startPoint x: 112, startPoint y: 323, endPoint x: 116, endPoint y: 319, distance: 5.2
click at [112, 323] on div "DUPLICATE BILL FEE DUPLICATE BILL FEE REQUIRED Yes No DUPE FEE PAYABLE TO Max i…" at bounding box center [141, 215] width 202 height 218
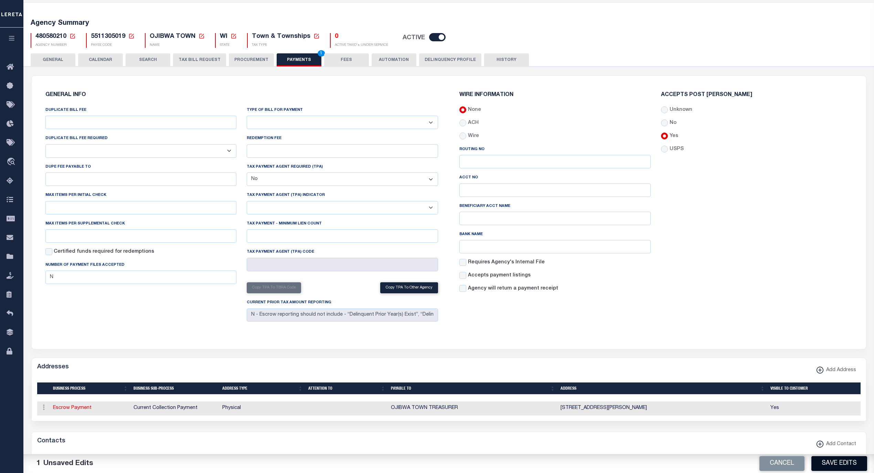
click at [839, 460] on button "Save Edits" at bounding box center [840, 463] width 56 height 15
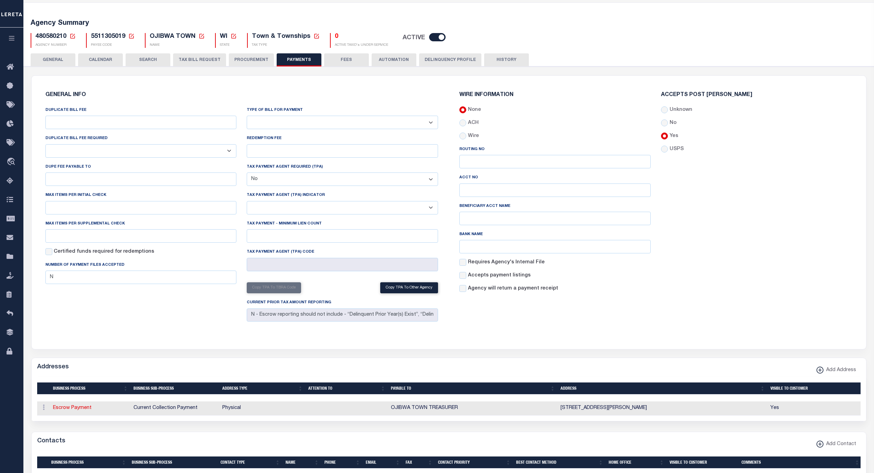
click at [57, 61] on button "GENERAL" at bounding box center [53, 59] width 45 height 13
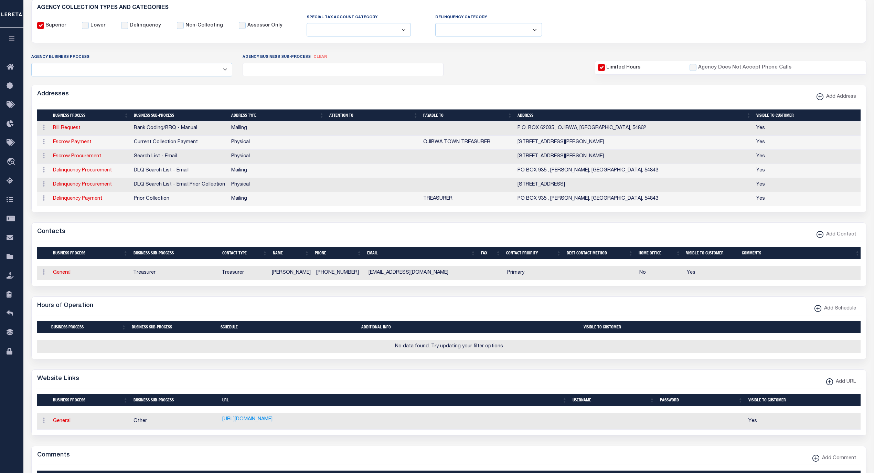
scroll to position [92, 0]
